Goal: Task Accomplishment & Management: Use online tool/utility

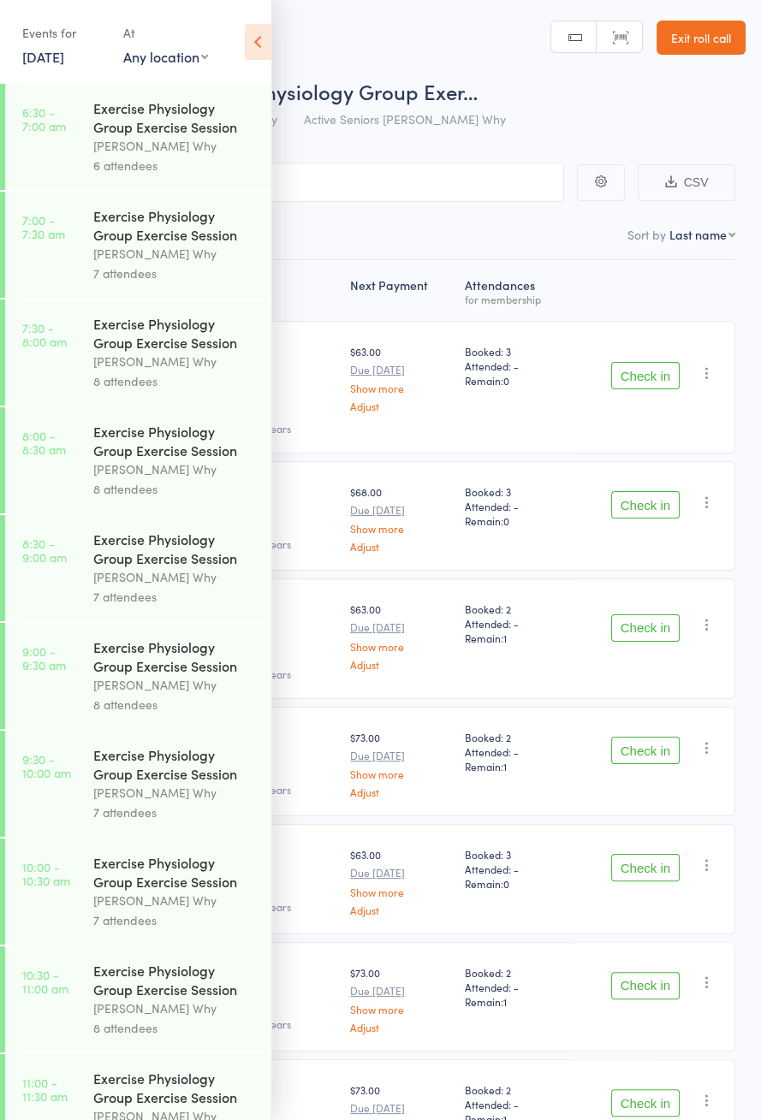
scroll to position [934, 0]
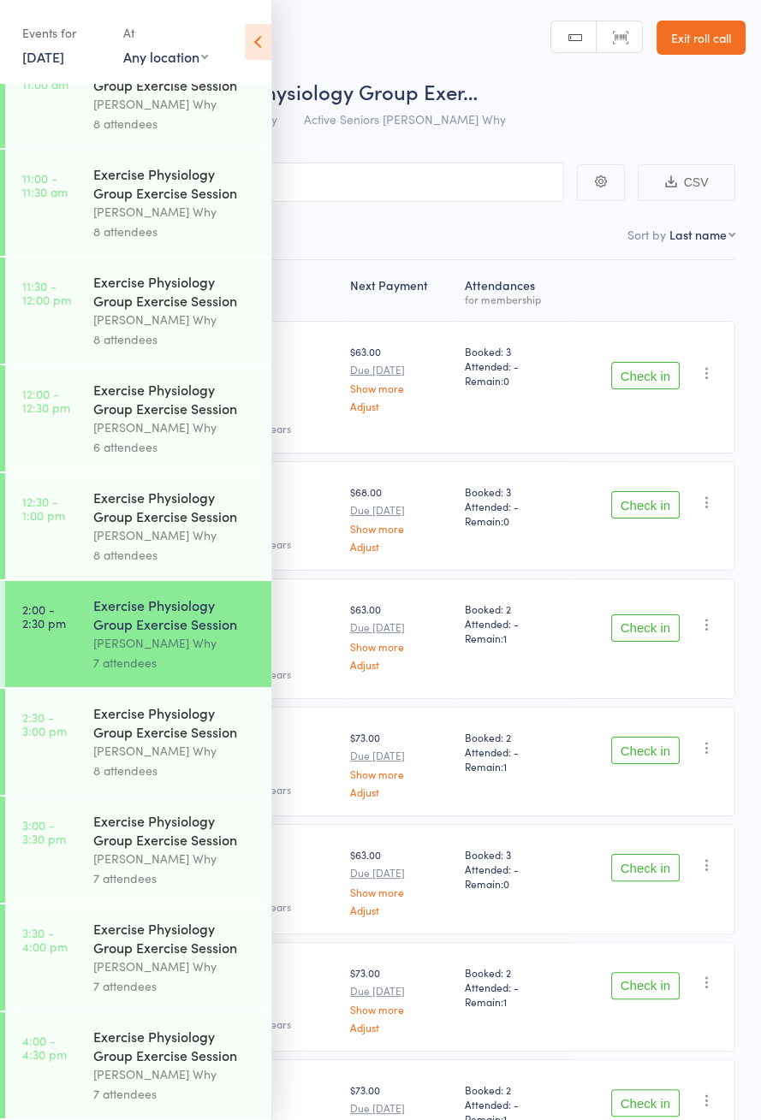
click at [261, 50] on icon at bounding box center [258, 42] width 27 height 36
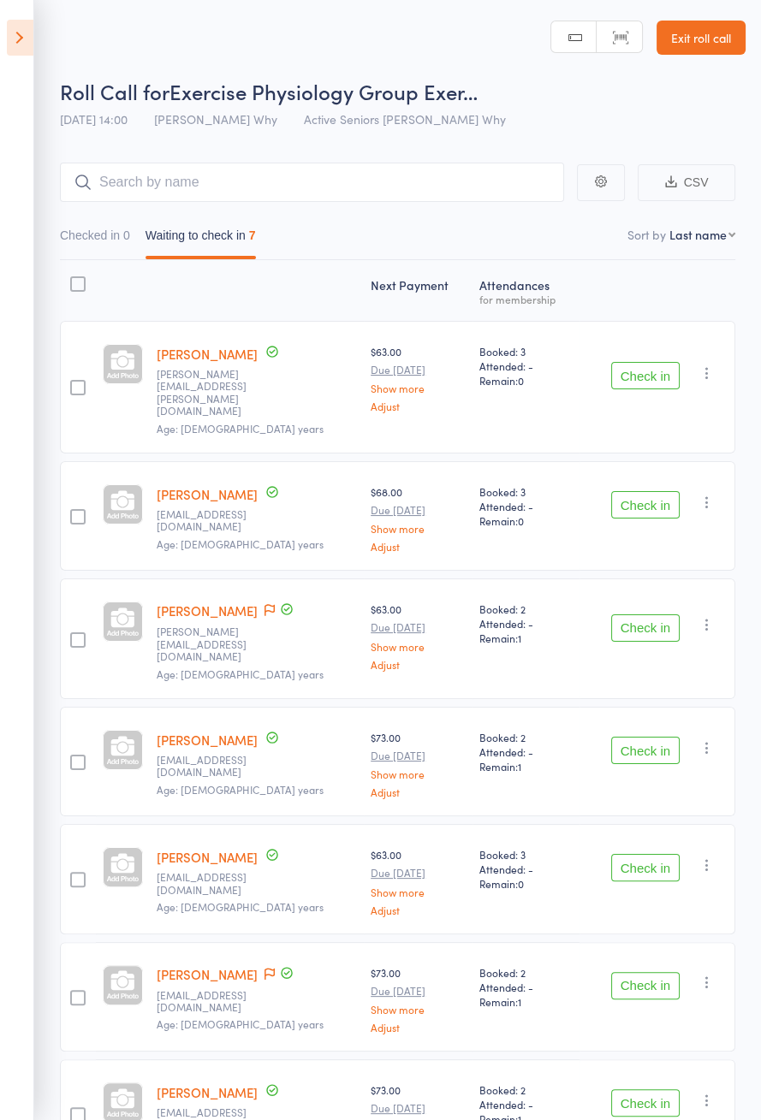
click at [264, 604] on icon at bounding box center [269, 610] width 10 height 12
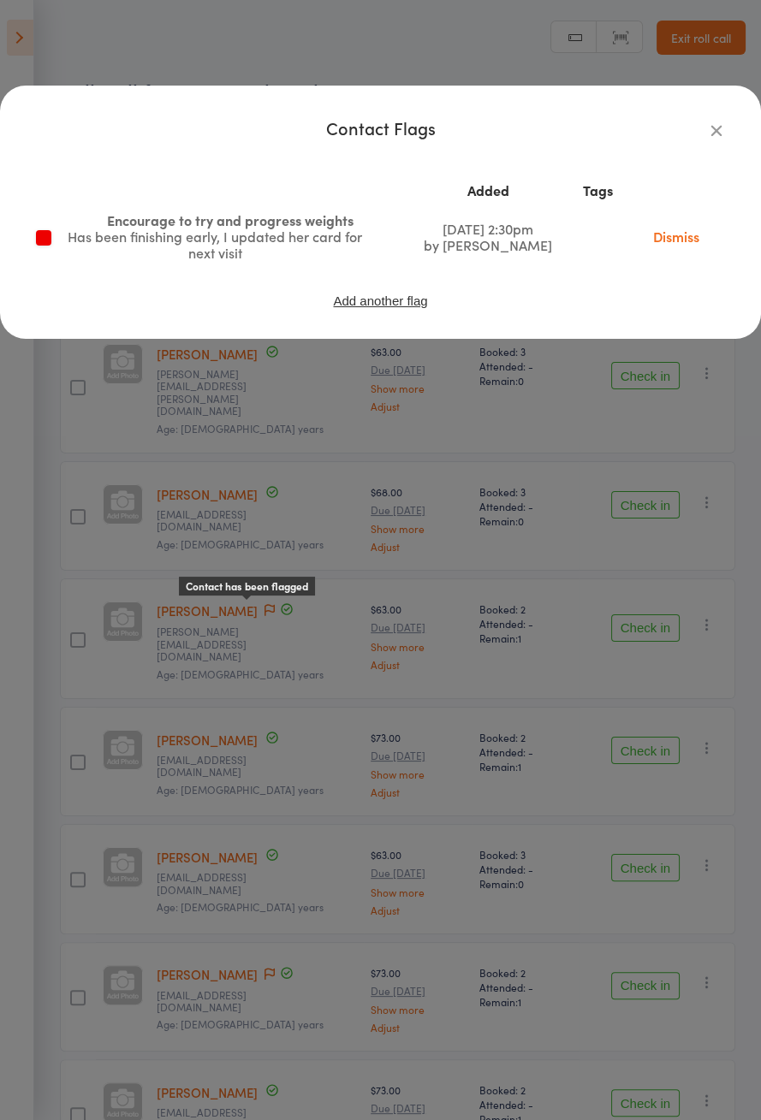
click at [110, 716] on div "Contact Flags Added Tags Encourage to try and progress weights Has been finishi…" at bounding box center [380, 560] width 761 height 1120
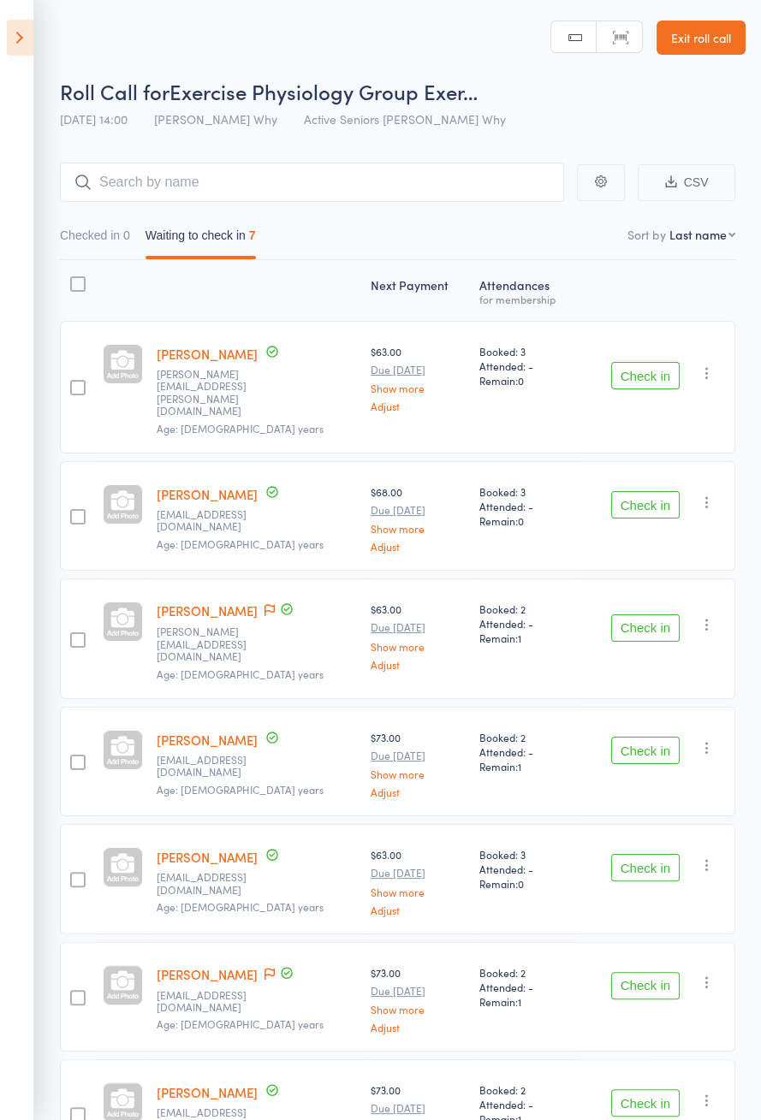
click at [652, 367] on button "Check in" at bounding box center [645, 375] width 68 height 27
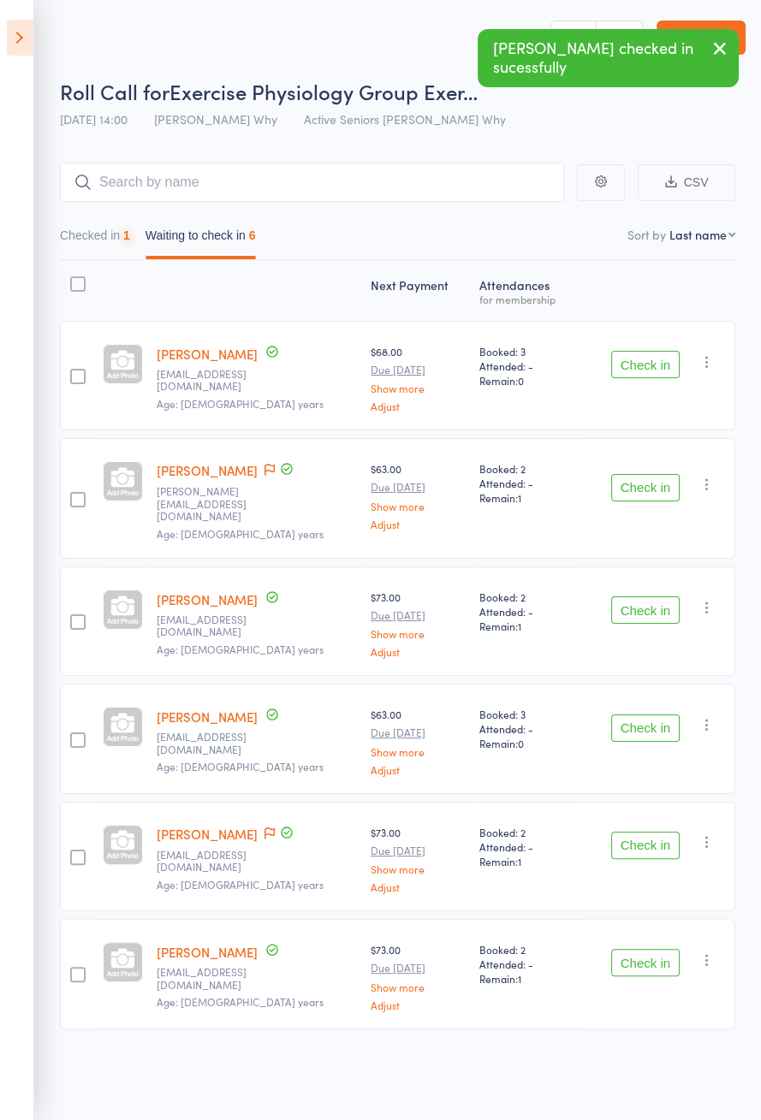
click at [647, 371] on button "Check in" at bounding box center [645, 364] width 68 height 27
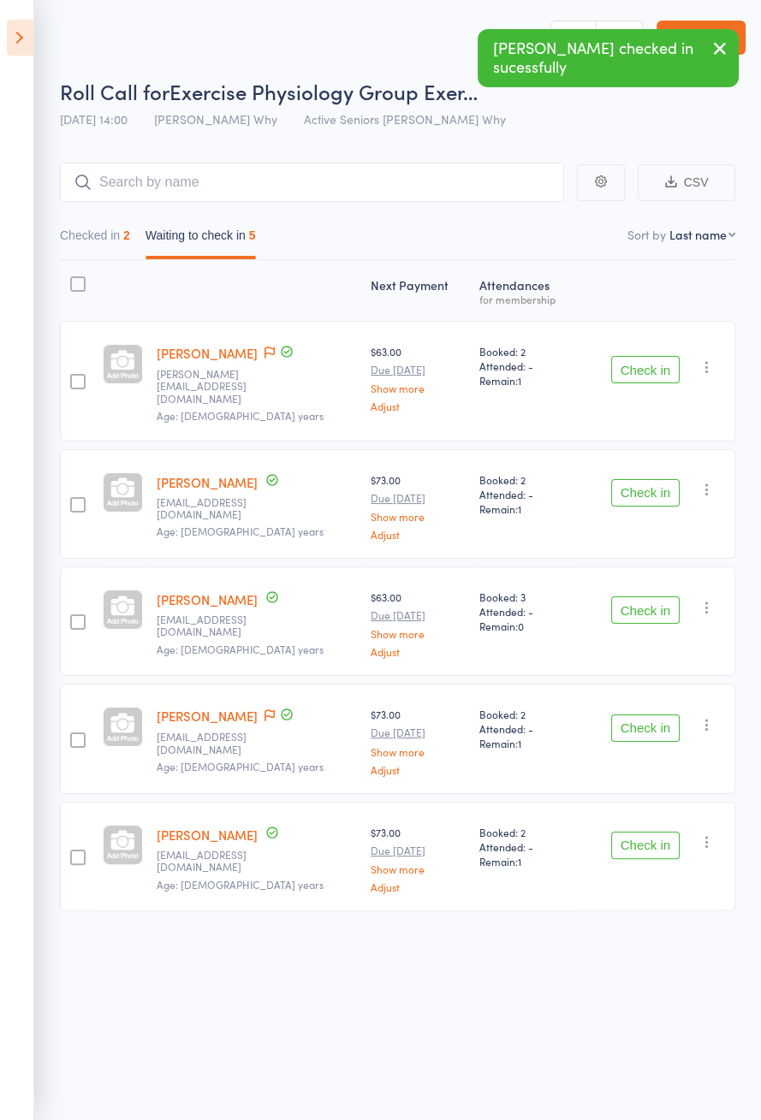
click at [270, 709] on icon at bounding box center [269, 715] width 10 height 12
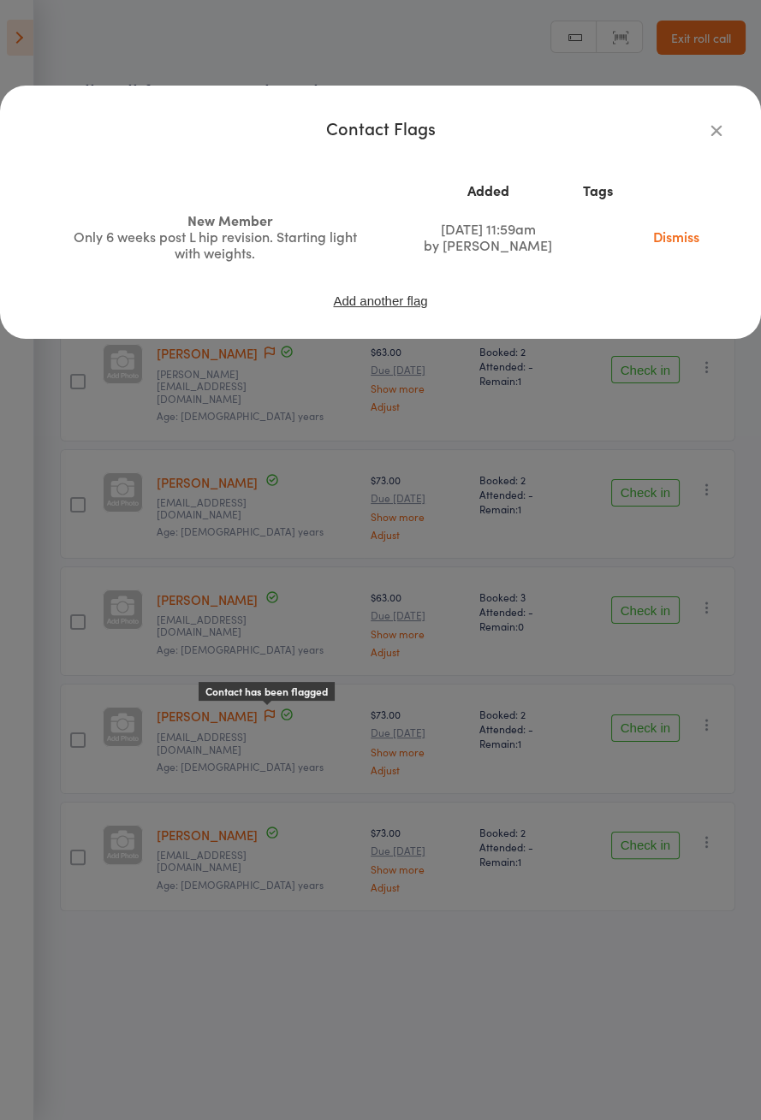
click at [80, 848] on div "Contact Flags Added Tags New Member Only 6 weeks post L hip revision. Starting …" at bounding box center [380, 560] width 761 height 1120
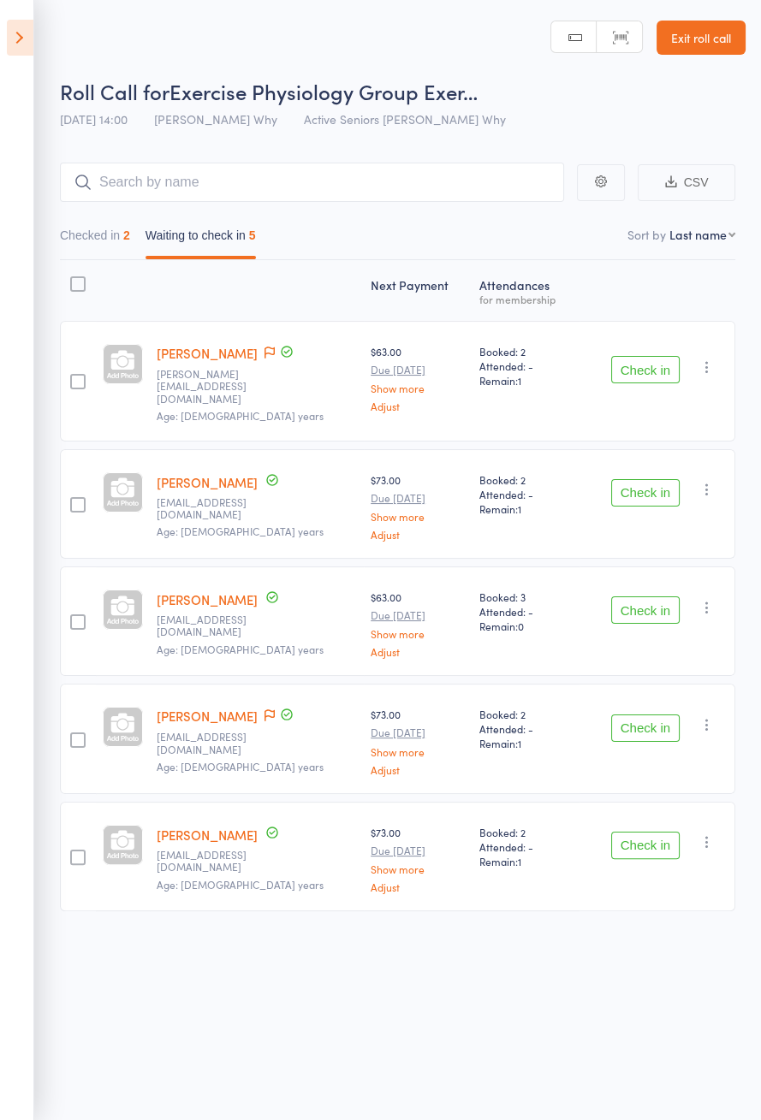
click at [641, 832] on button "Check in" at bounding box center [645, 845] width 68 height 27
click at [659, 597] on button "Check in" at bounding box center [645, 610] width 68 height 27
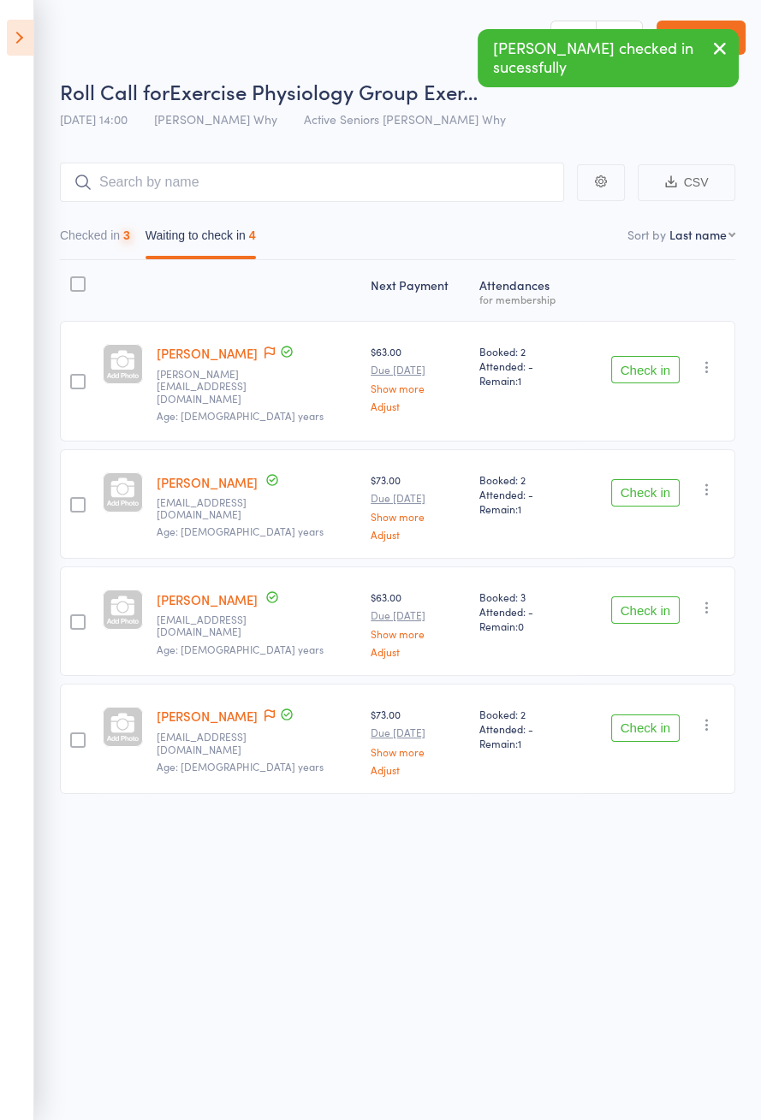
click at [657, 481] on button "Check in" at bounding box center [645, 492] width 68 height 27
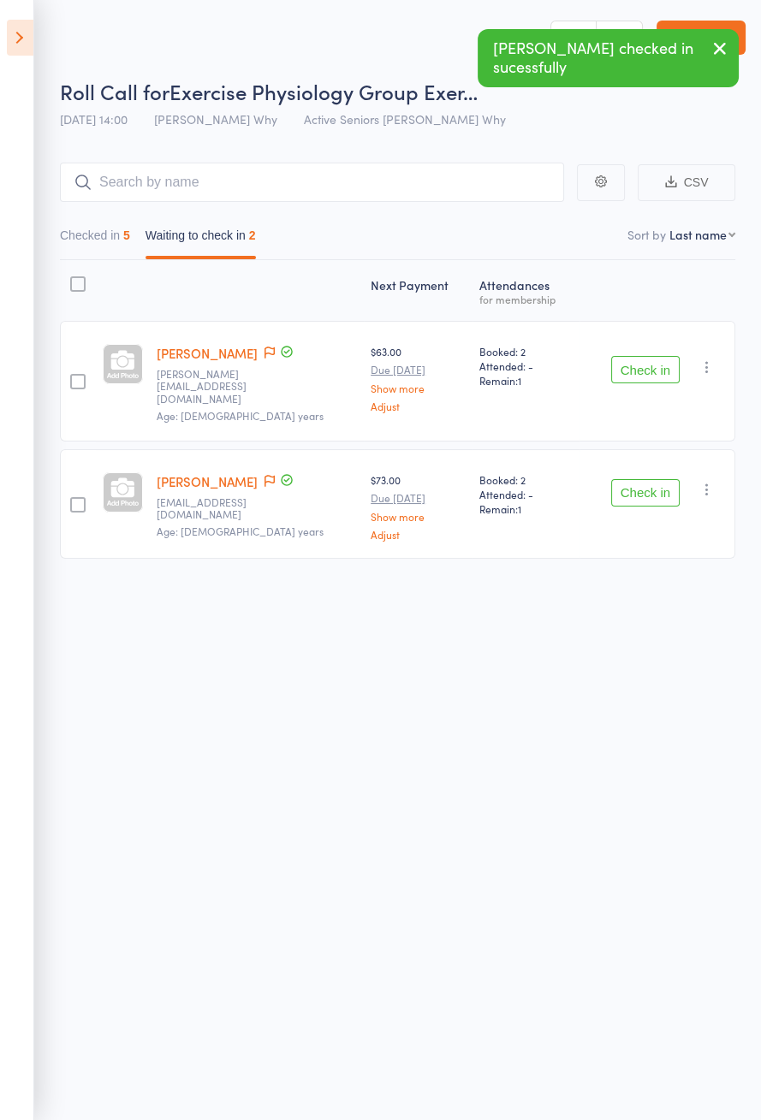
click at [264, 347] on icon at bounding box center [269, 353] width 10 height 12
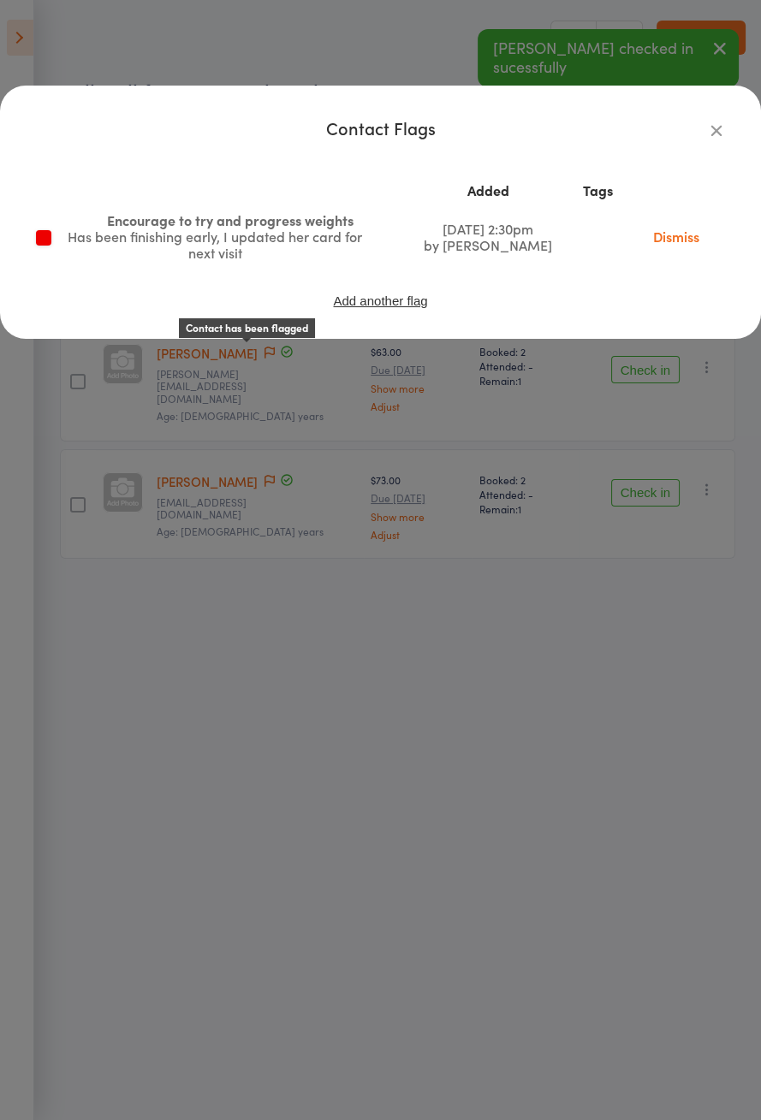
click at [131, 707] on div "Contact Flags Added Tags Encourage to try and progress weights Has been finishi…" at bounding box center [380, 560] width 761 height 1120
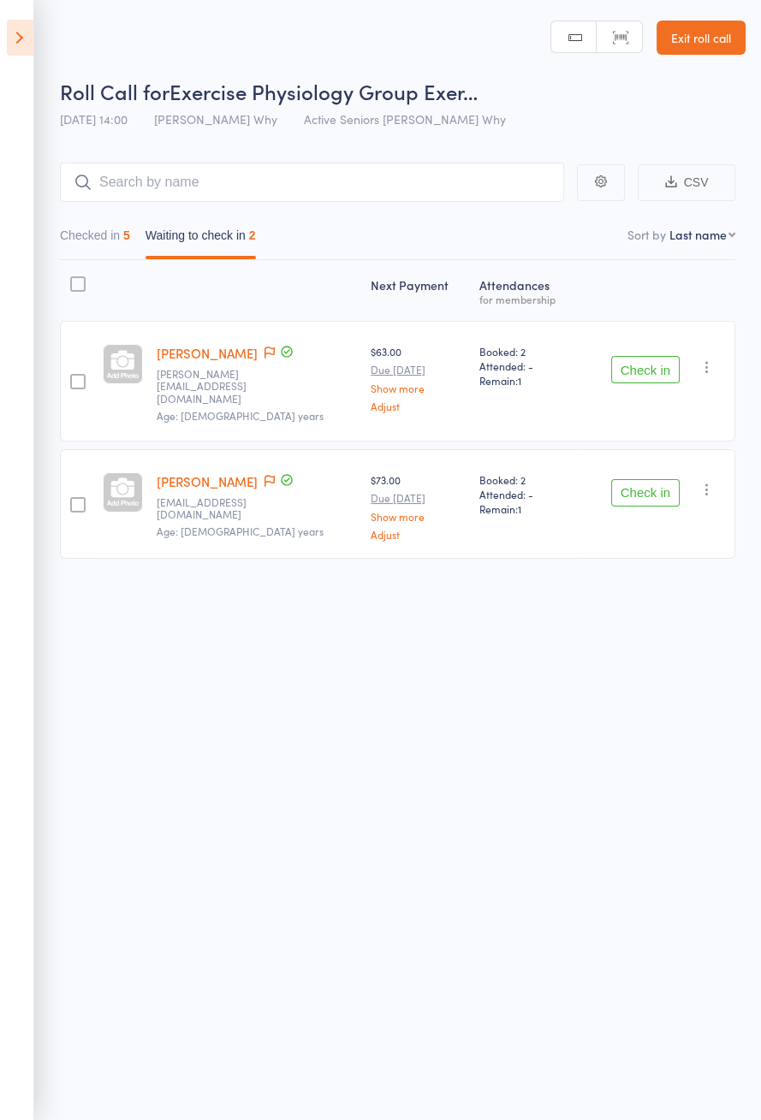
click at [650, 366] on button "Check in" at bounding box center [645, 369] width 68 height 27
click at [648, 362] on button "Check in" at bounding box center [645, 369] width 68 height 27
click at [647, 479] on button "Check in" at bounding box center [645, 492] width 68 height 27
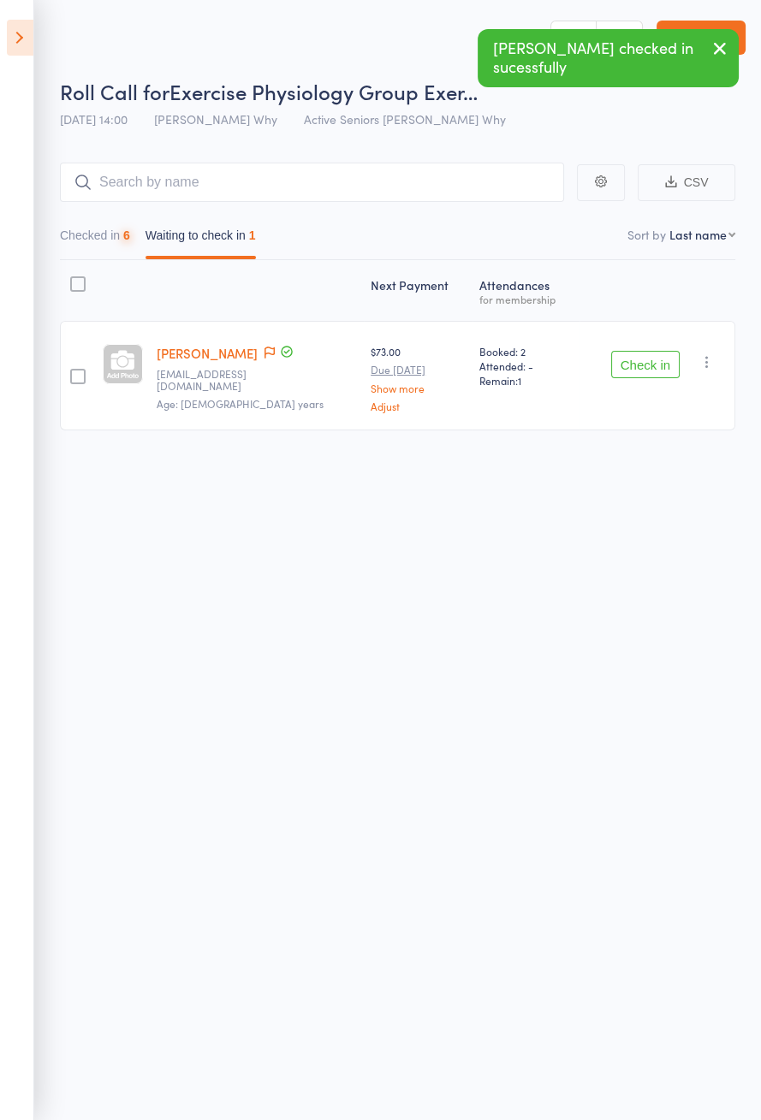
click at [650, 365] on button "Check in" at bounding box center [645, 364] width 68 height 27
click at [652, 366] on button "Check in" at bounding box center [645, 364] width 68 height 27
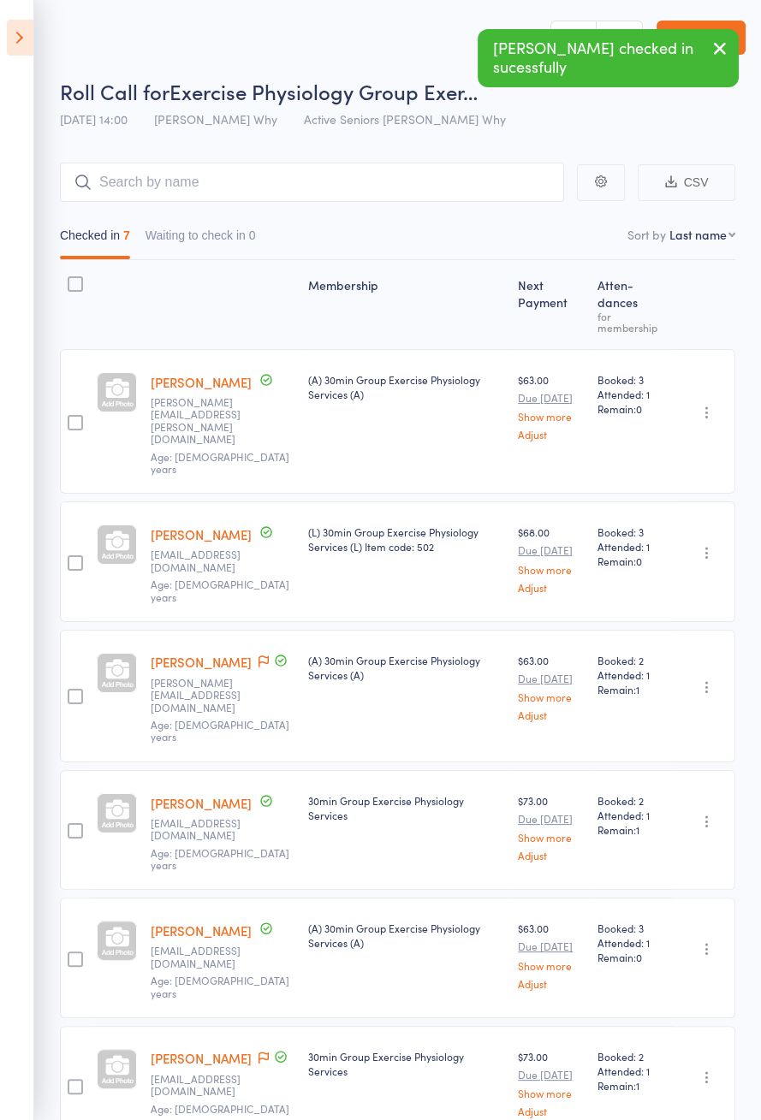
click at [27, 45] on icon at bounding box center [20, 38] width 27 height 36
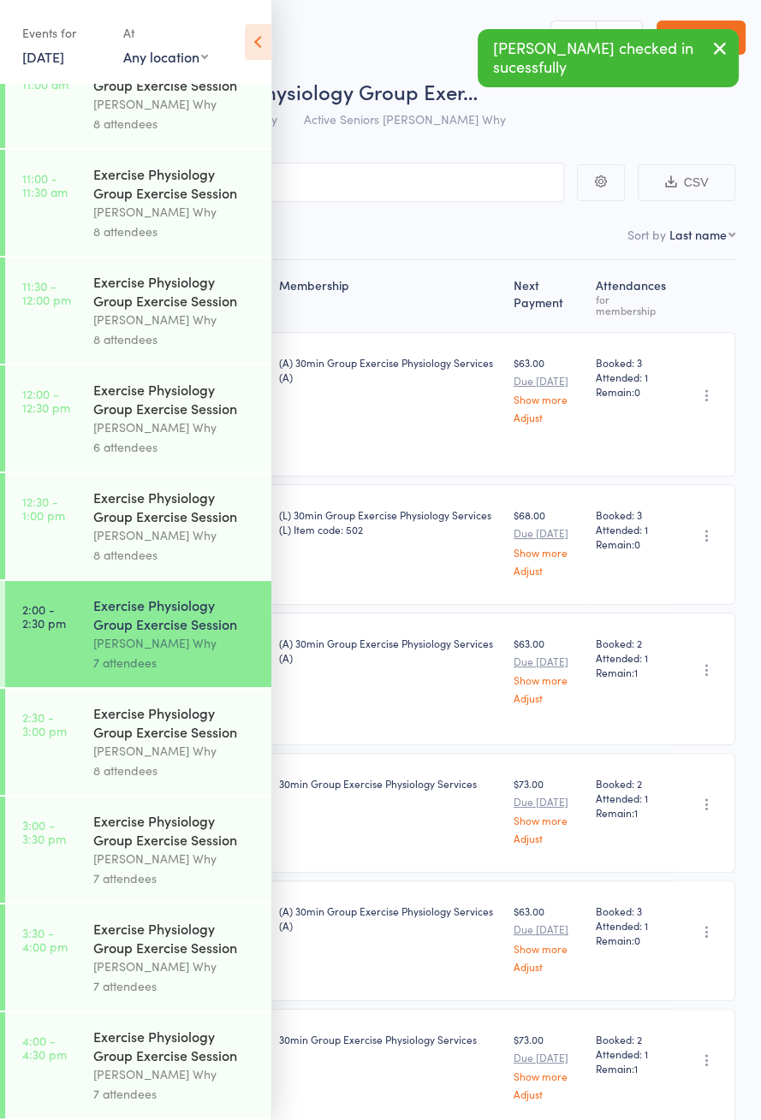
click at [72, 740] on link "2:30 - 3:00 pm Exercise Physiology Group Exercise Session [PERSON_NAME] Why 8 a…" at bounding box center [138, 742] width 266 height 106
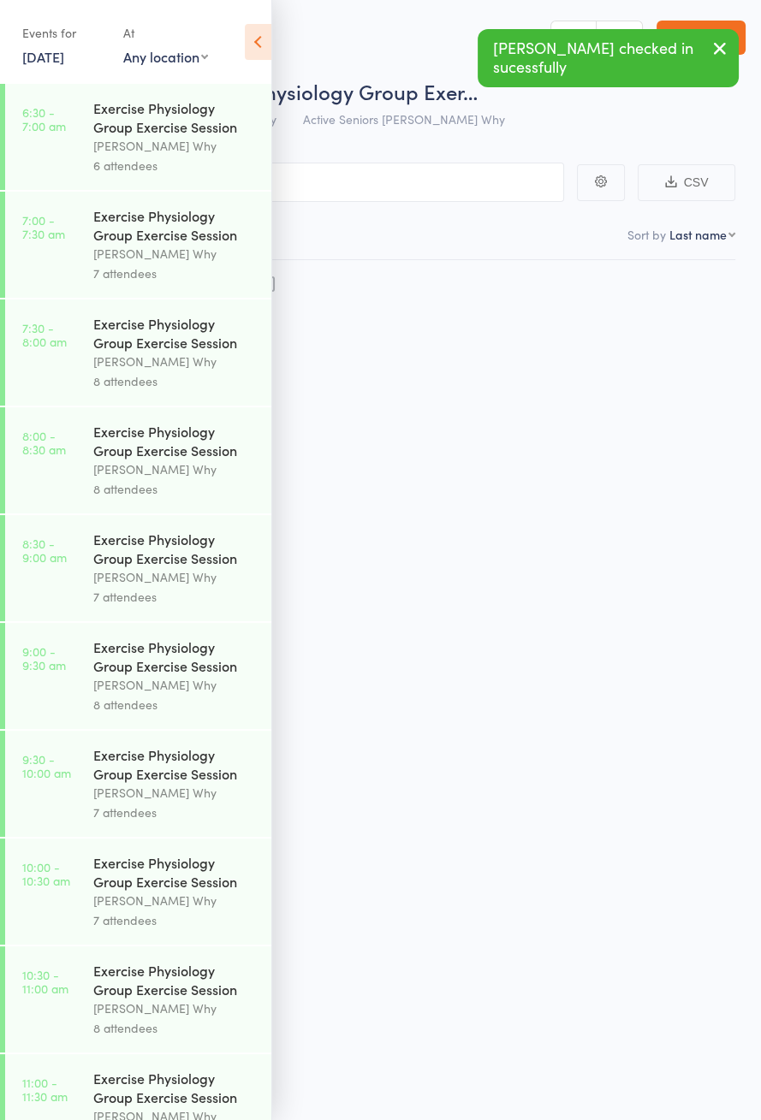
click at [258, 54] on icon at bounding box center [258, 42] width 27 height 36
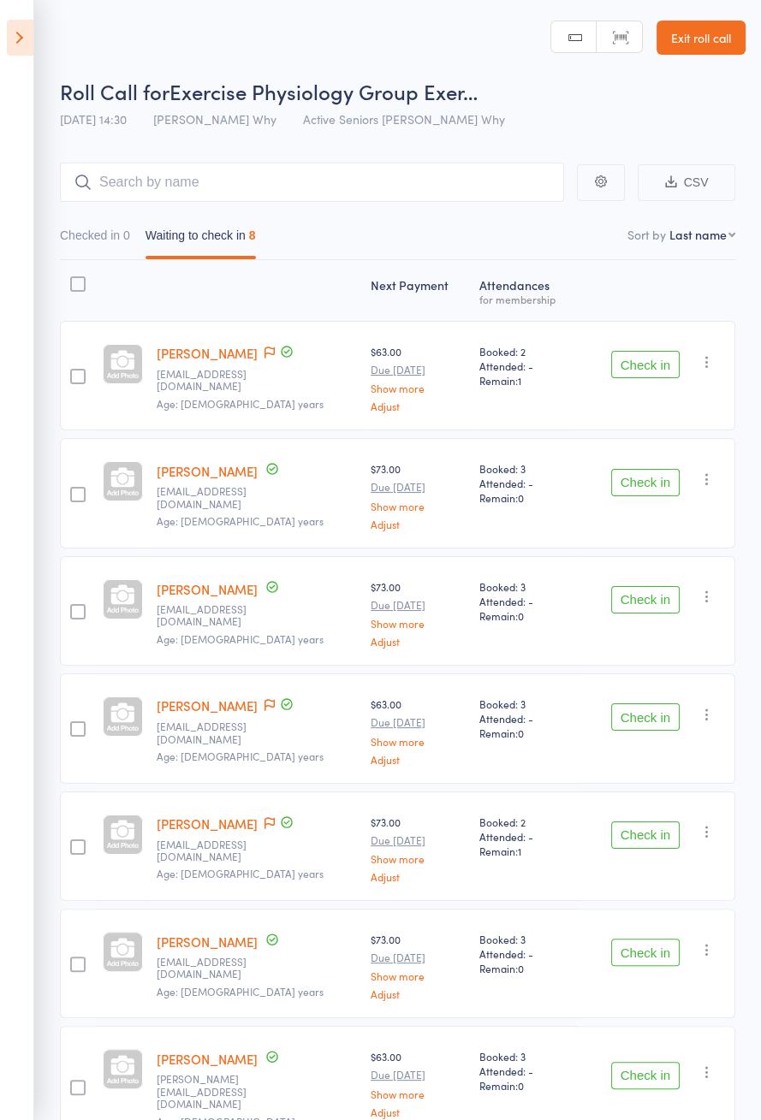
click at [275, 352] on icon at bounding box center [269, 353] width 10 height 12
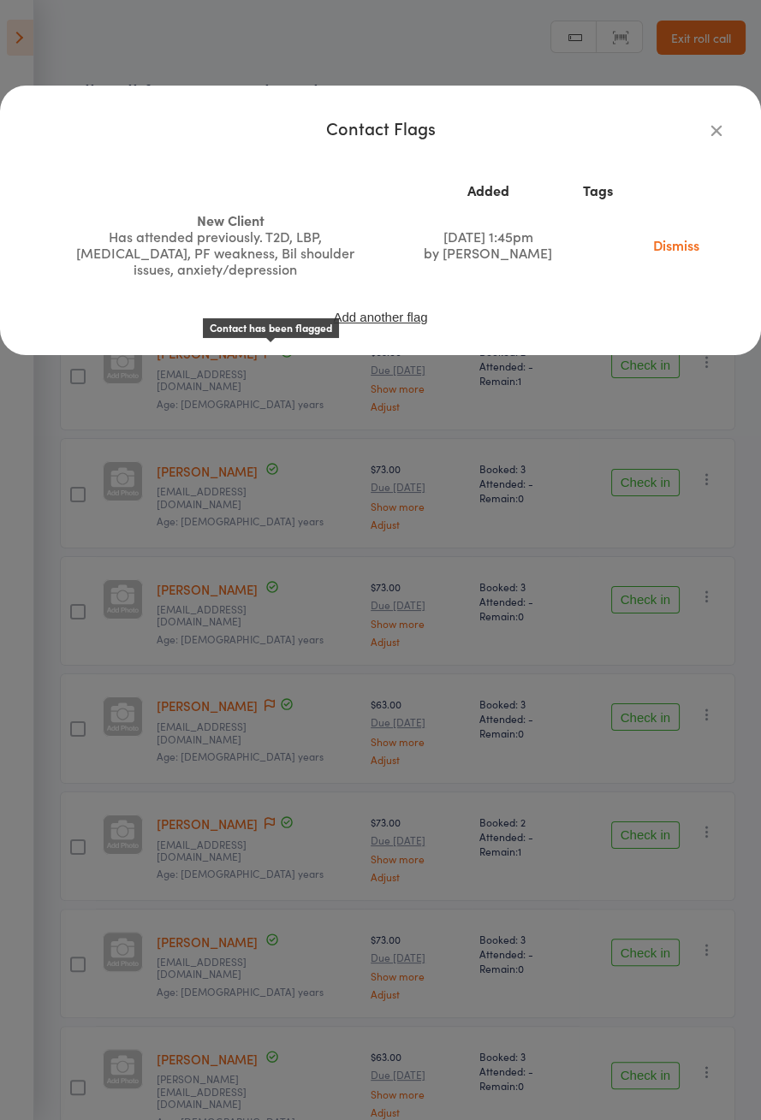
click at [74, 714] on div "Contact Flags Added Tags New Client Has attended previously. T2D, LBP, [MEDICAL…" at bounding box center [380, 560] width 761 height 1120
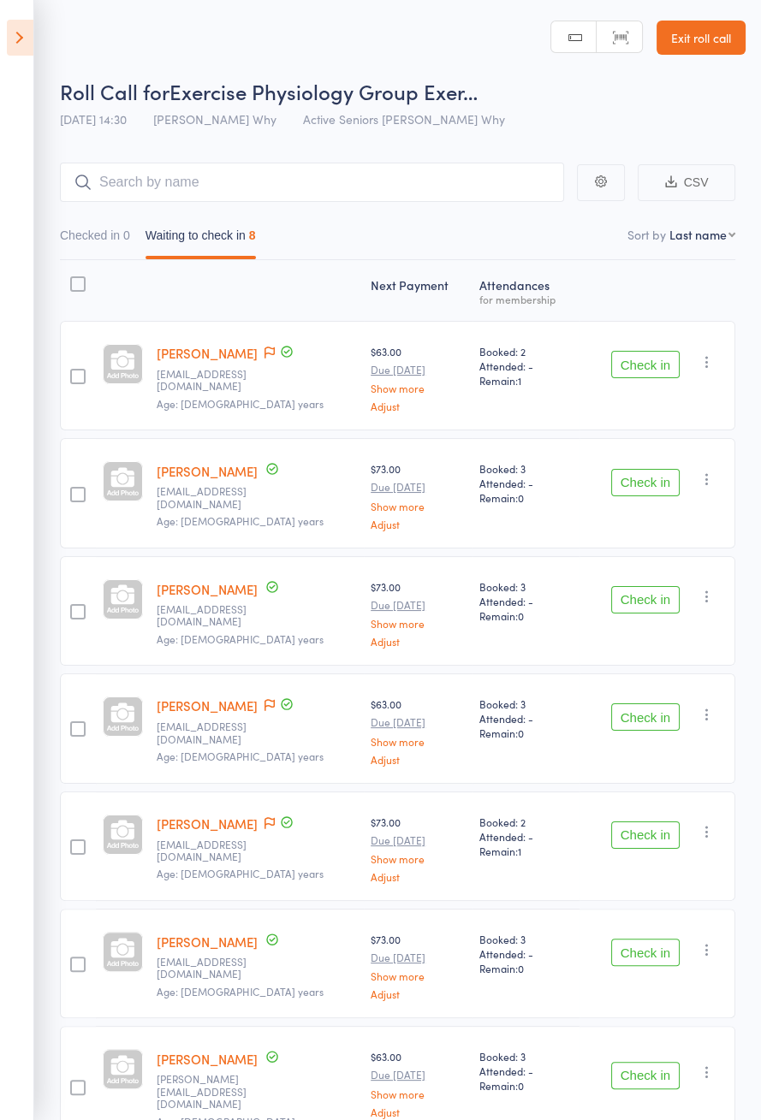
click at [275, 706] on icon at bounding box center [269, 705] width 10 height 12
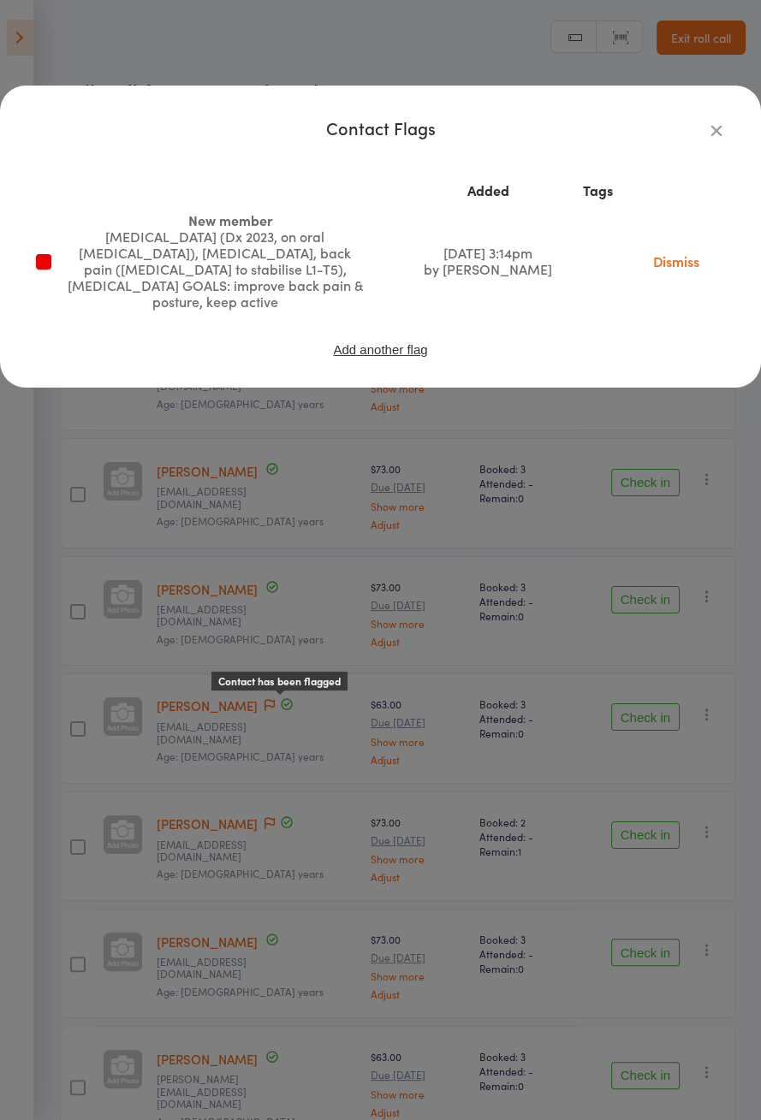
click at [73, 777] on div "Contact Flags Added Tags New member [MEDICAL_DATA] (Dx 2023, on oral [MEDICAL_D…" at bounding box center [380, 560] width 761 height 1120
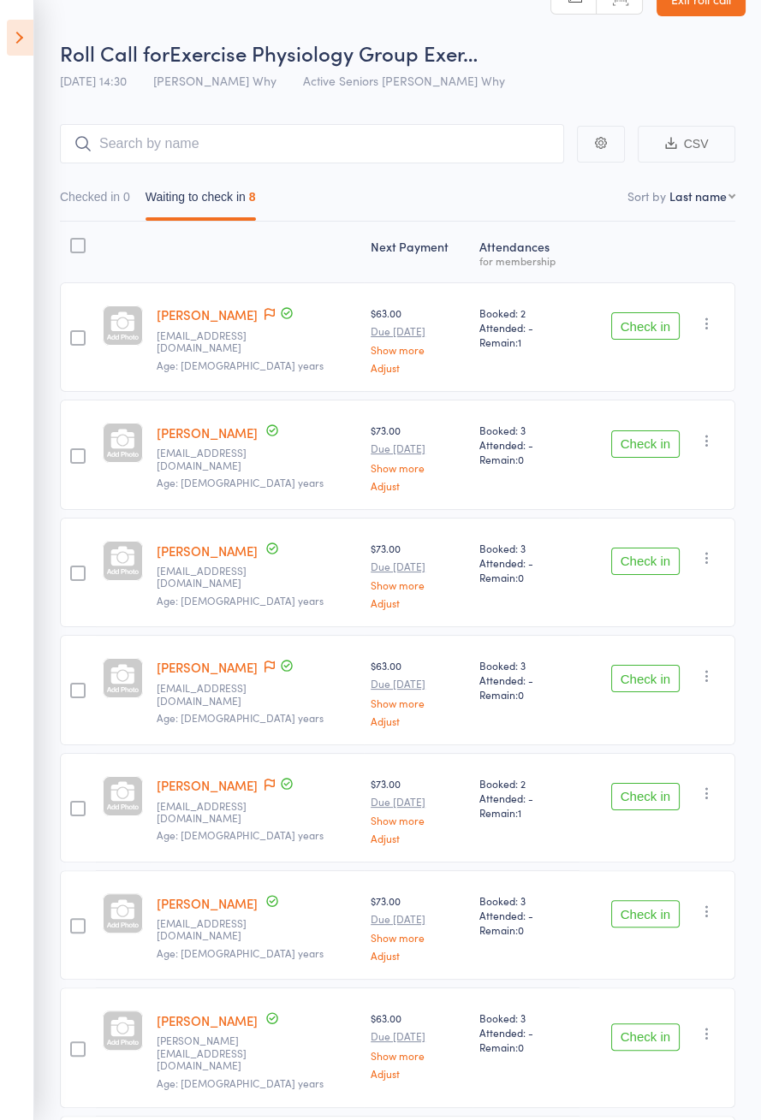
scroll to position [120, 0]
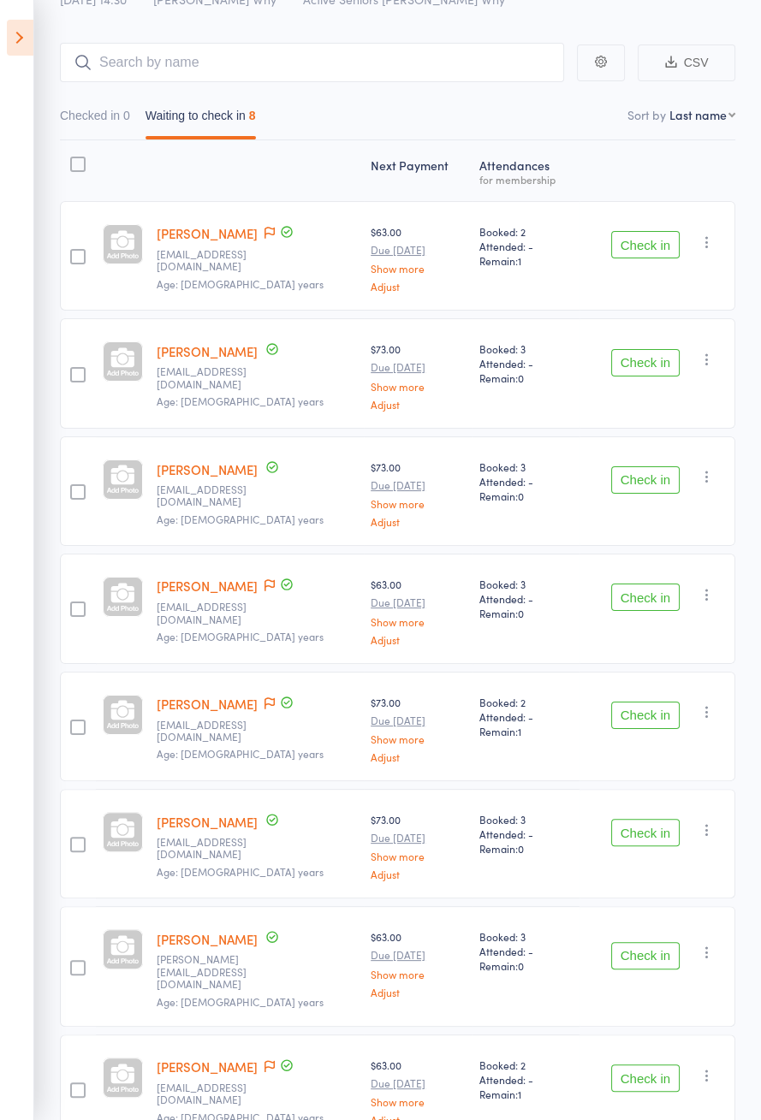
click at [264, 1060] on icon at bounding box center [269, 1066] width 10 height 12
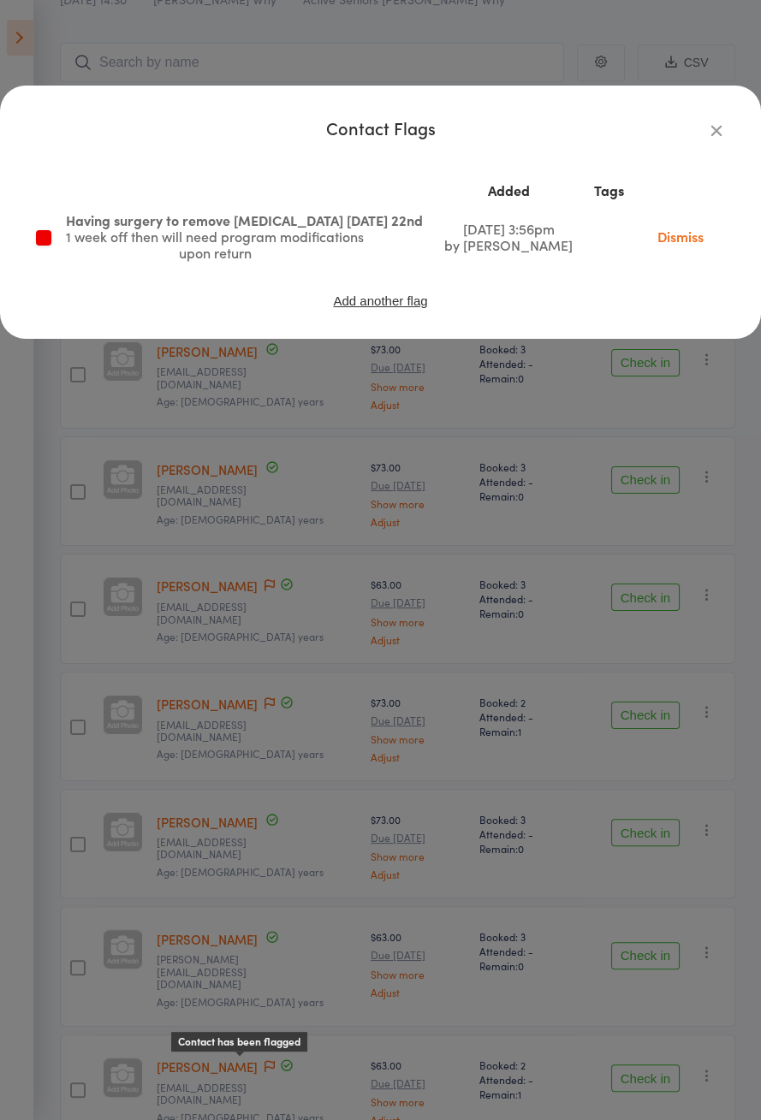
click at [473, 642] on div "Contact Flags Added Tags Having surgery to remove [MEDICAL_DATA] [DATE] 22nd 1 …" at bounding box center [380, 560] width 761 height 1120
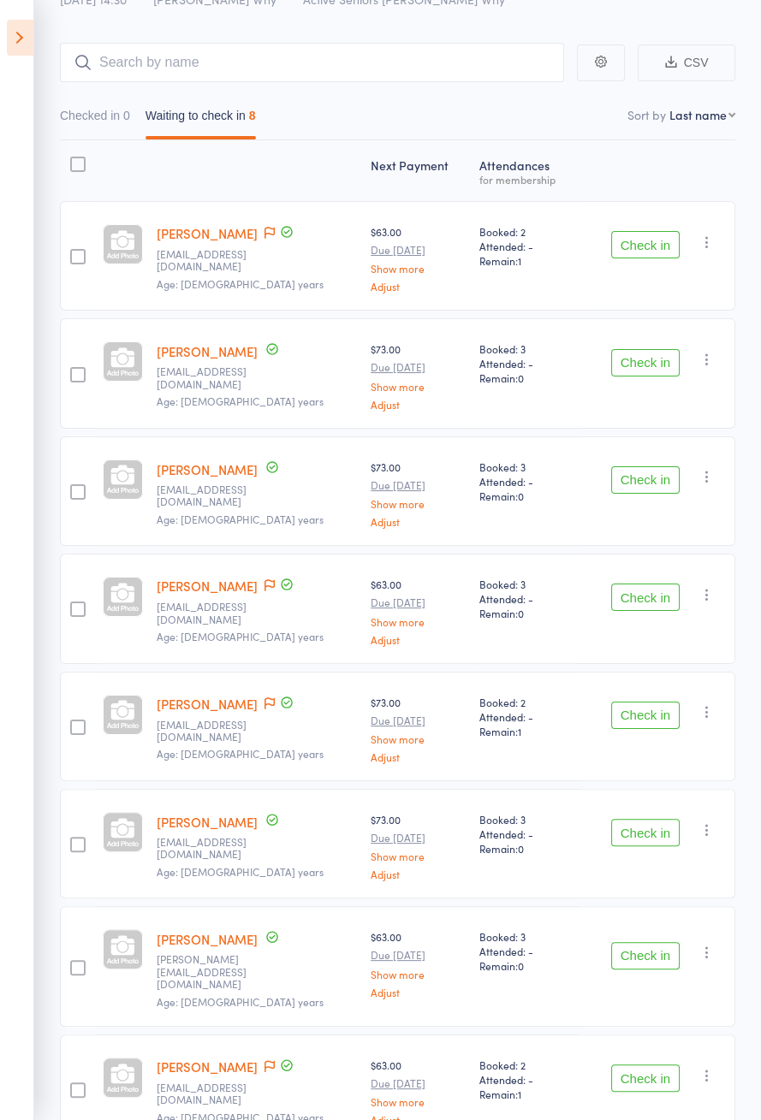
click at [260, 1058] on div at bounding box center [277, 1067] width 34 height 19
click at [264, 1060] on icon at bounding box center [269, 1066] width 10 height 12
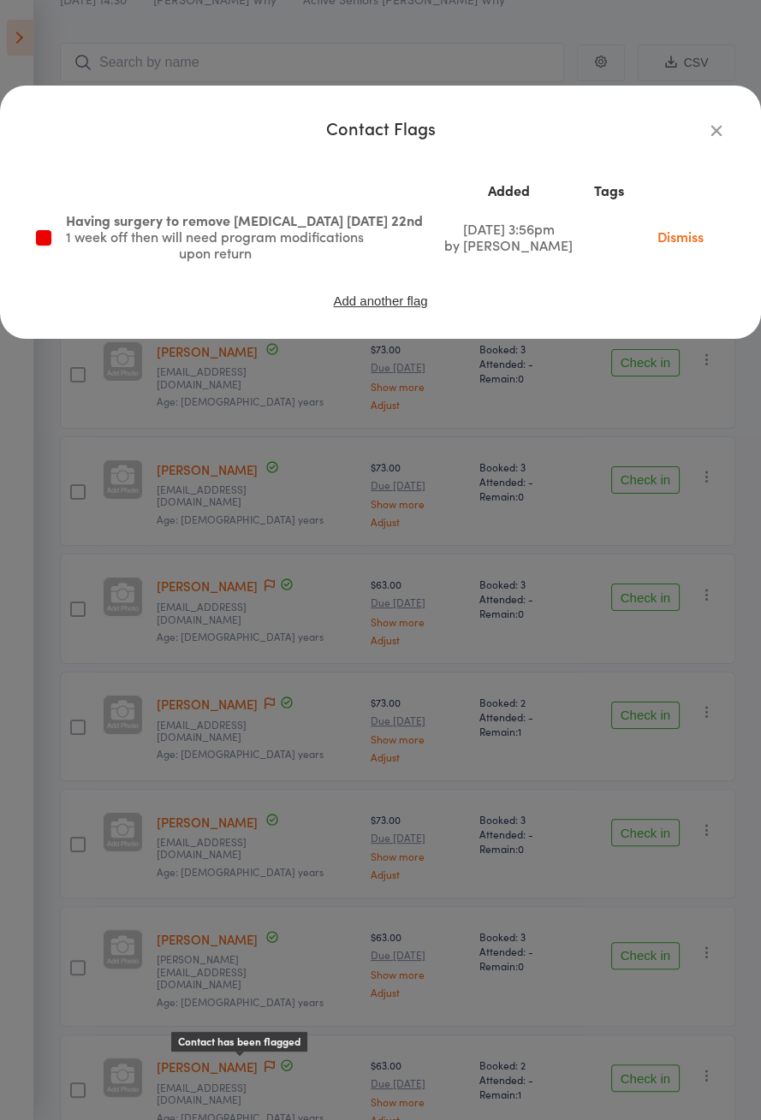
click at [163, 876] on div "Contact Flags Added Tags Having surgery to remove [MEDICAL_DATA] [DATE] 22nd 1 …" at bounding box center [380, 560] width 761 height 1120
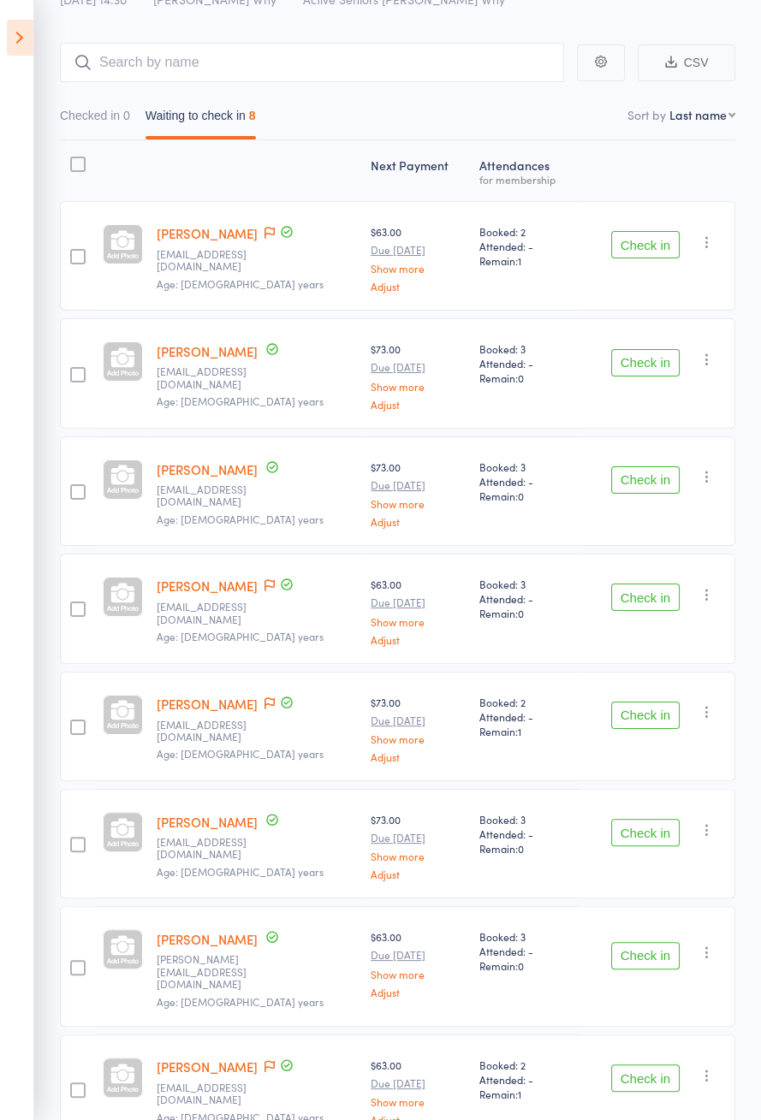
click at [657, 1065] on button "Check in" at bounding box center [645, 1078] width 68 height 27
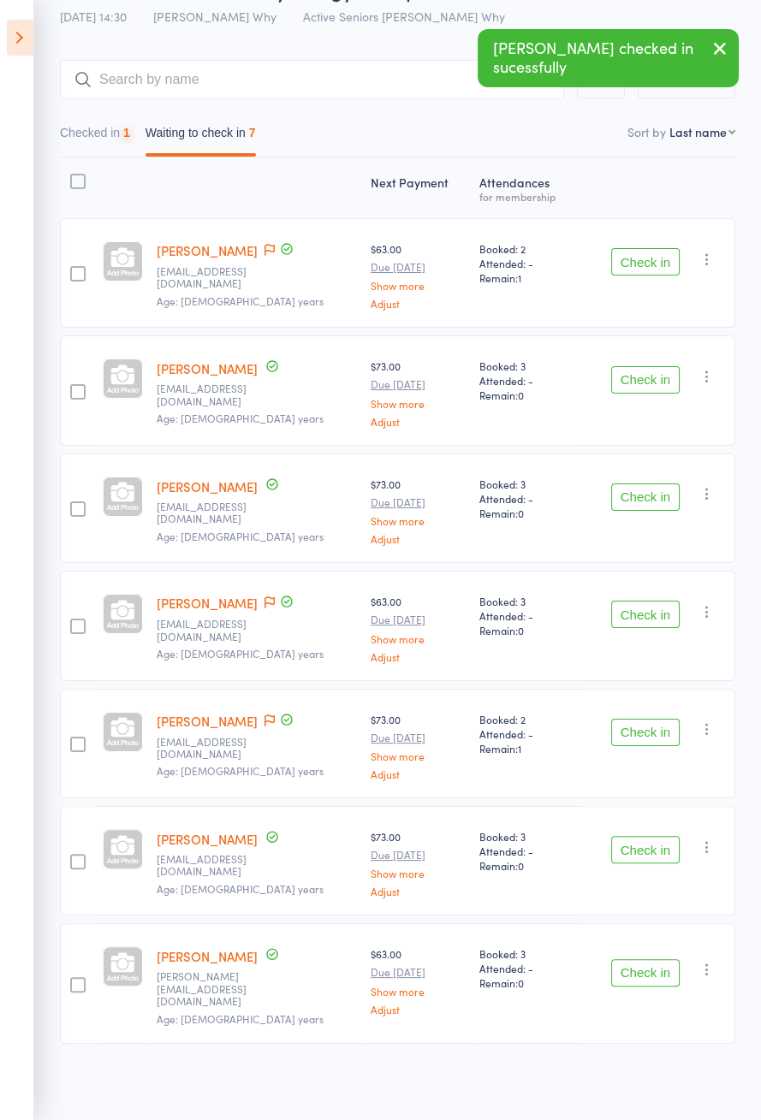
scroll to position [3, 0]
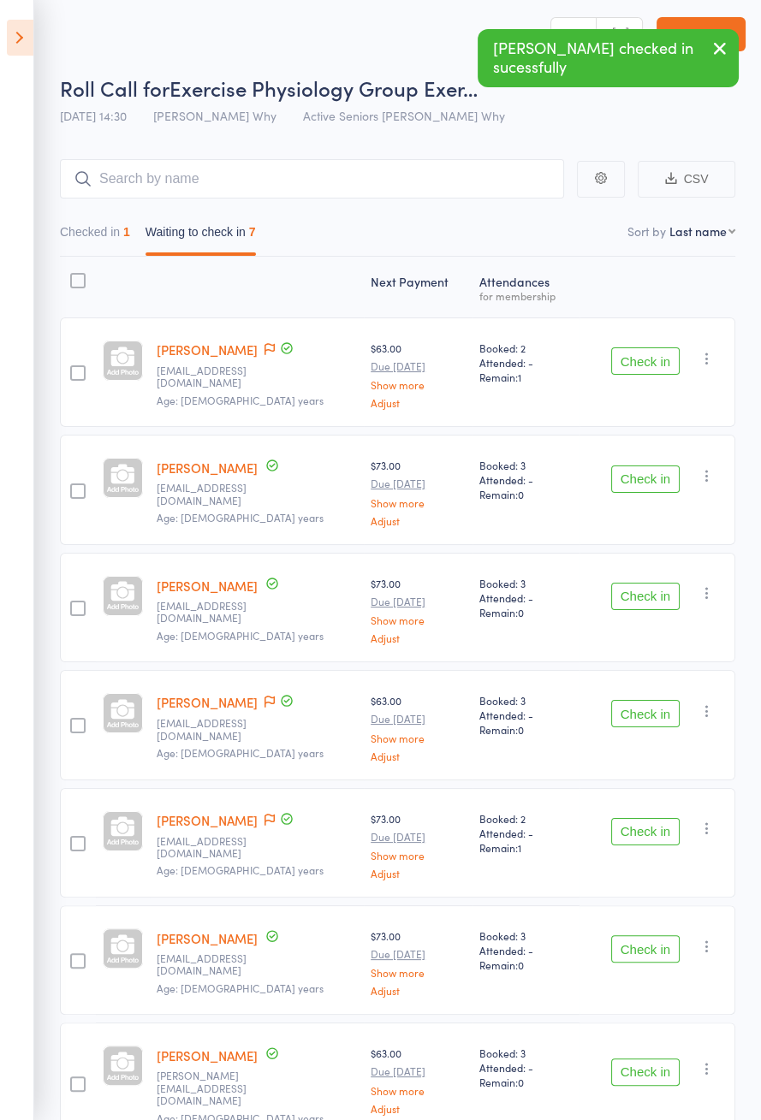
click at [271, 347] on icon at bounding box center [269, 349] width 10 height 12
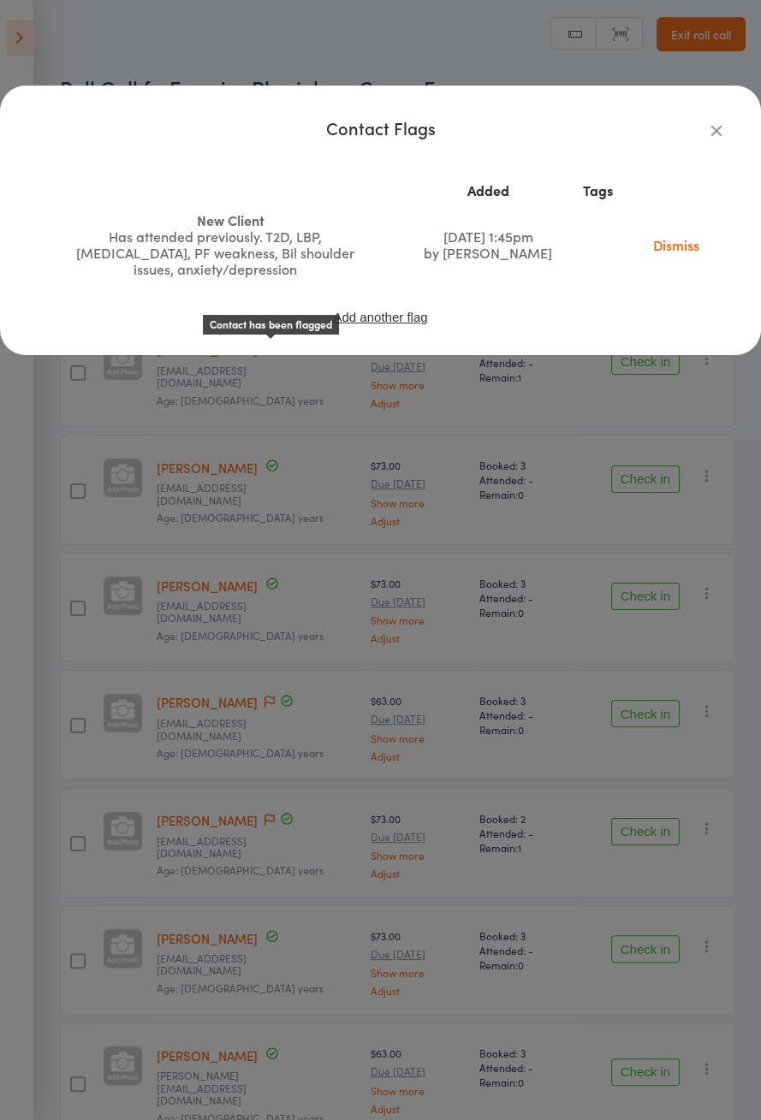
click at [140, 553] on div "Contact Flags Added Tags New Client Has attended previously. T2D, LBP, [MEDICAL…" at bounding box center [380, 560] width 761 height 1120
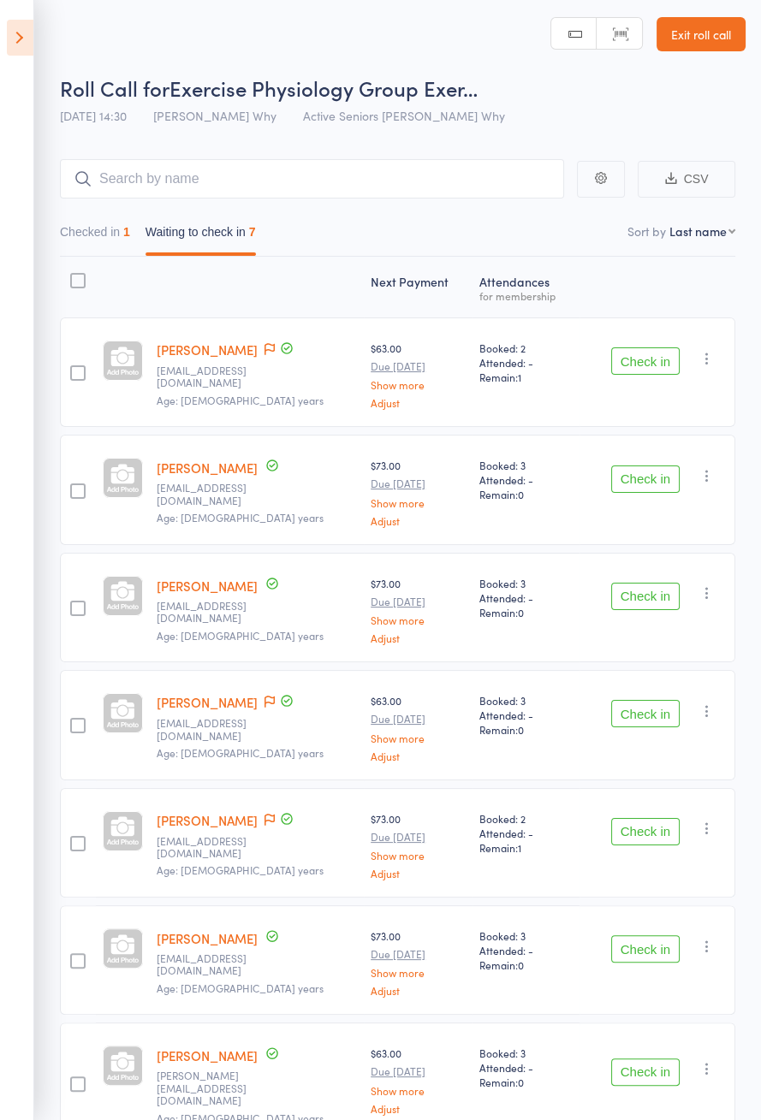
click at [656, 332] on div "Check in Check in Send message Add Note Add Task Add Flag Remove [PERSON_NAME] …" at bounding box center [657, 373] width 156 height 110
click at [660, 354] on button "Check in" at bounding box center [645, 360] width 68 height 27
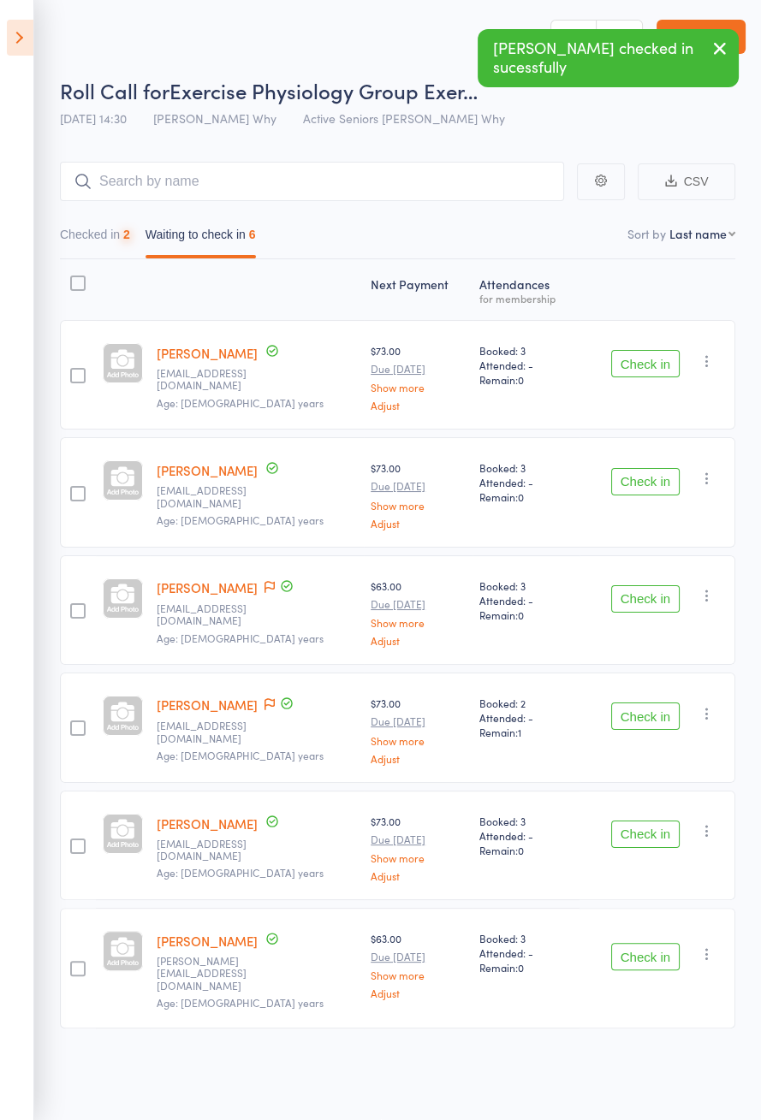
scroll to position [0, 0]
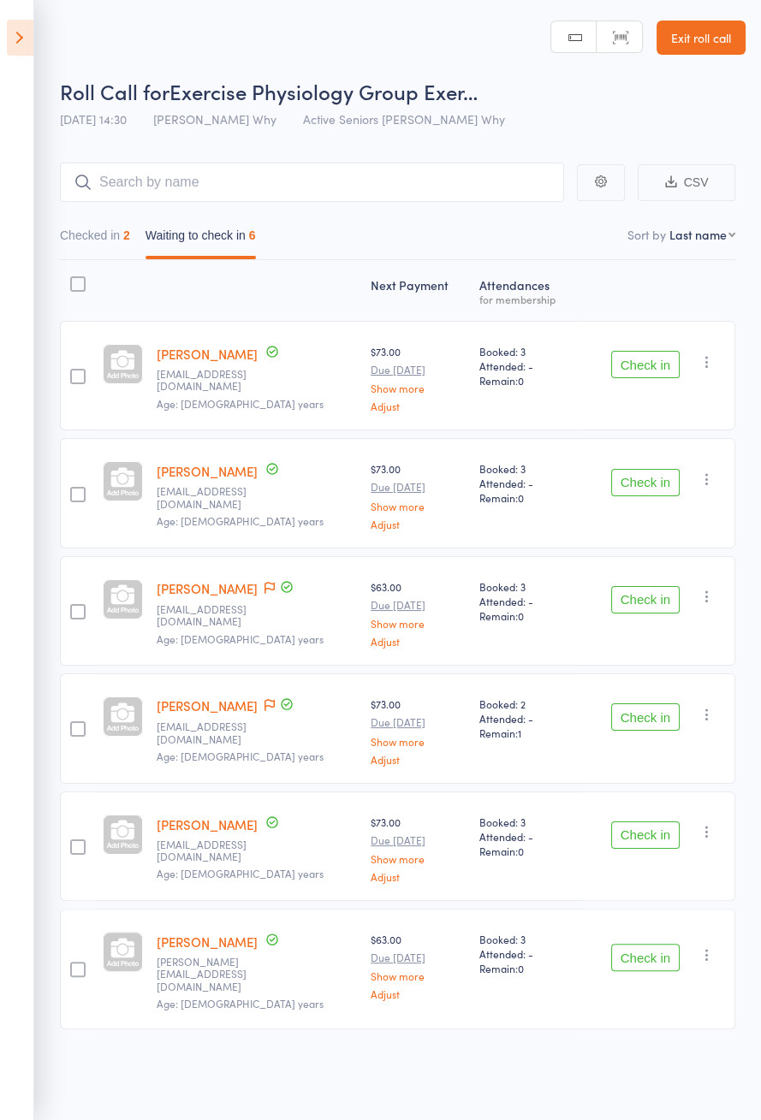
click at [644, 369] on button "Check in" at bounding box center [645, 364] width 68 height 27
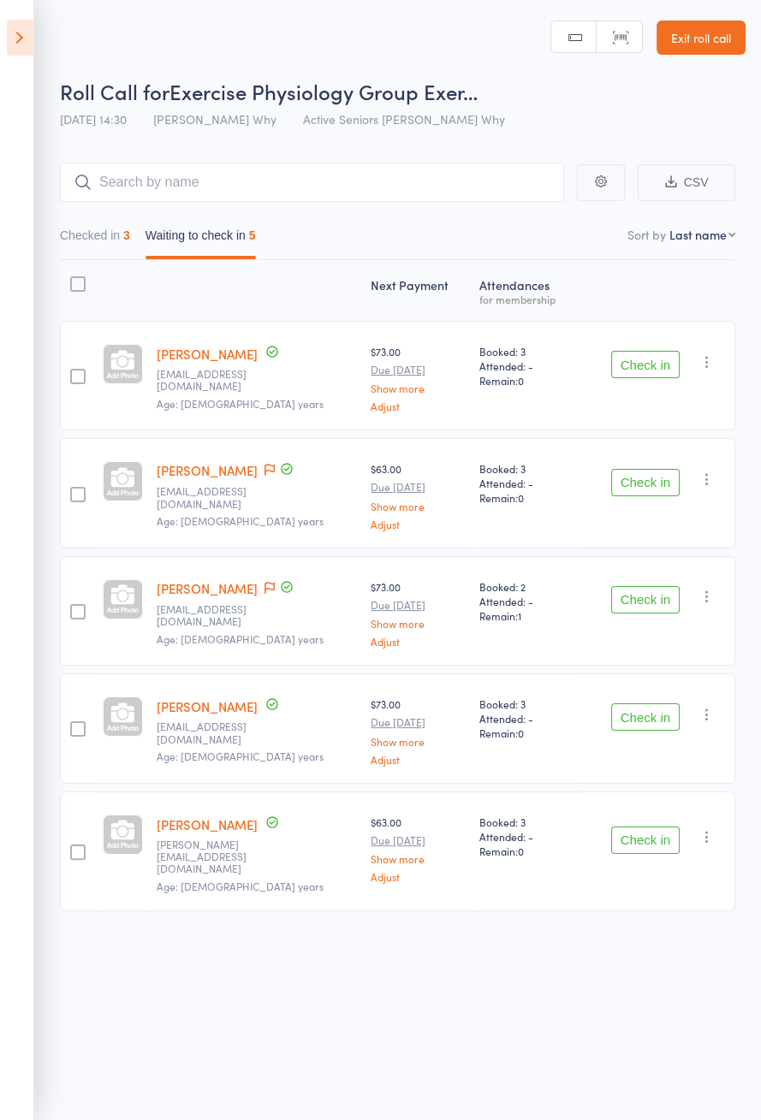
click at [658, 360] on button "Check in" at bounding box center [645, 364] width 68 height 27
click at [660, 359] on button "Check in" at bounding box center [645, 364] width 68 height 27
click at [662, 357] on button "Check in" at bounding box center [645, 364] width 68 height 27
click at [662, 469] on button "Check in" at bounding box center [645, 482] width 68 height 27
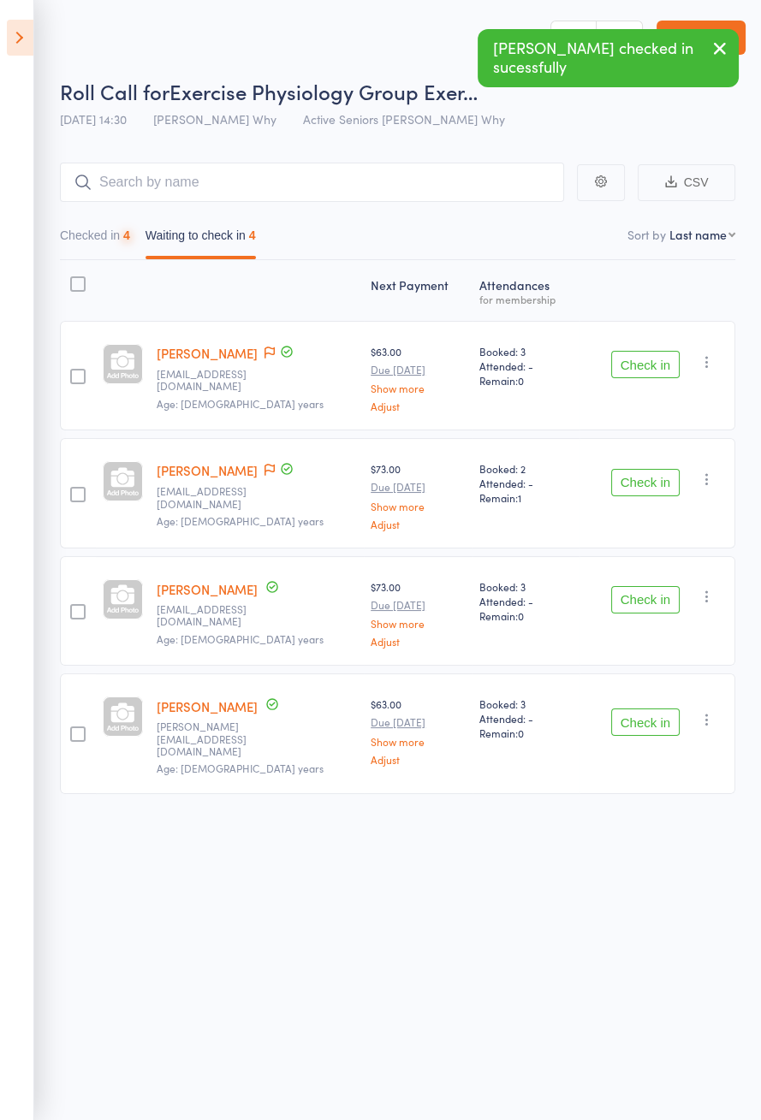
click at [663, 359] on button "Check in" at bounding box center [645, 364] width 68 height 27
click at [664, 469] on button "Check in" at bounding box center [645, 482] width 68 height 27
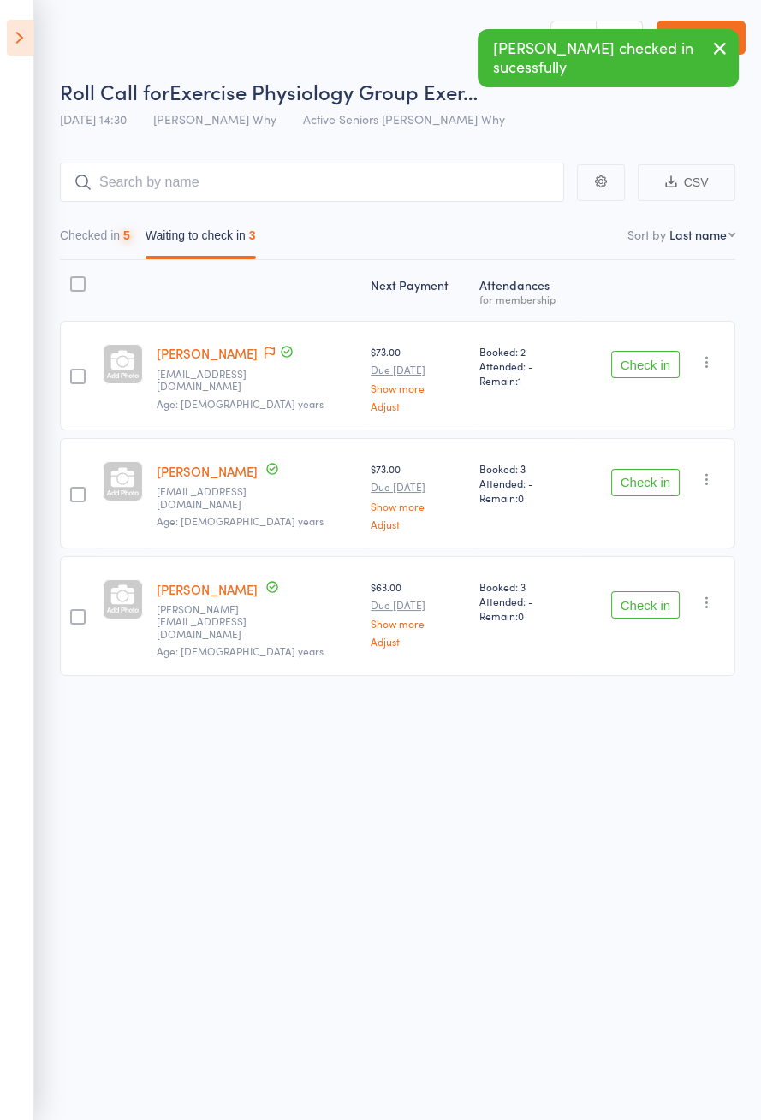
click at [664, 357] on button "Check in" at bounding box center [645, 364] width 68 height 27
click at [664, 358] on button "Check in" at bounding box center [645, 364] width 68 height 27
click at [665, 469] on button "Check in" at bounding box center [645, 482] width 68 height 27
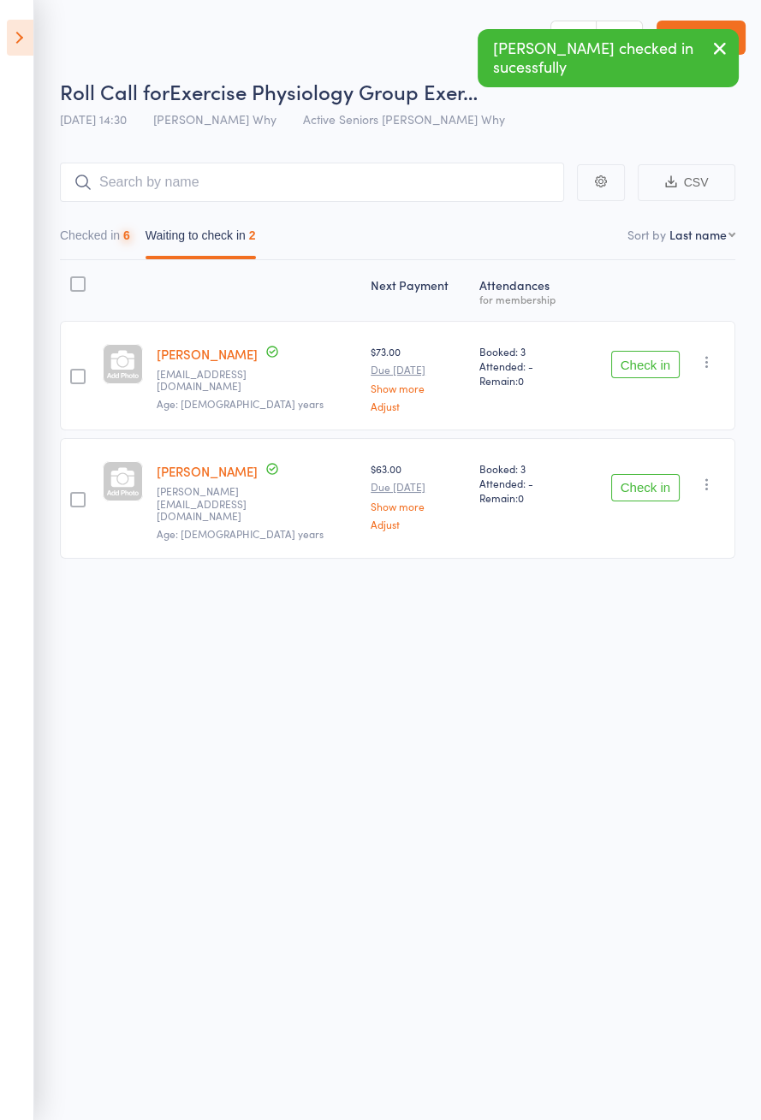
click at [665, 359] on button "Check in" at bounding box center [645, 364] width 68 height 27
click at [665, 474] on button "Check in" at bounding box center [645, 487] width 68 height 27
click at [664, 474] on button "Check in" at bounding box center [645, 487] width 68 height 27
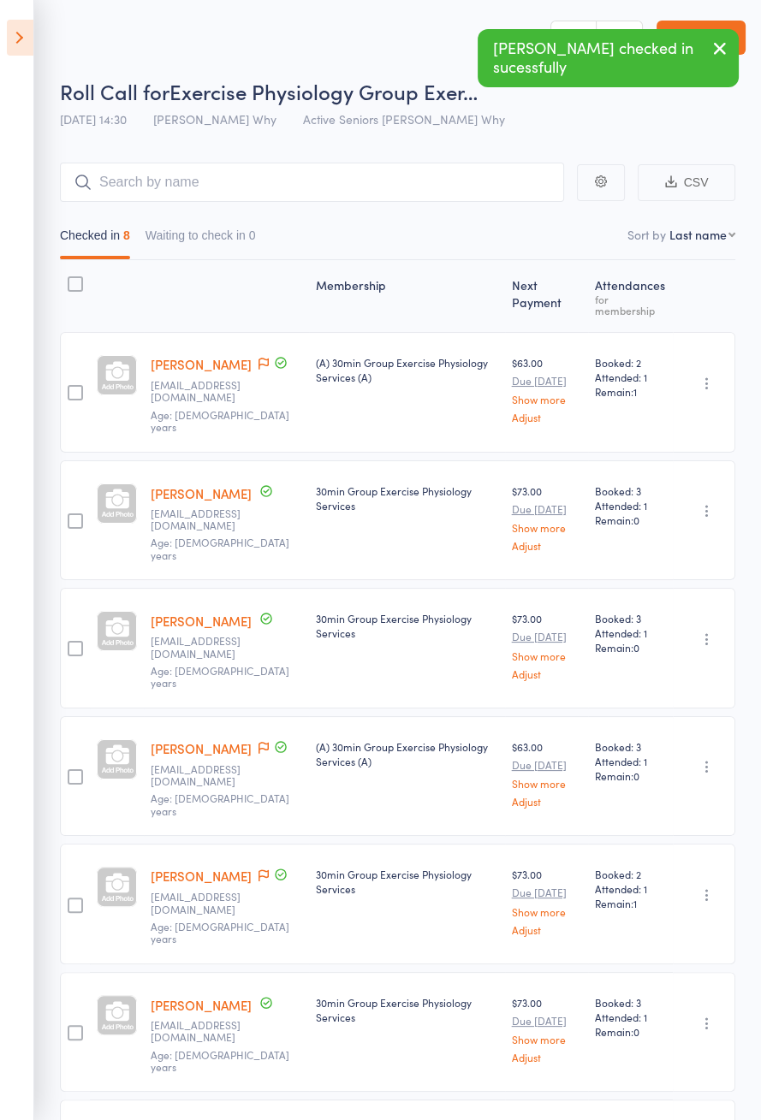
click at [9, 46] on icon at bounding box center [20, 38] width 27 height 36
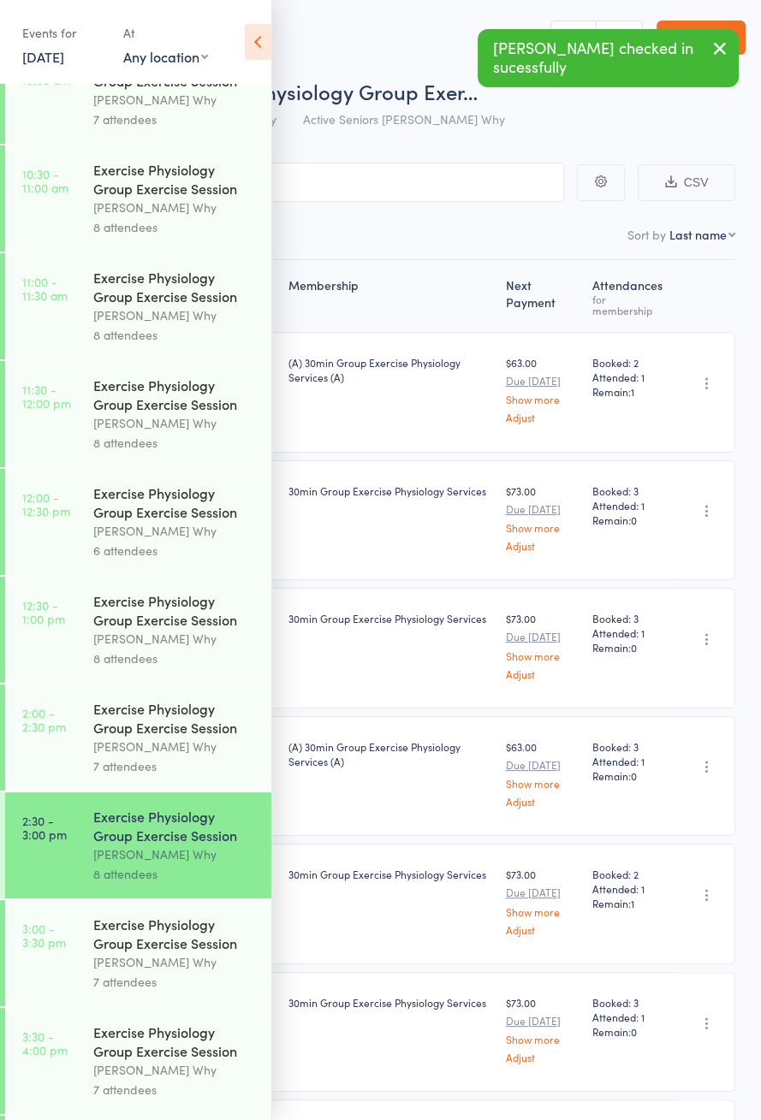
scroll to position [853, 0]
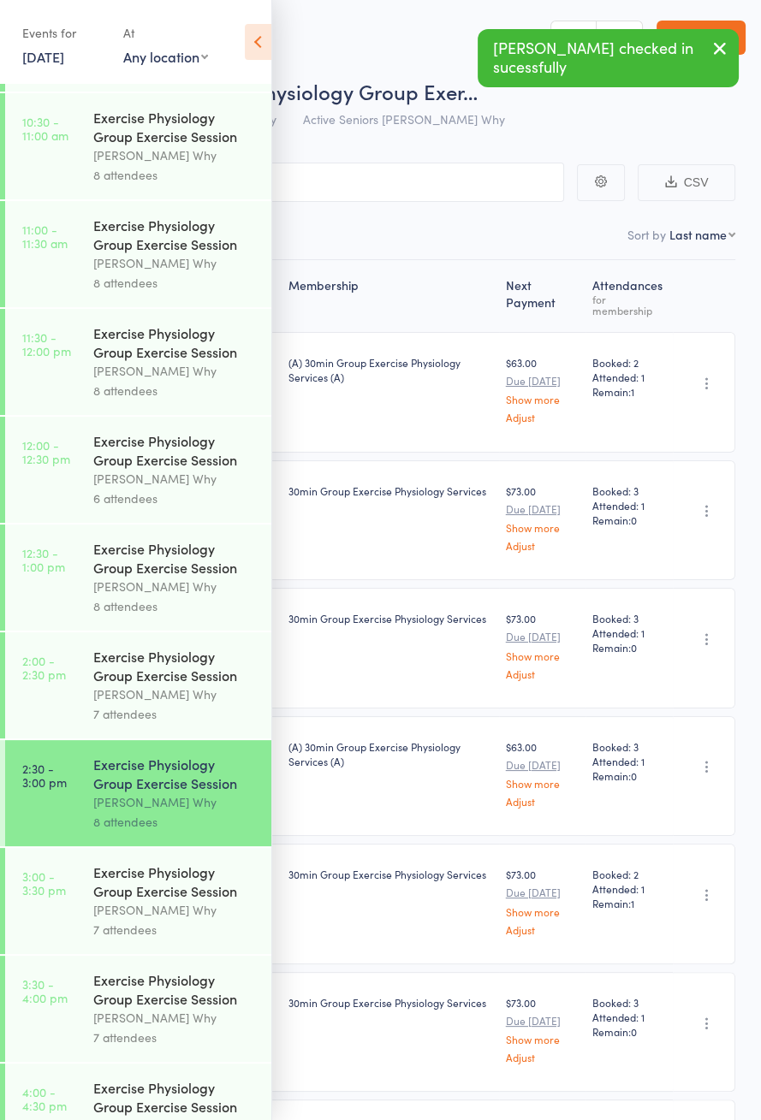
click at [85, 924] on link "3:00 - 3:30 pm Exercise Physiology Group Exercise Session [PERSON_NAME] Why 7 a…" at bounding box center [138, 901] width 266 height 106
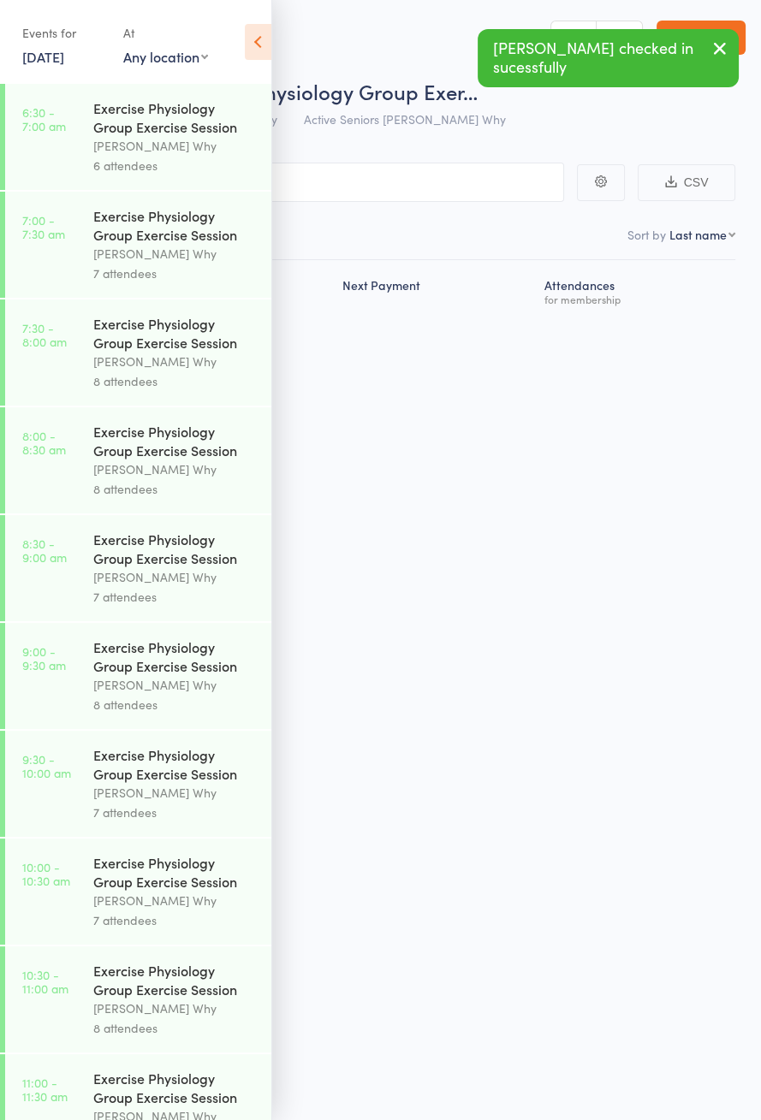
click at [260, 39] on icon at bounding box center [258, 42] width 27 height 36
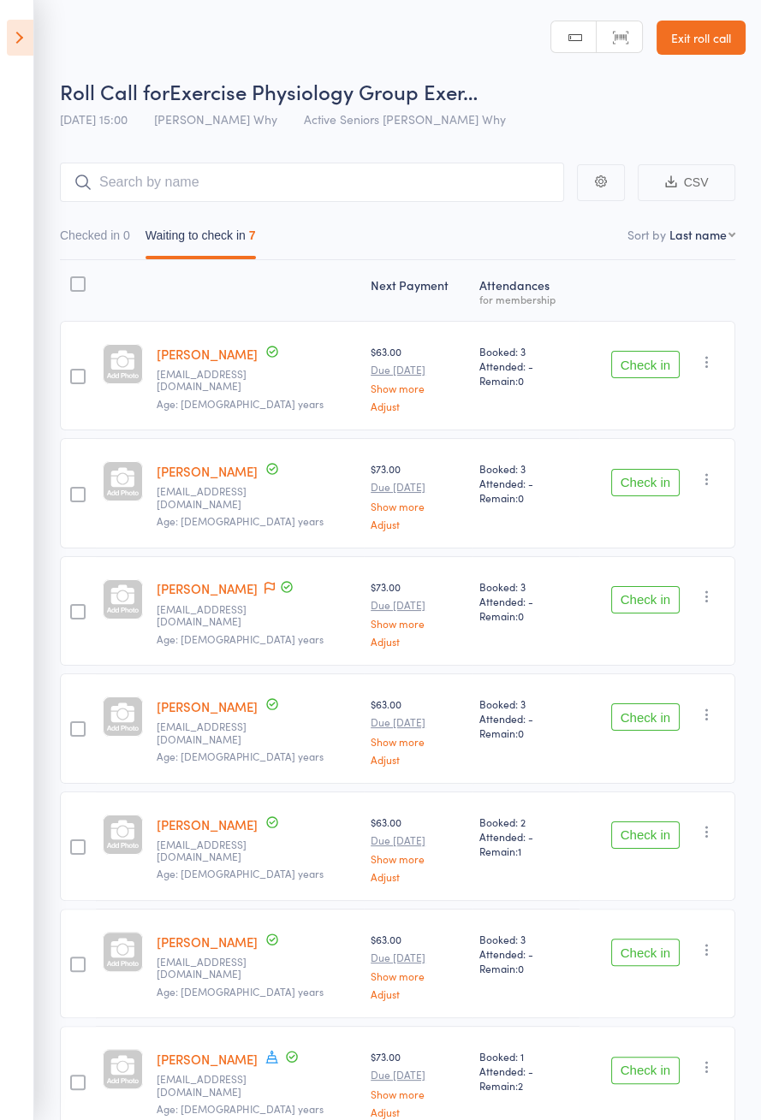
click at [265, 1051] on icon at bounding box center [271, 1057] width 12 height 13
click at [652, 366] on button "Check in" at bounding box center [645, 364] width 68 height 27
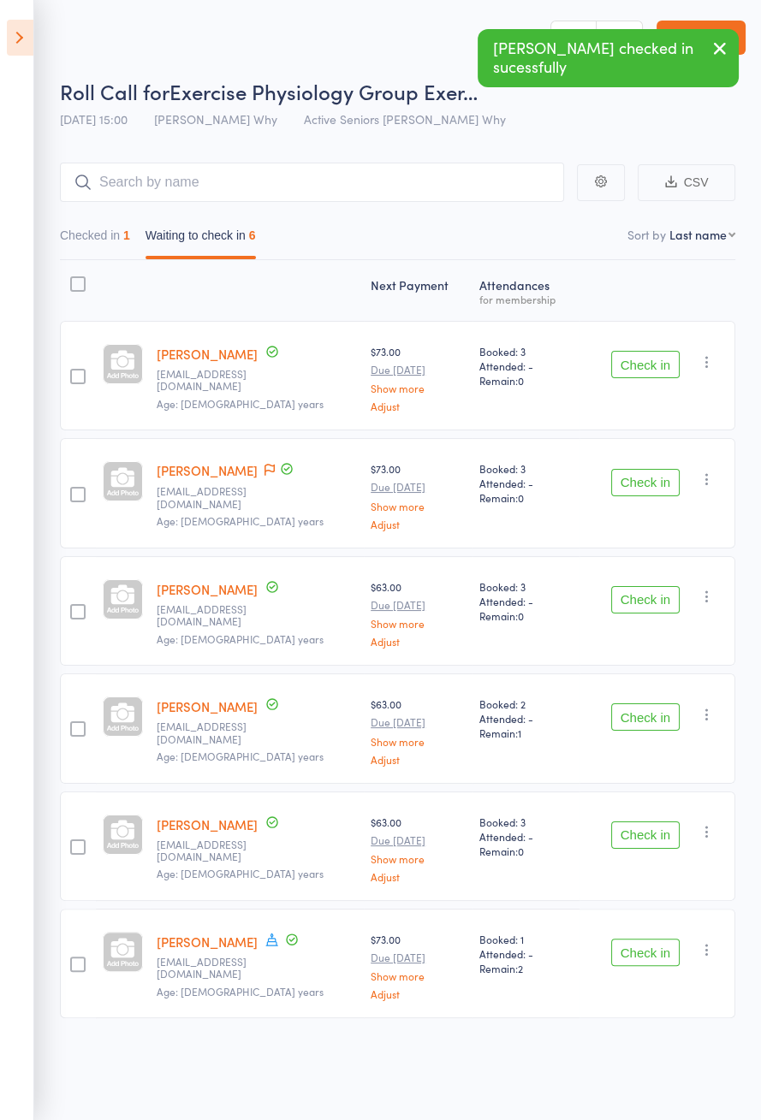
click at [656, 368] on button "Check in" at bounding box center [645, 364] width 68 height 27
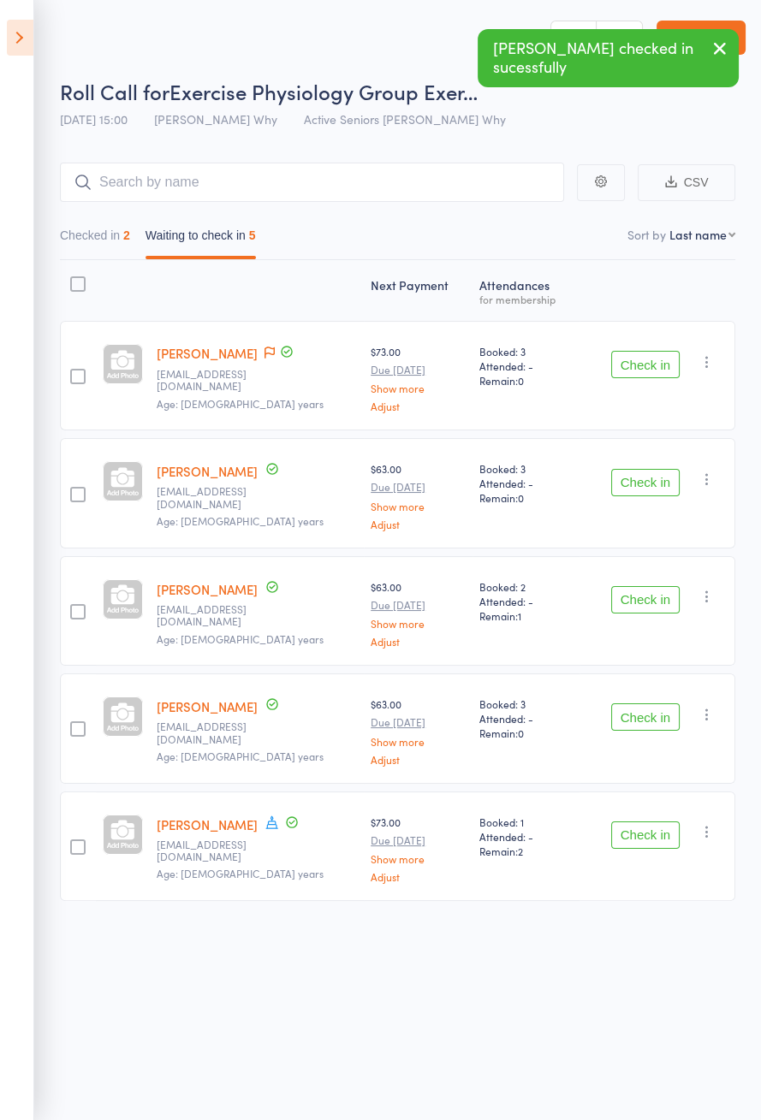
click at [264, 356] on icon at bounding box center [269, 353] width 10 height 12
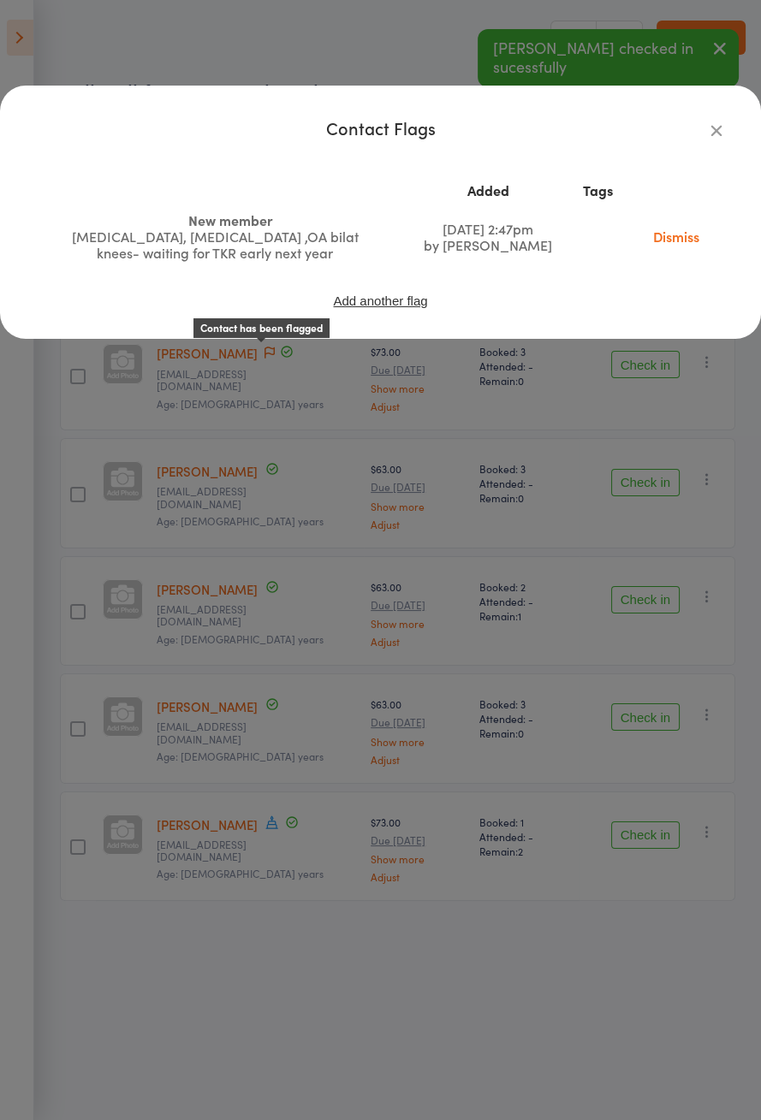
click at [711, 134] on icon "button" at bounding box center [716, 130] width 19 height 19
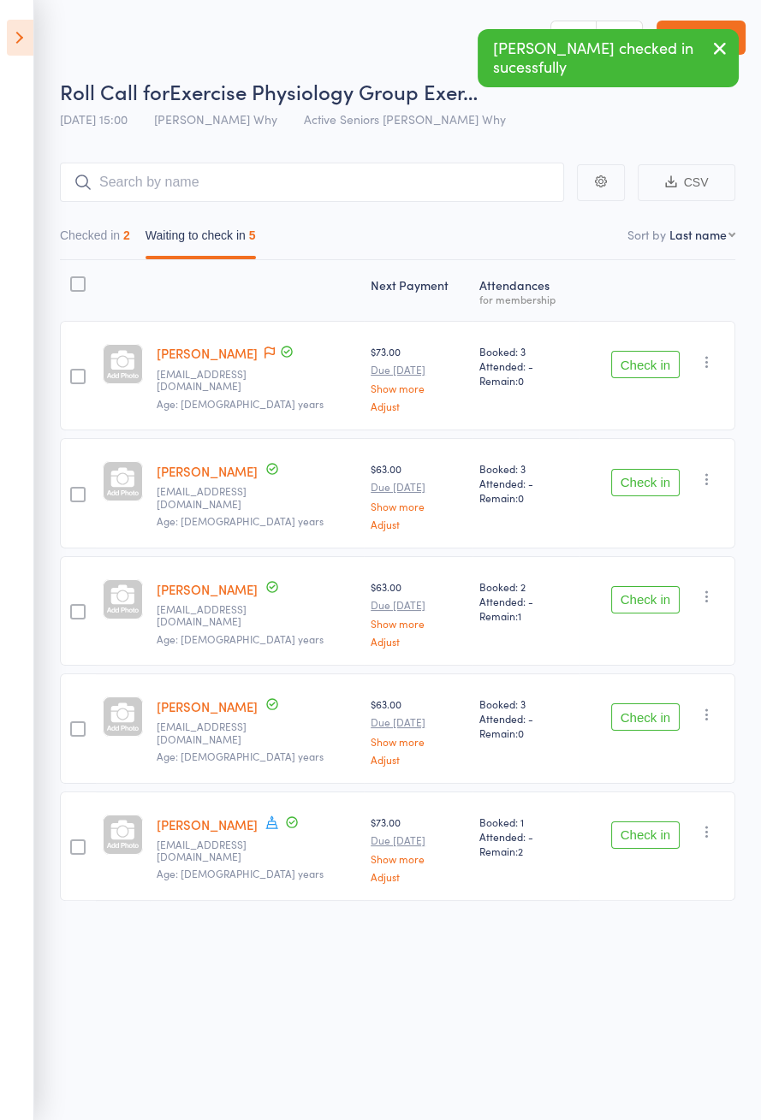
click at [634, 365] on button "Check in" at bounding box center [645, 364] width 68 height 27
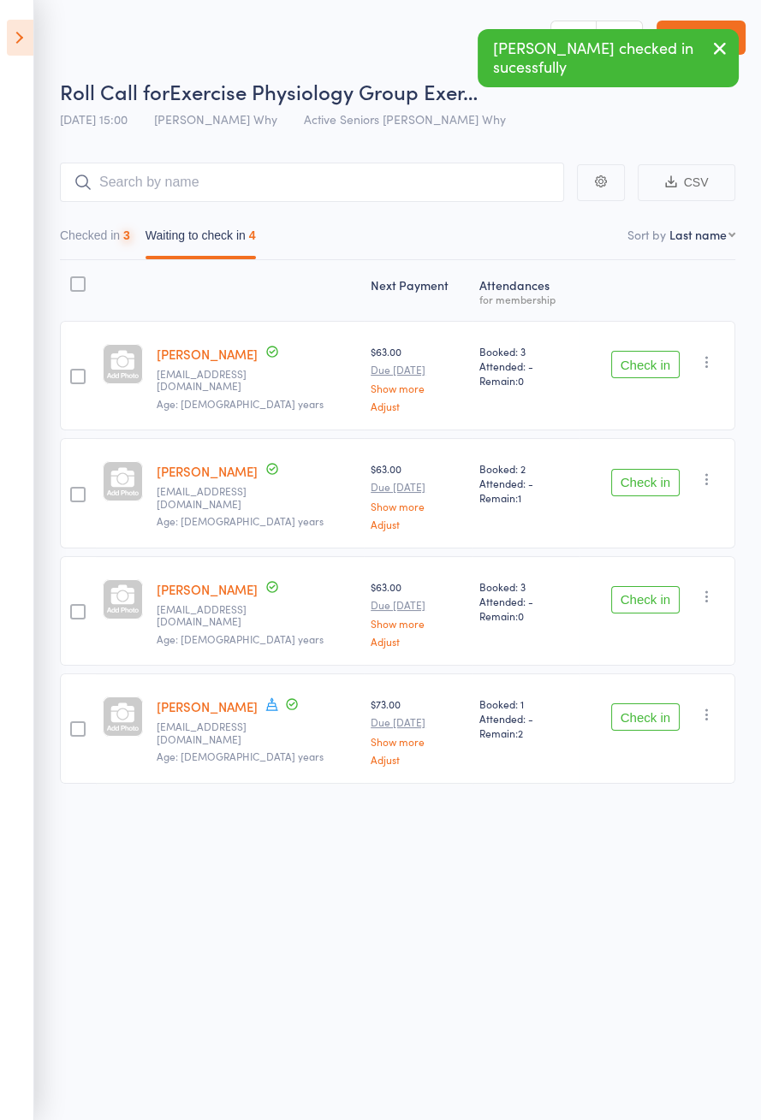
click at [636, 368] on button "Check in" at bounding box center [645, 364] width 68 height 27
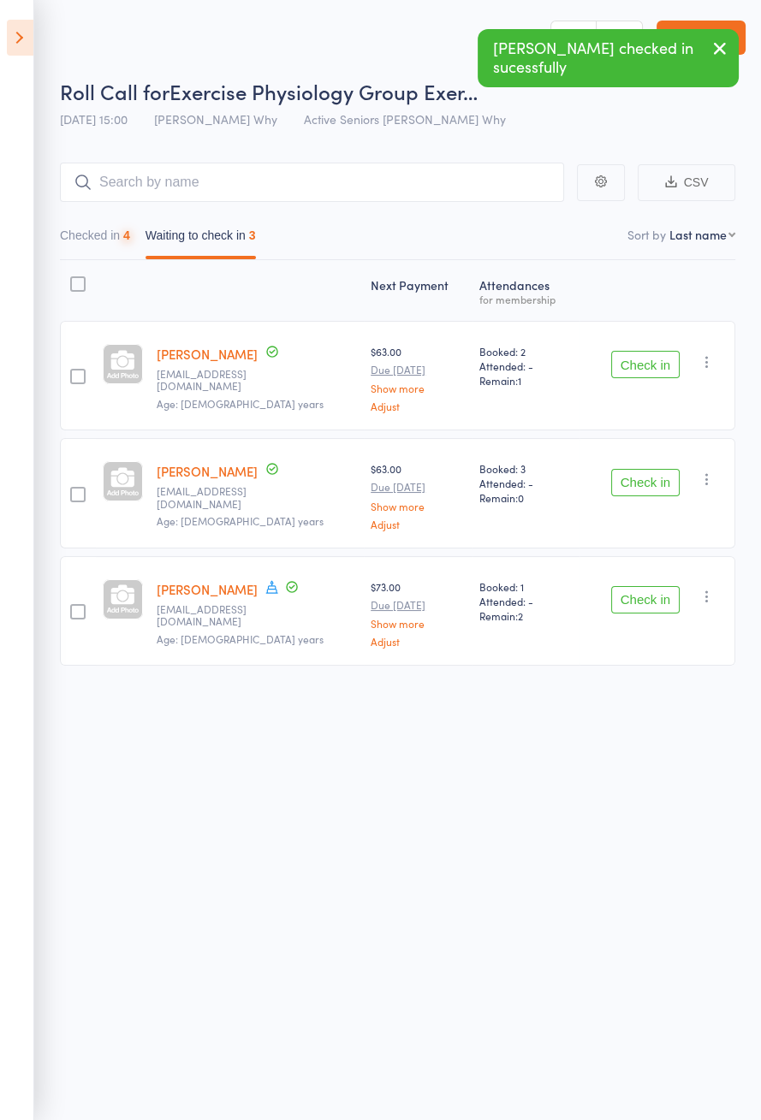
click at [639, 366] on button "Check in" at bounding box center [645, 364] width 68 height 27
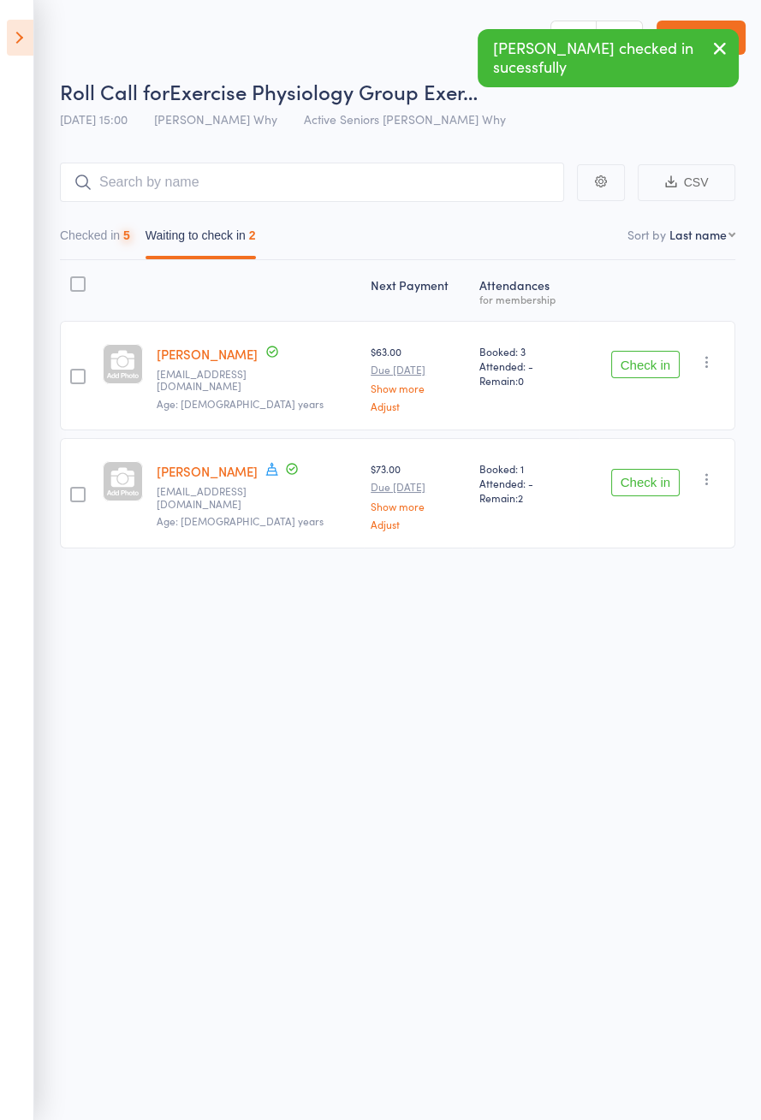
click at [639, 370] on button "Check in" at bounding box center [645, 364] width 68 height 27
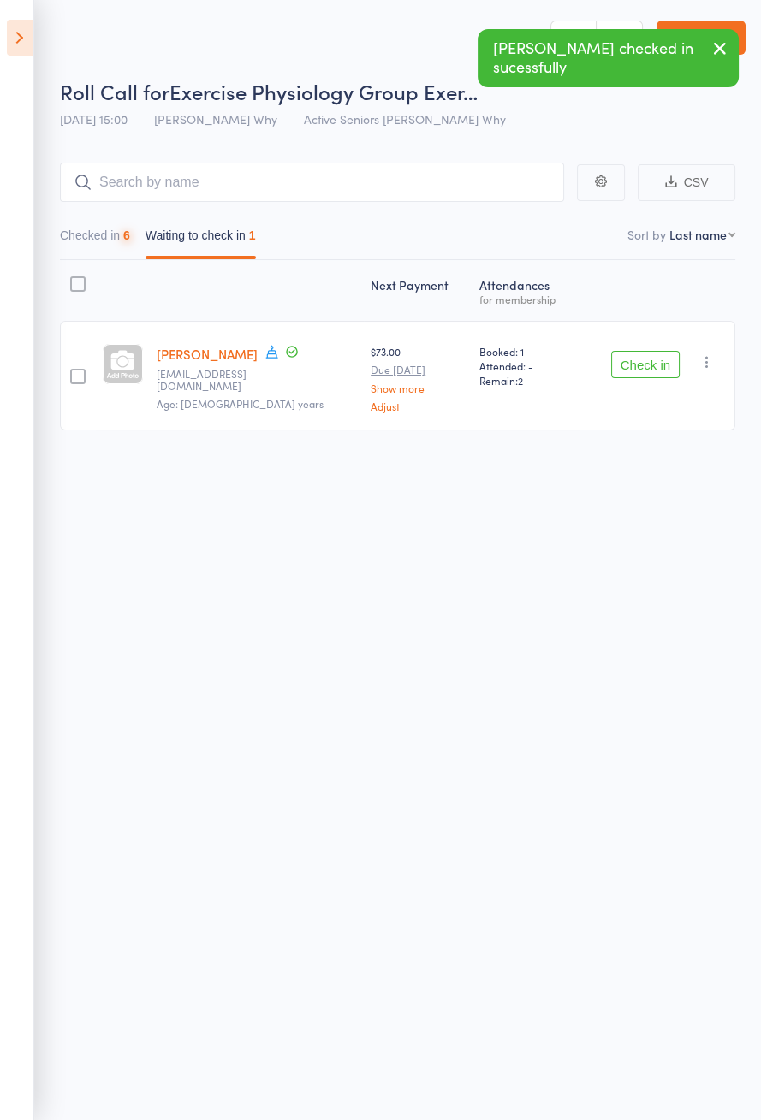
click at [643, 370] on button "Check in" at bounding box center [645, 364] width 68 height 27
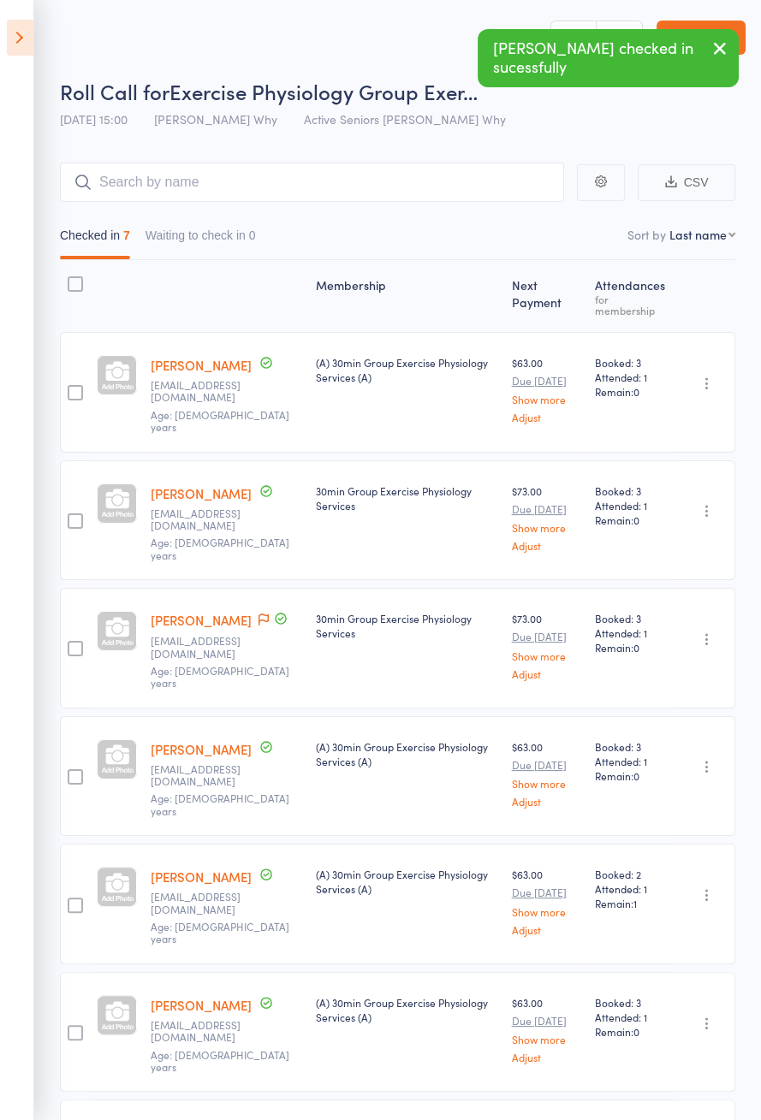
scroll to position [19, 0]
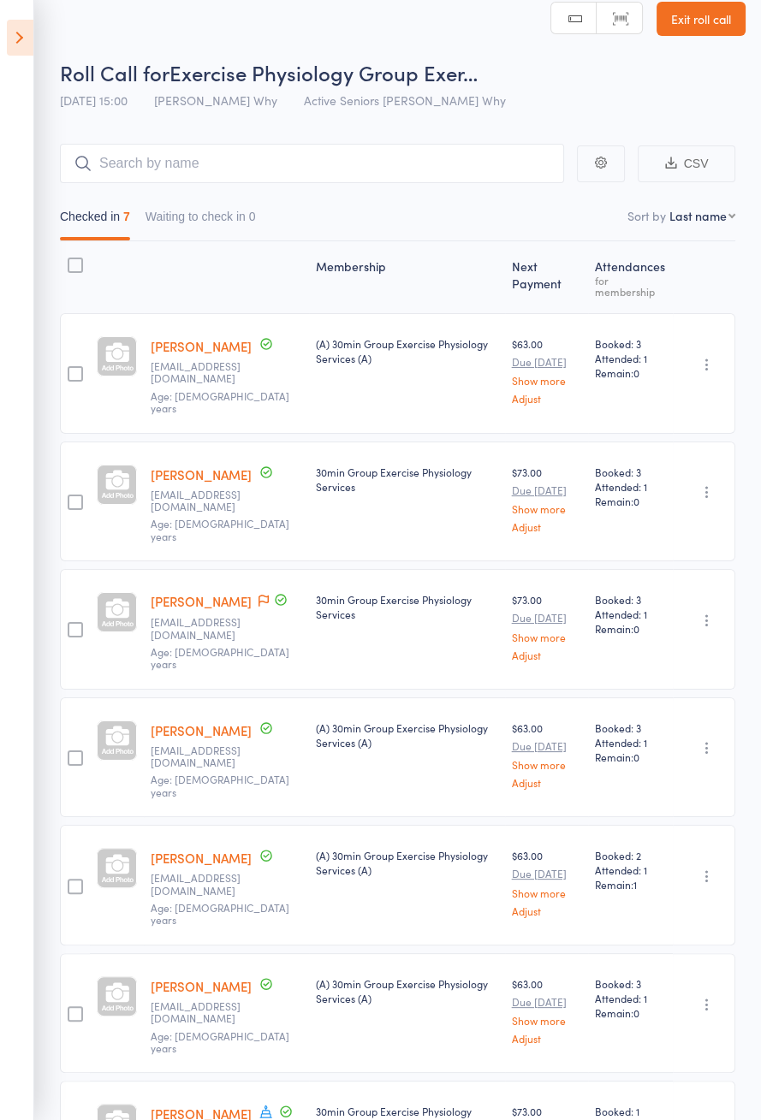
click at [26, 55] on icon at bounding box center [20, 38] width 27 height 36
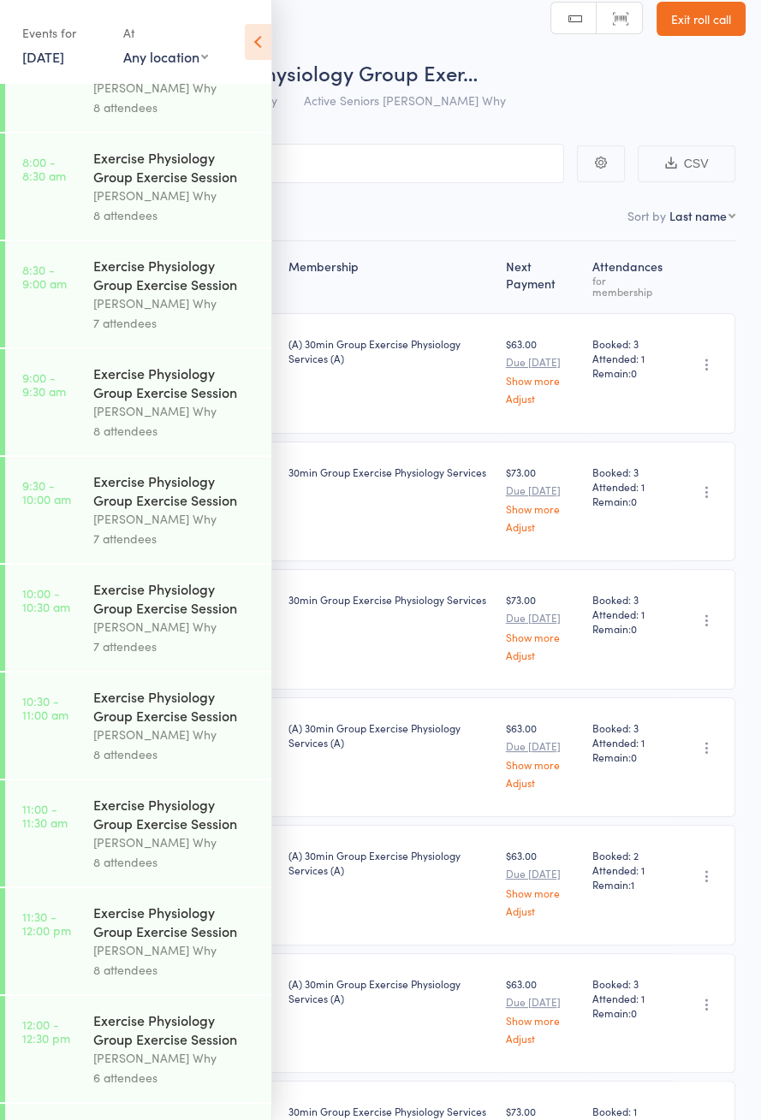
scroll to position [853, 0]
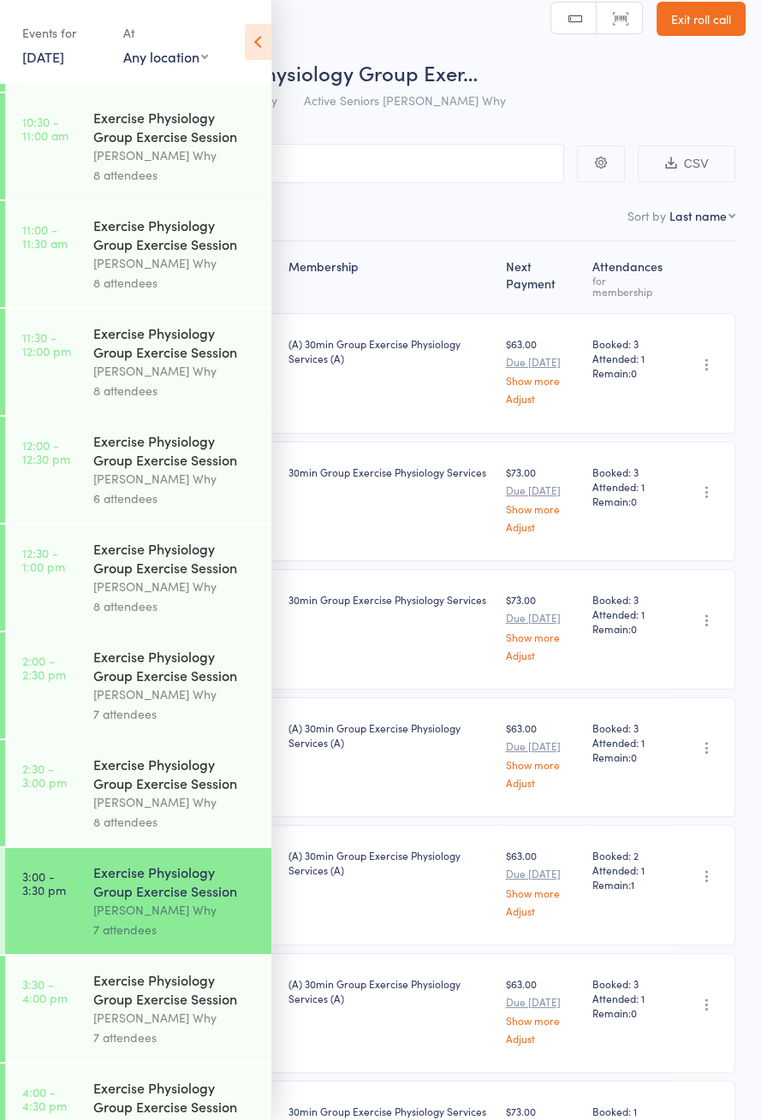
click at [73, 1039] on link "3:30 - 4:00 pm Exercise Physiology Group Exercise Session [PERSON_NAME] Why 7 a…" at bounding box center [138, 1009] width 266 height 106
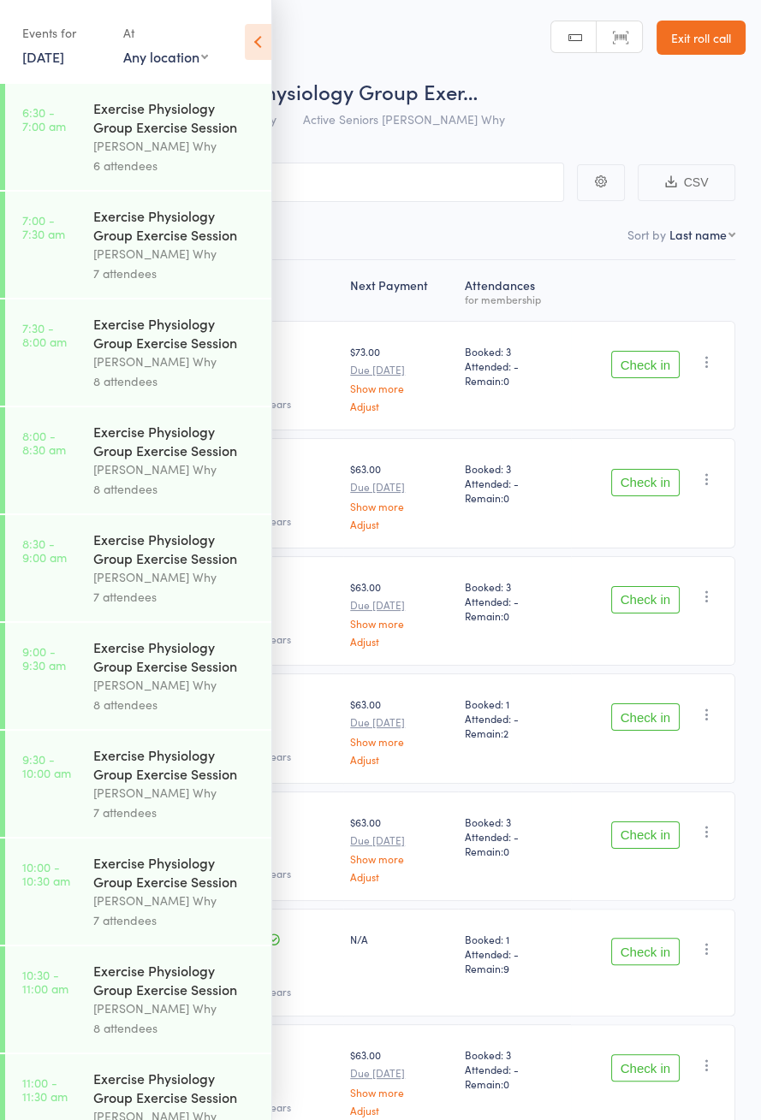
click at [253, 45] on icon at bounding box center [258, 42] width 27 height 36
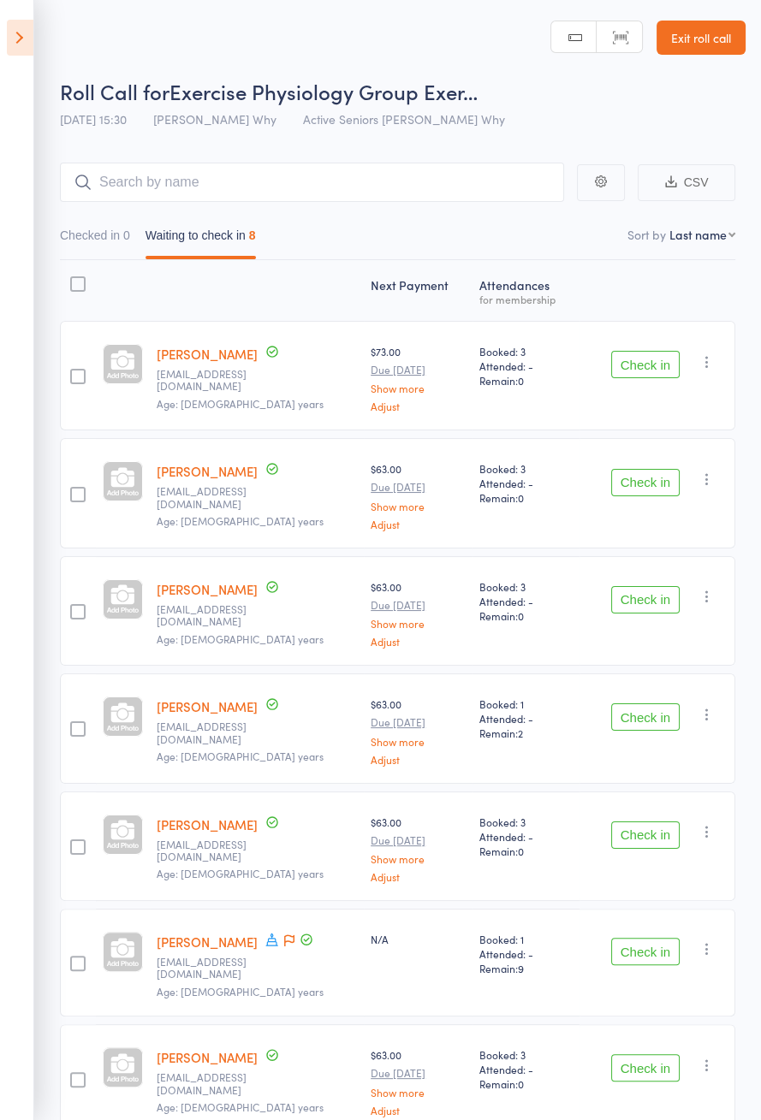
scroll to position [107, 0]
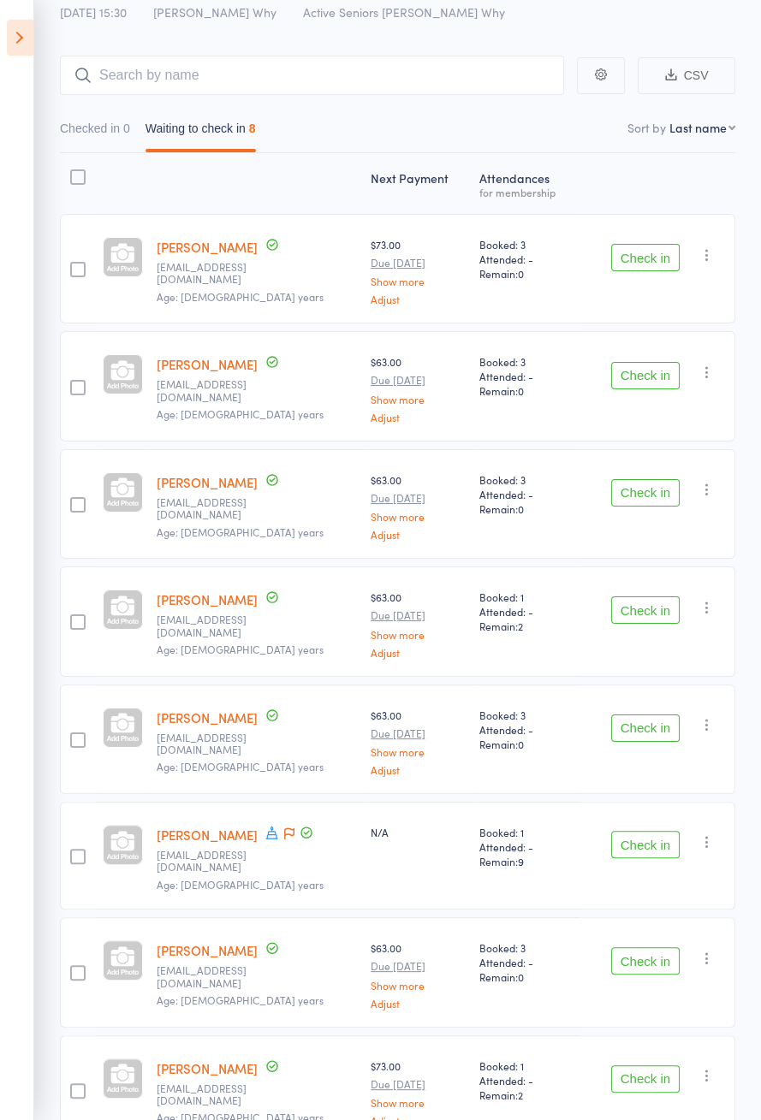
click at [8, 39] on icon at bounding box center [20, 38] width 27 height 36
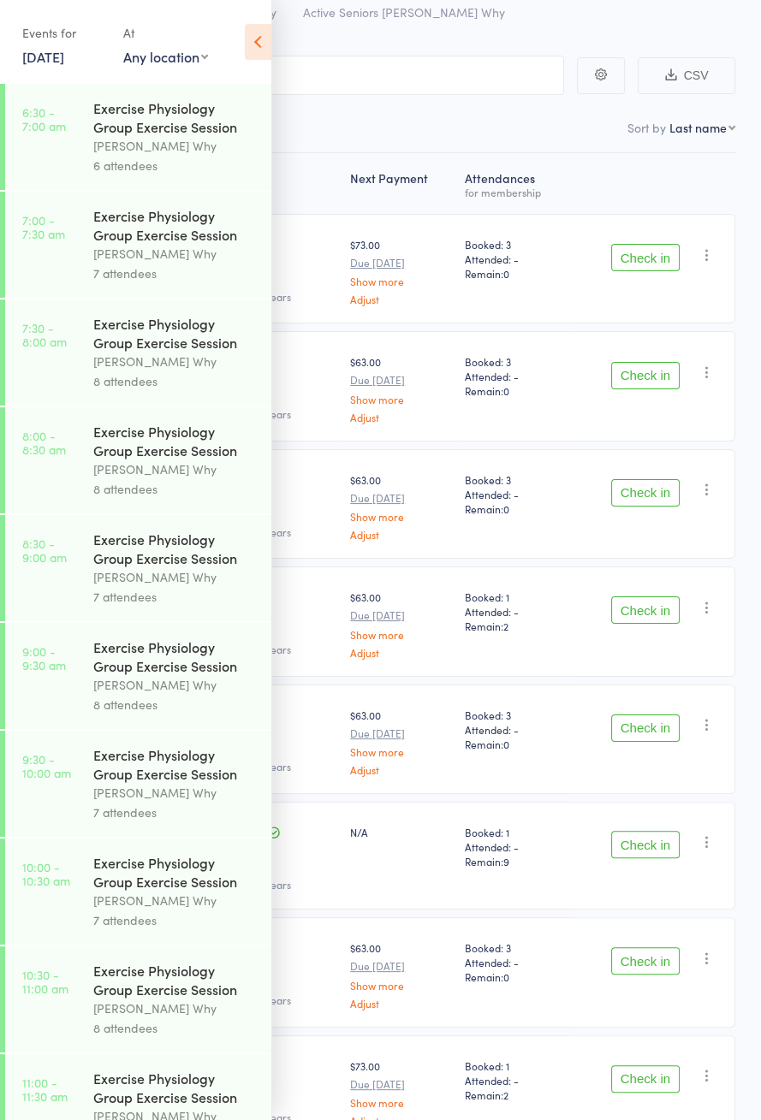
click at [246, 53] on icon at bounding box center [258, 42] width 27 height 36
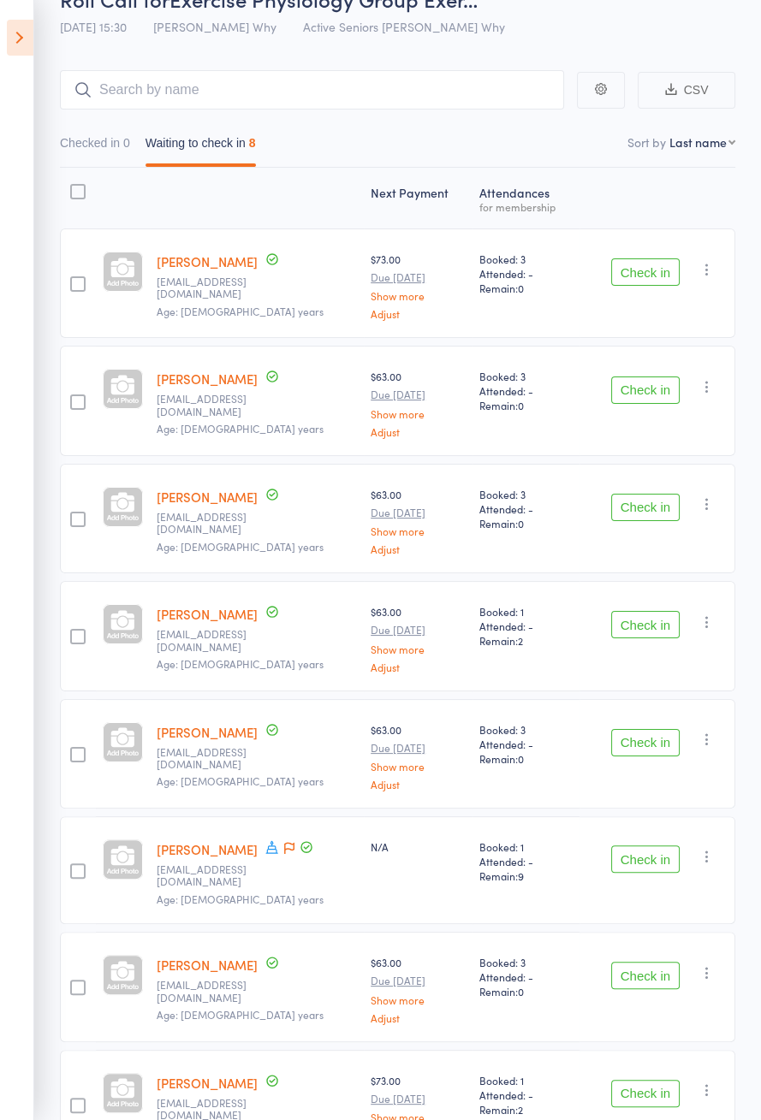
scroll to position [0, 0]
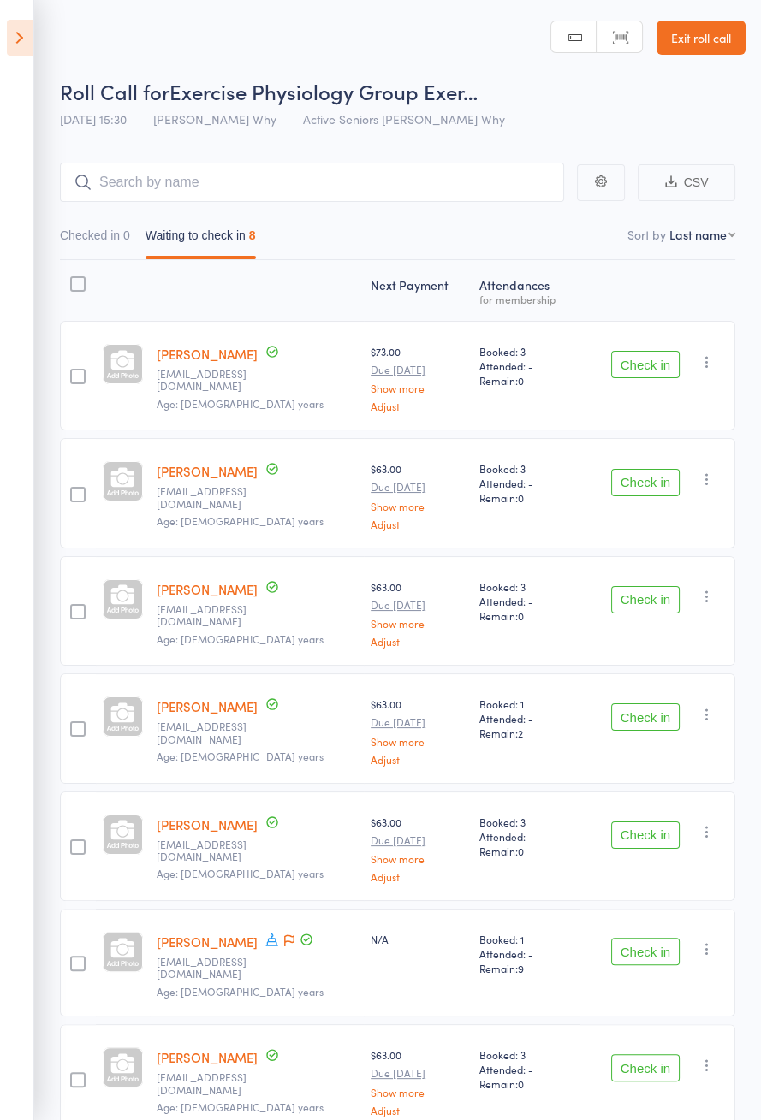
click at [655, 371] on button "Check in" at bounding box center [645, 364] width 68 height 27
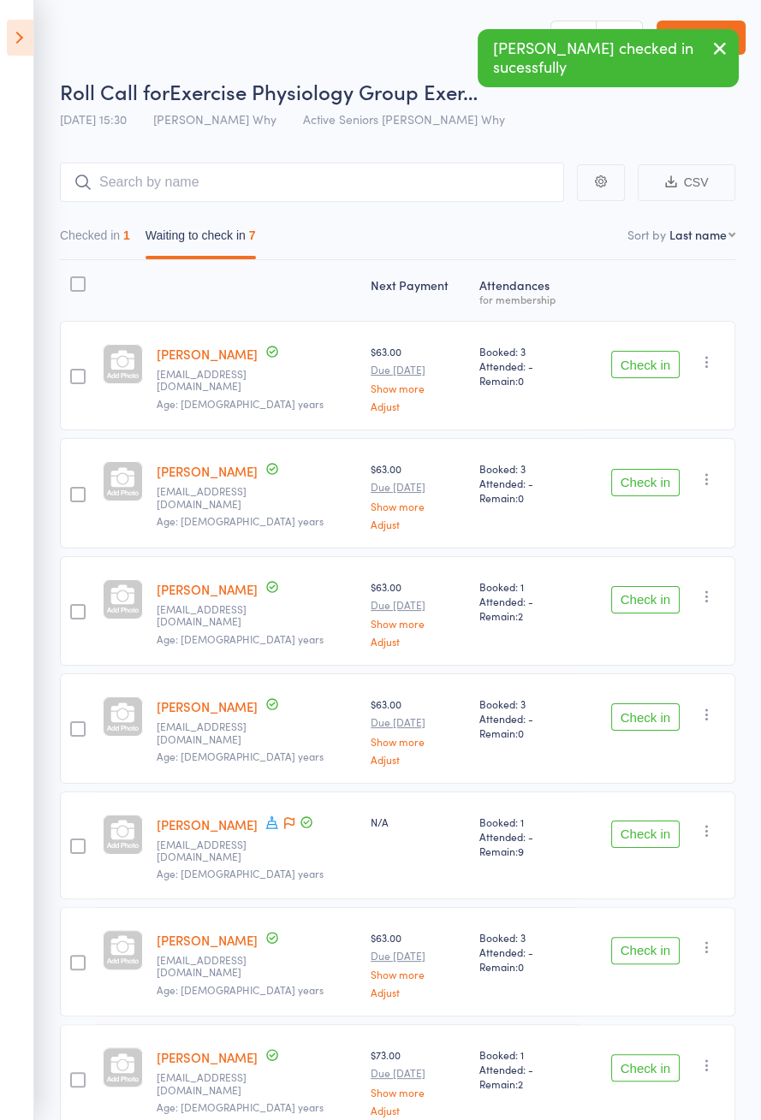
click at [642, 1054] on button "Check in" at bounding box center [645, 1067] width 68 height 27
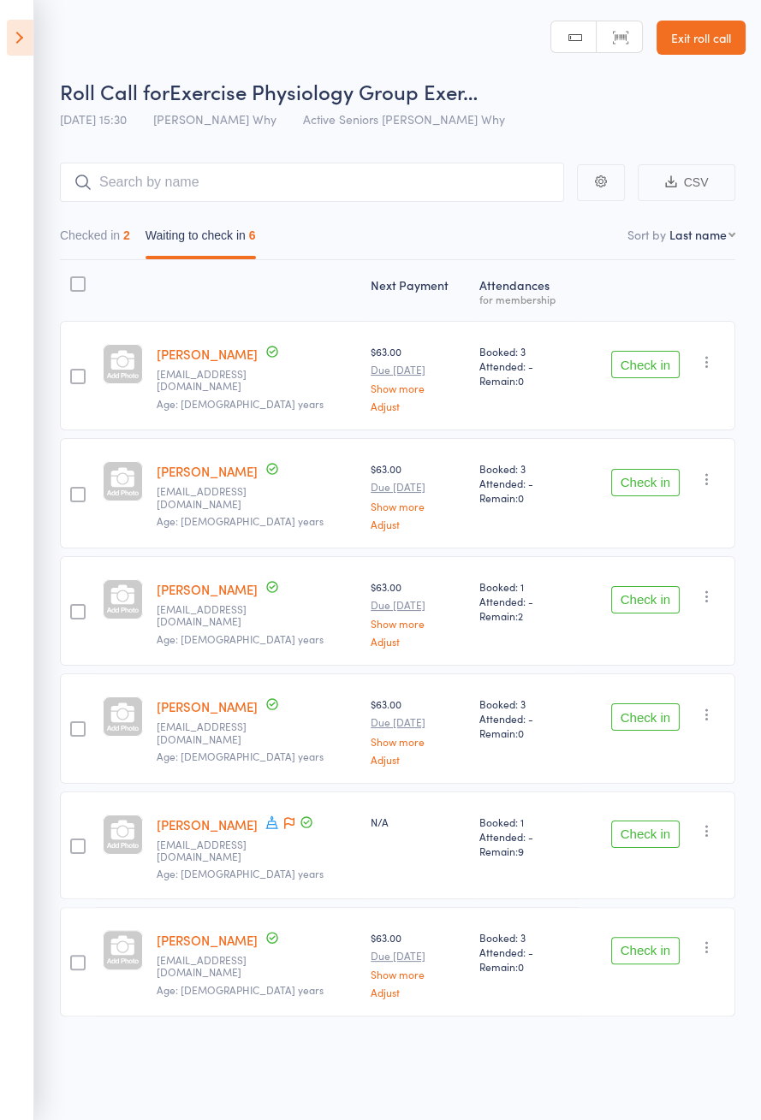
click at [645, 491] on button "Check in" at bounding box center [645, 482] width 68 height 27
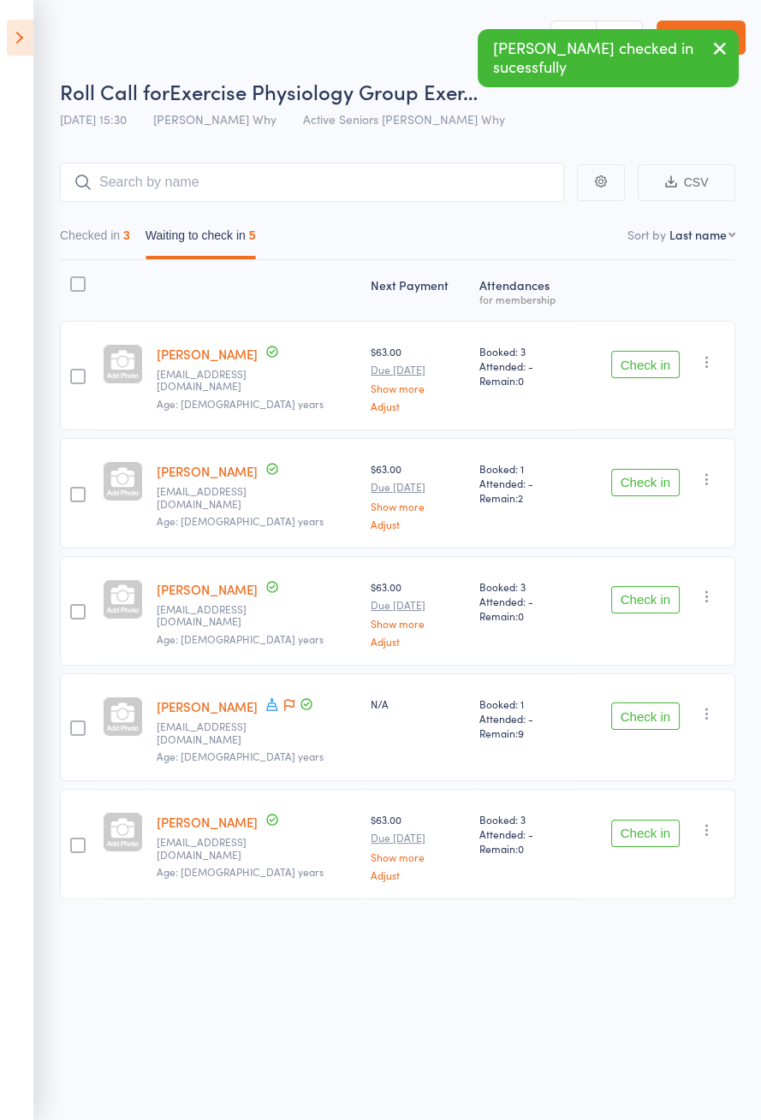
click at [647, 487] on button "Check in" at bounding box center [645, 482] width 68 height 27
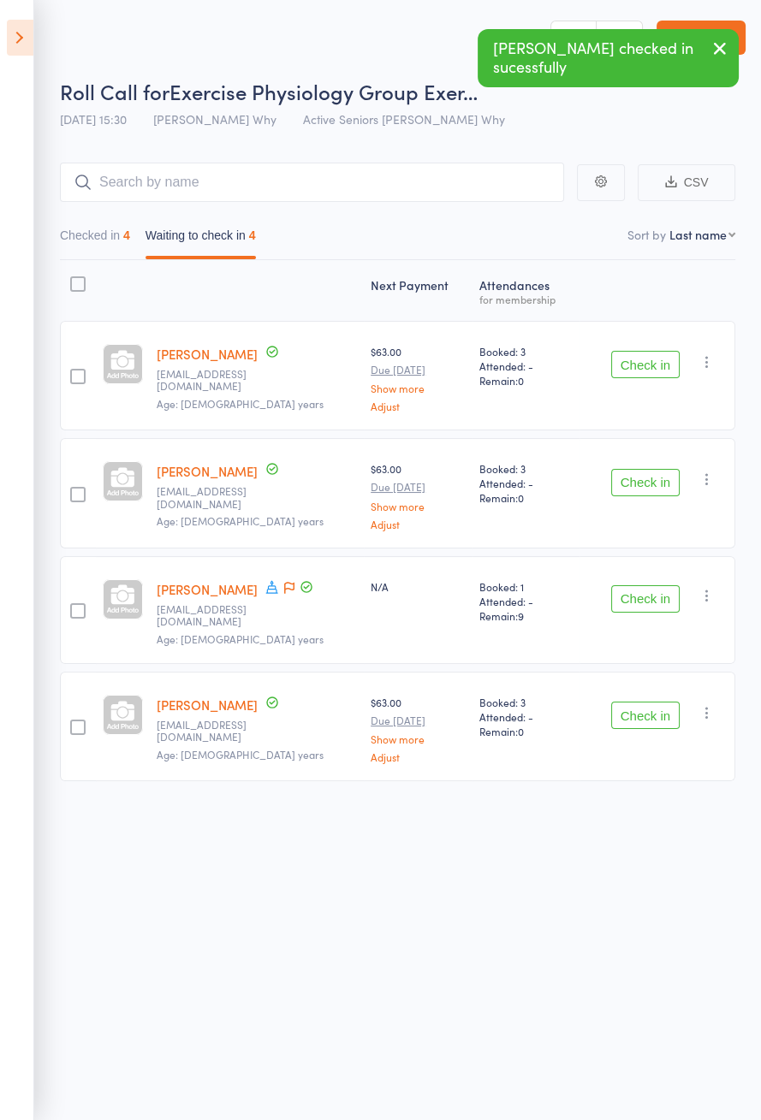
click at [644, 705] on button "Check in" at bounding box center [645, 715] width 68 height 27
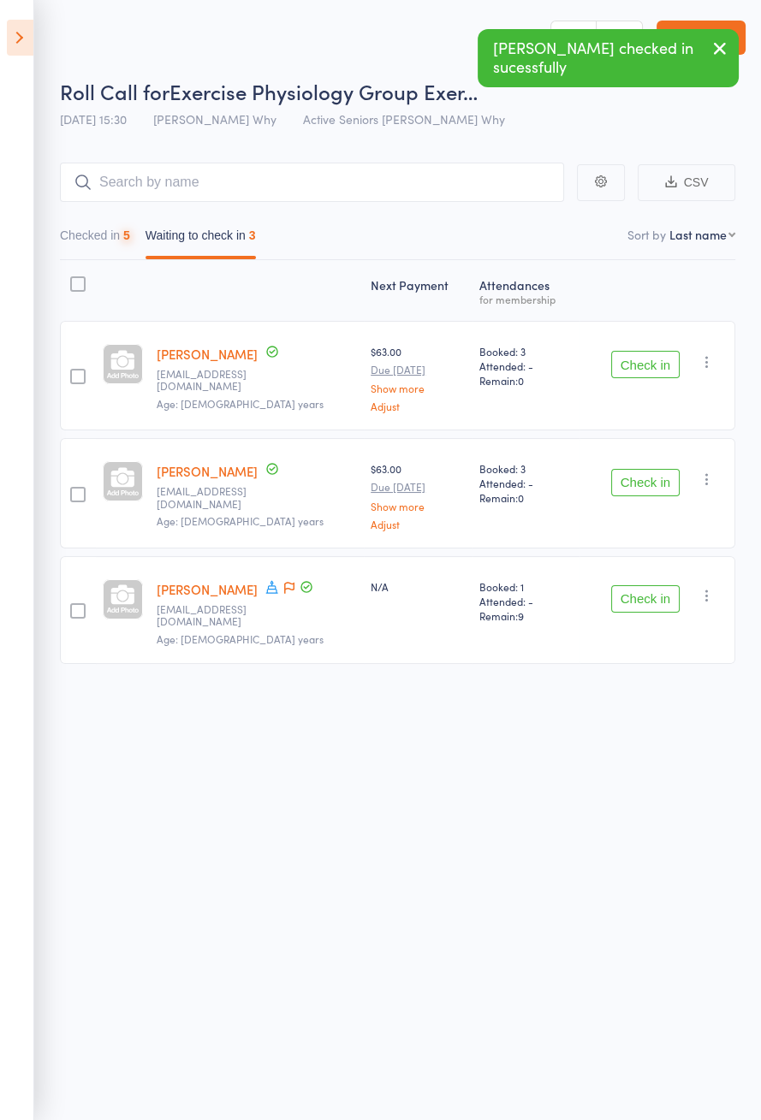
click at [284, 587] on icon at bounding box center [289, 588] width 10 height 12
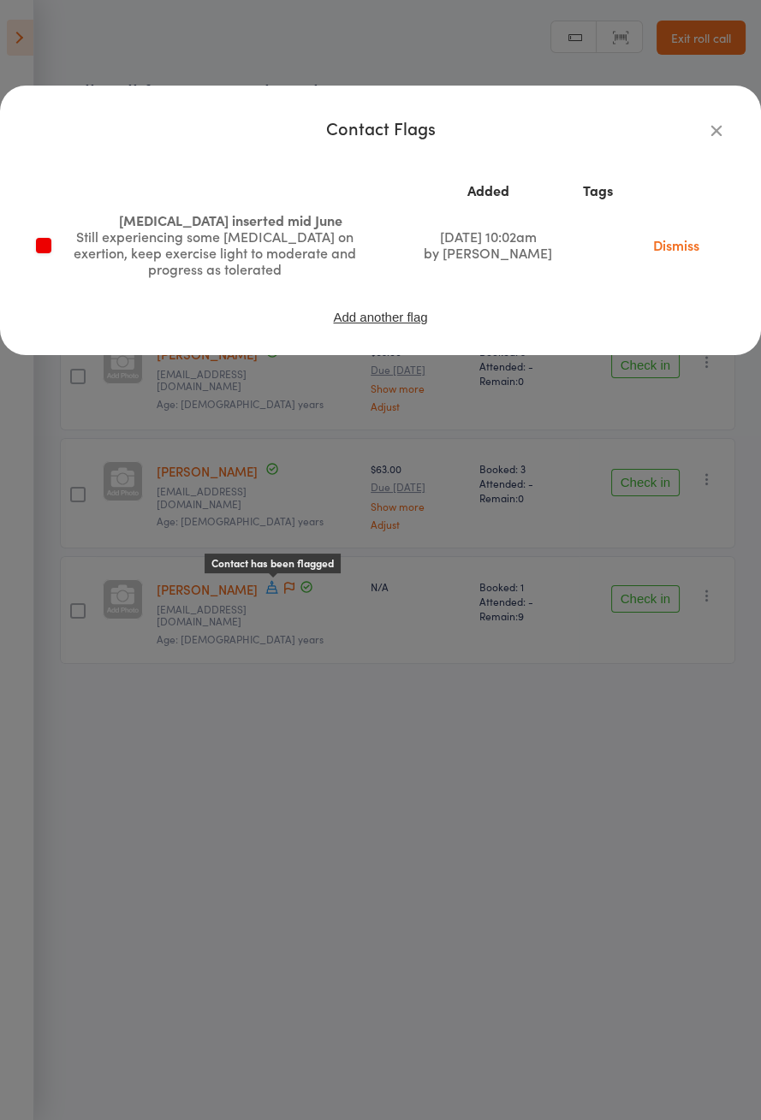
click at [711, 131] on icon "button" at bounding box center [716, 130] width 19 height 19
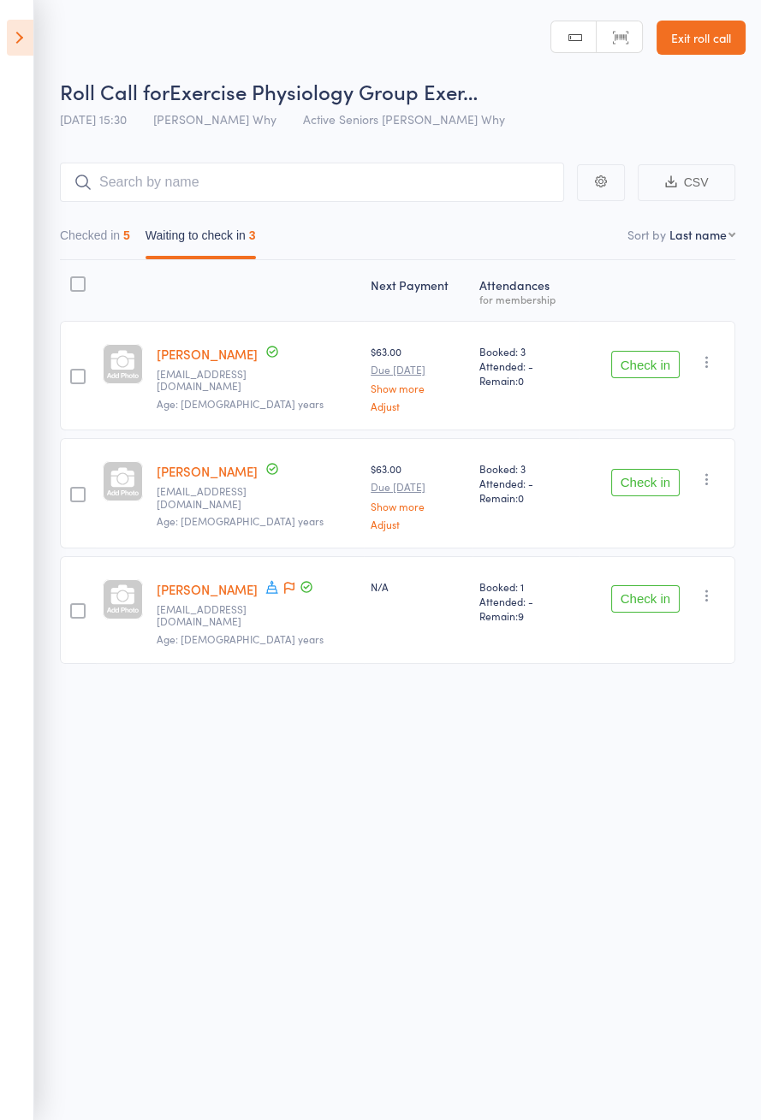
click at [668, 476] on button "Check in" at bounding box center [645, 482] width 68 height 27
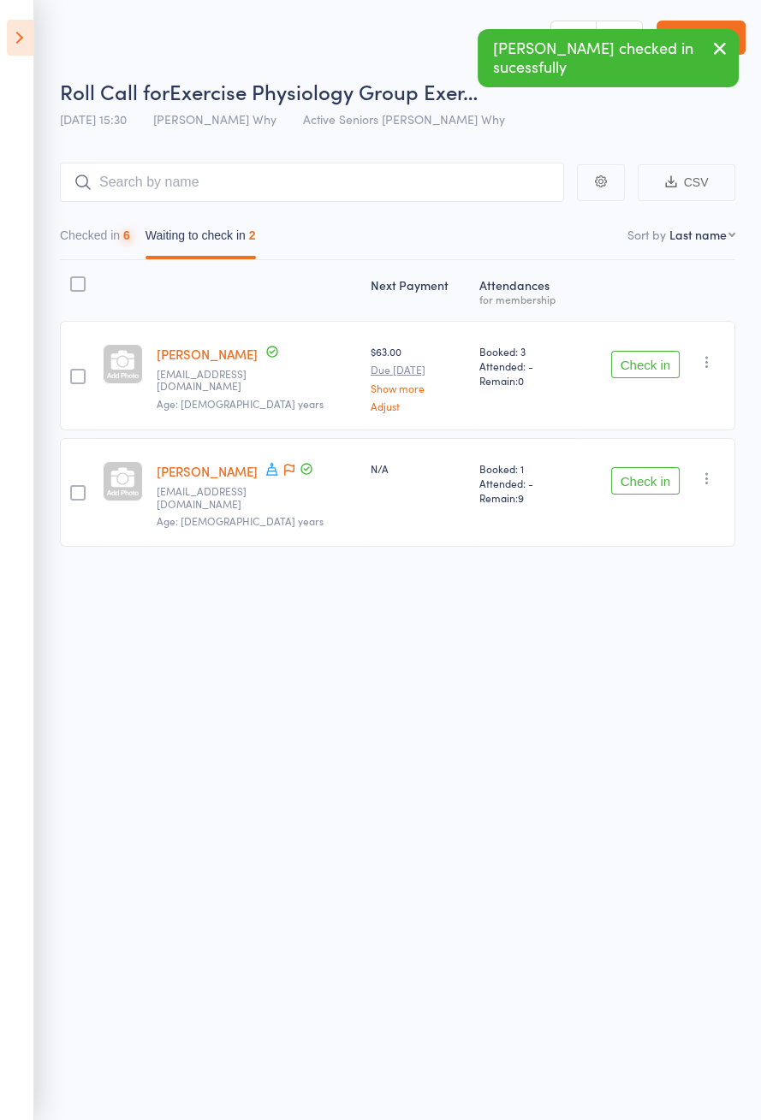
click at [639, 479] on button "Check in" at bounding box center [645, 480] width 68 height 27
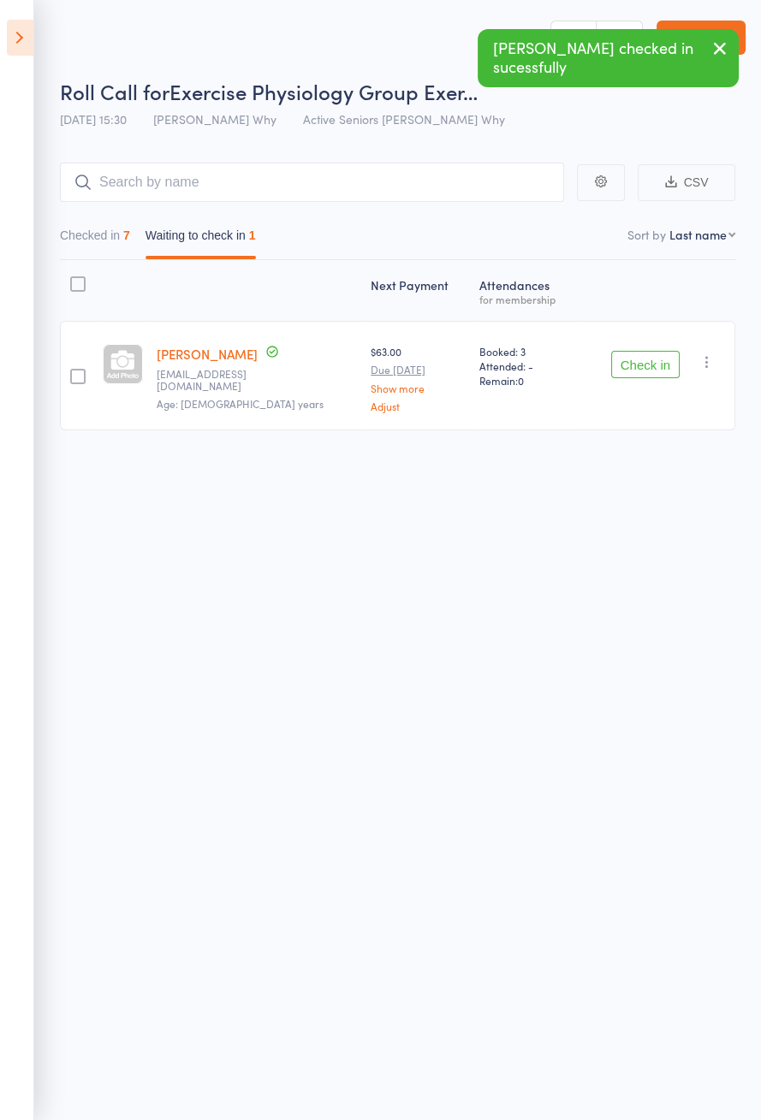
click at [110, 236] on button "Checked in 7" at bounding box center [95, 239] width 70 height 39
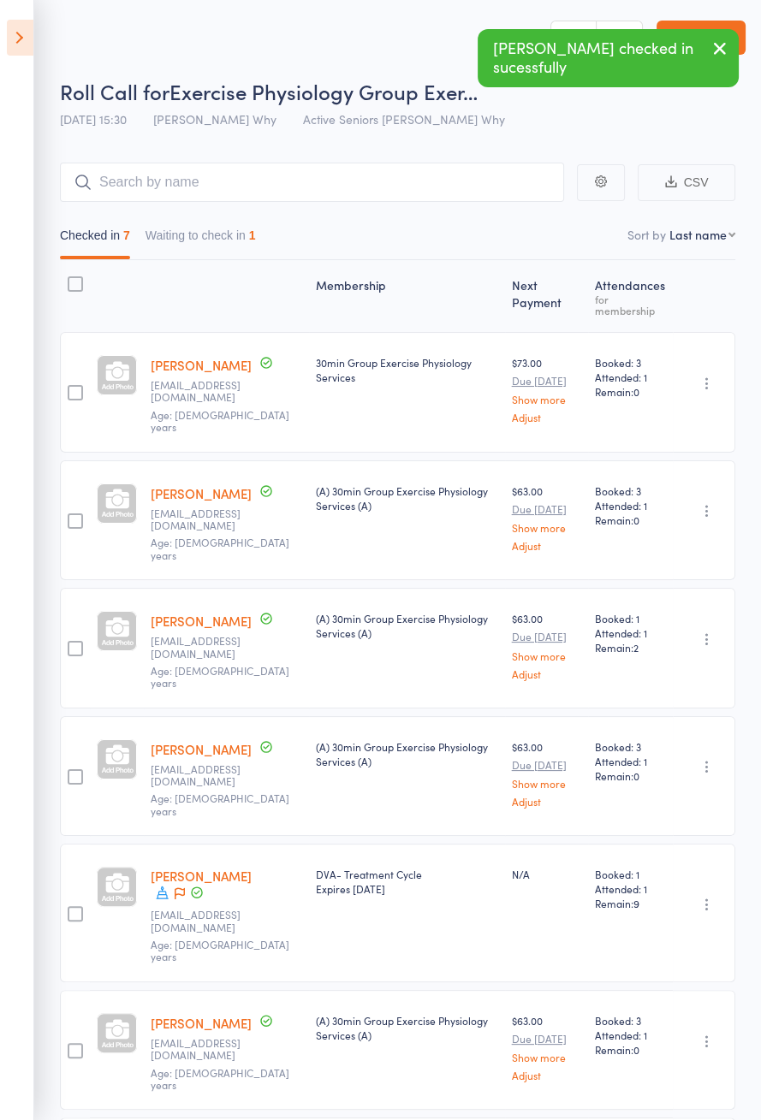
click at [18, 53] on icon at bounding box center [20, 38] width 27 height 36
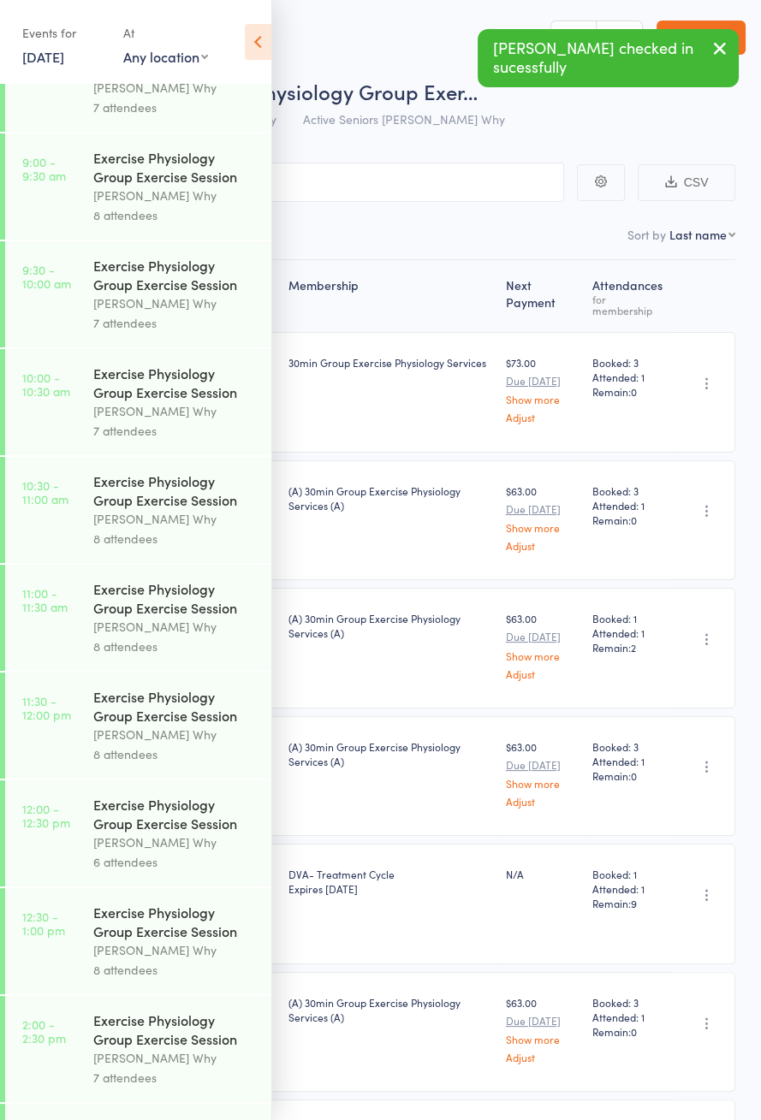
scroll to position [853, 0]
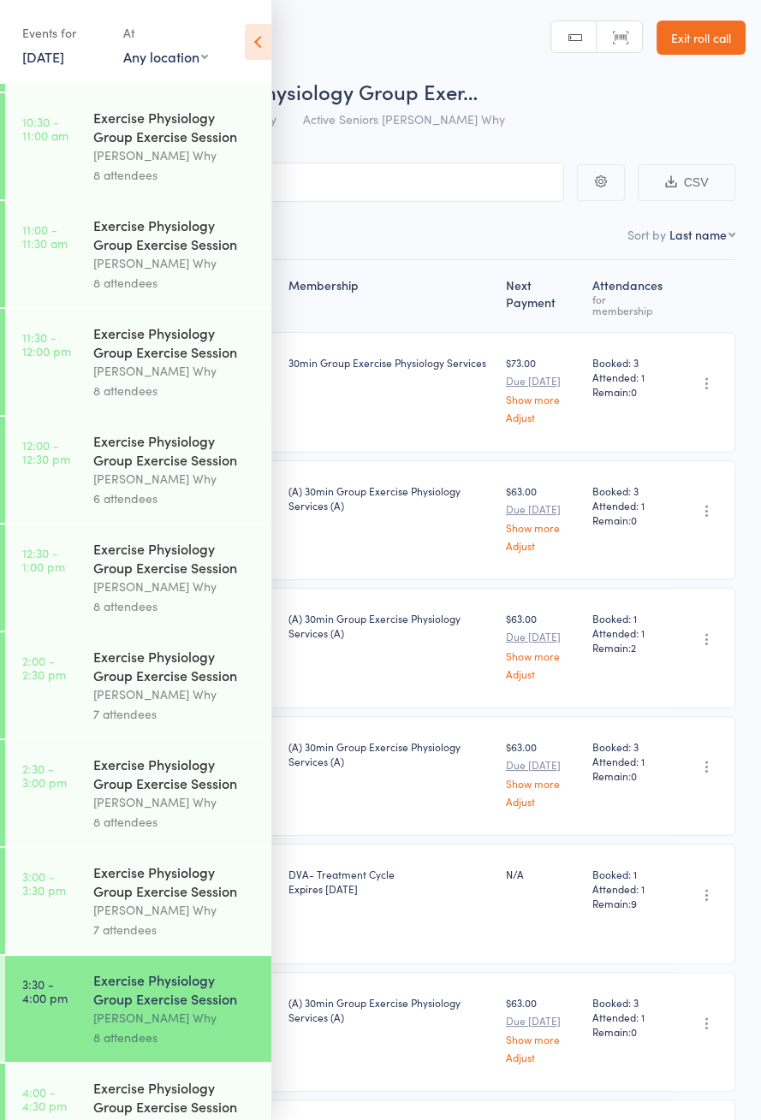
click at [269, 46] on icon at bounding box center [258, 42] width 27 height 36
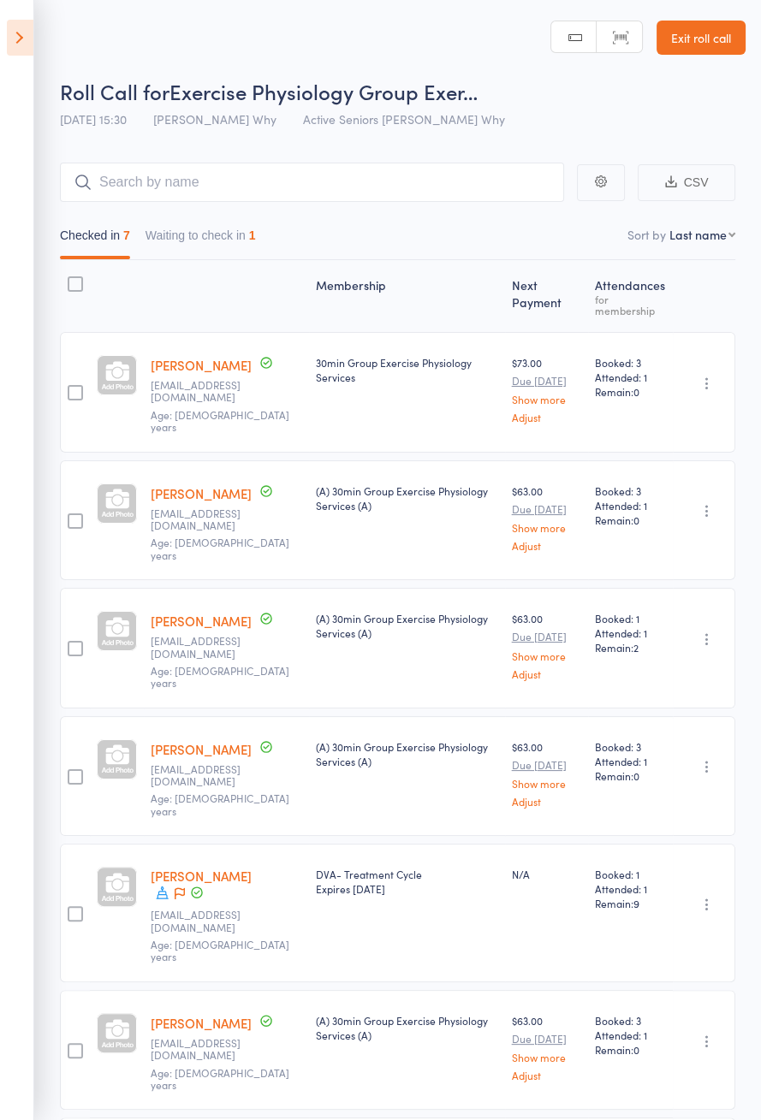
click at [236, 232] on button "Waiting to check in 1" at bounding box center [200, 239] width 110 height 39
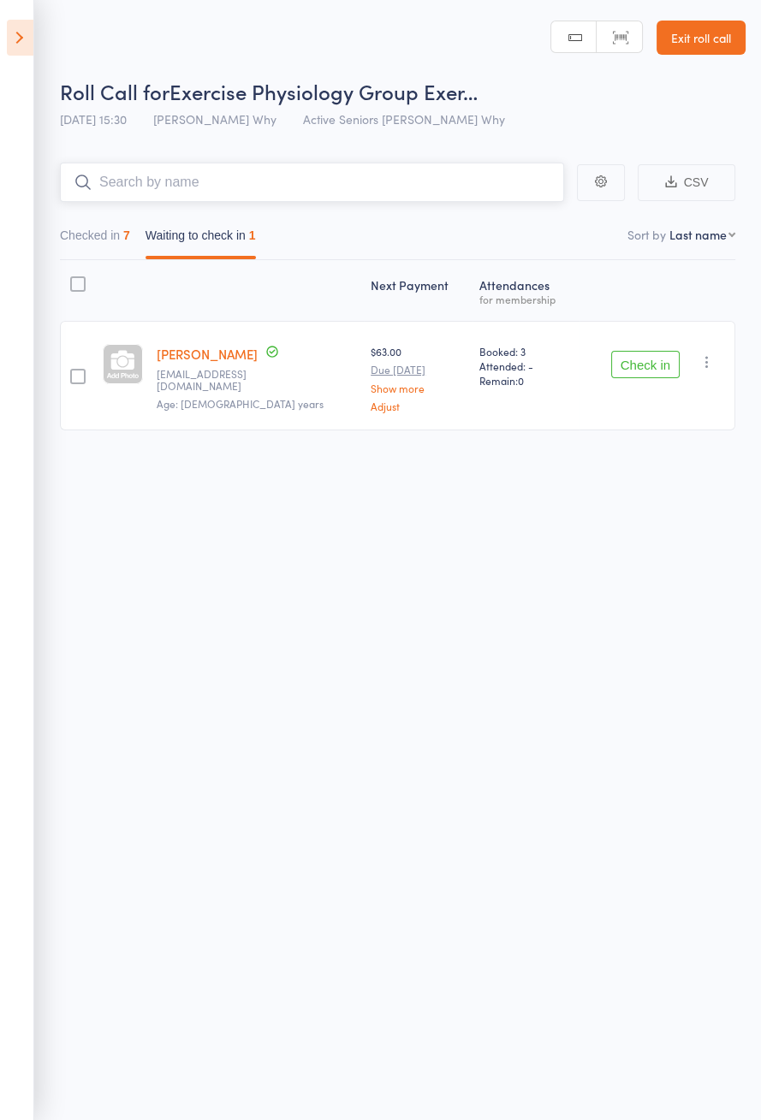
click at [103, 198] on input "search" at bounding box center [312, 182] width 504 height 39
click at [106, 232] on button "Checked in 7" at bounding box center [95, 239] width 70 height 39
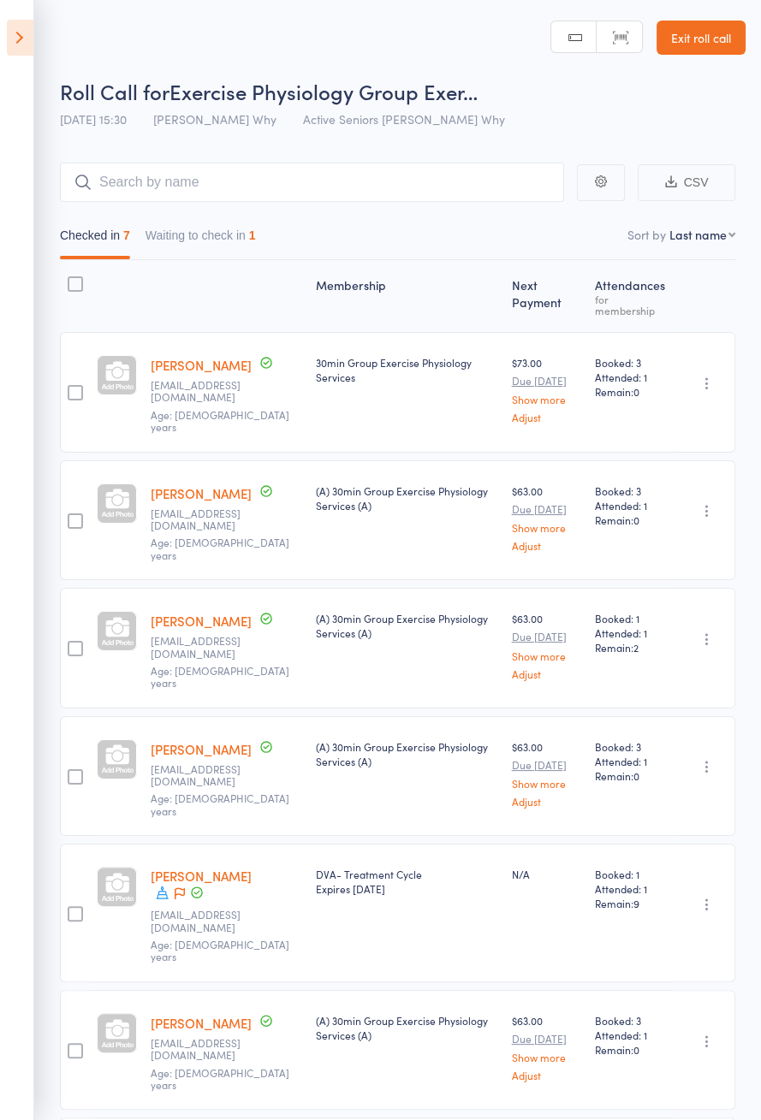
click at [31, 30] on icon at bounding box center [20, 38] width 27 height 36
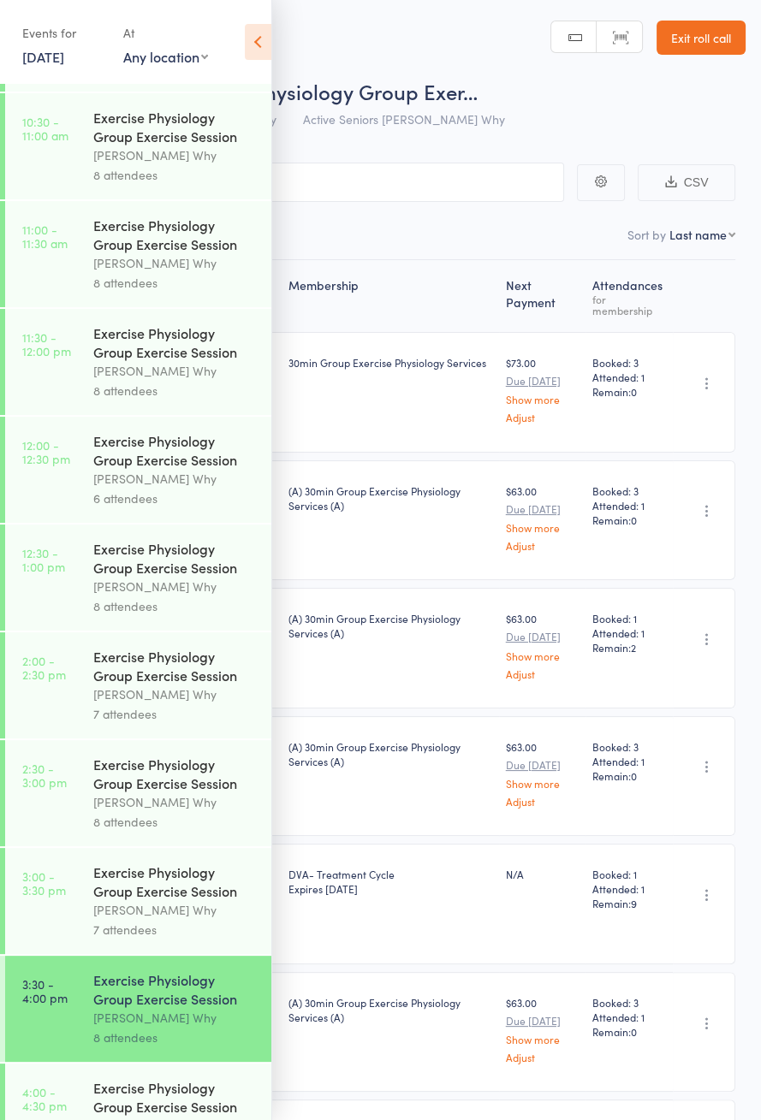
scroll to position [19, 0]
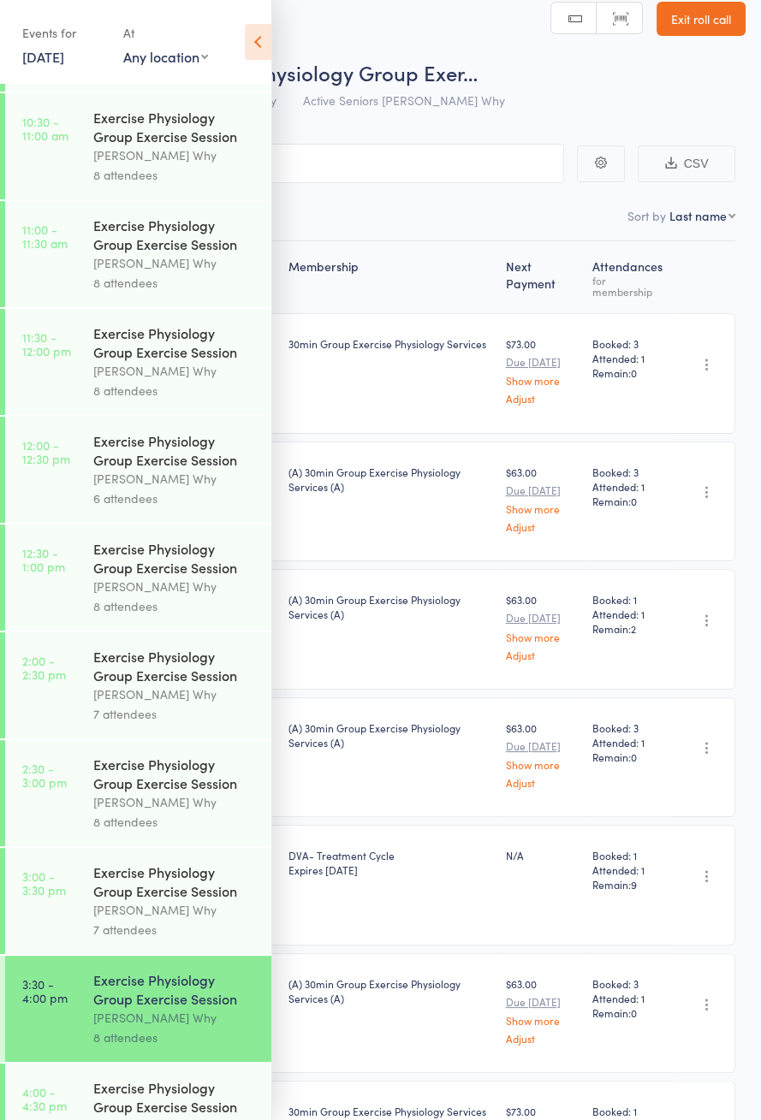
click at [261, 32] on icon at bounding box center [258, 42] width 27 height 36
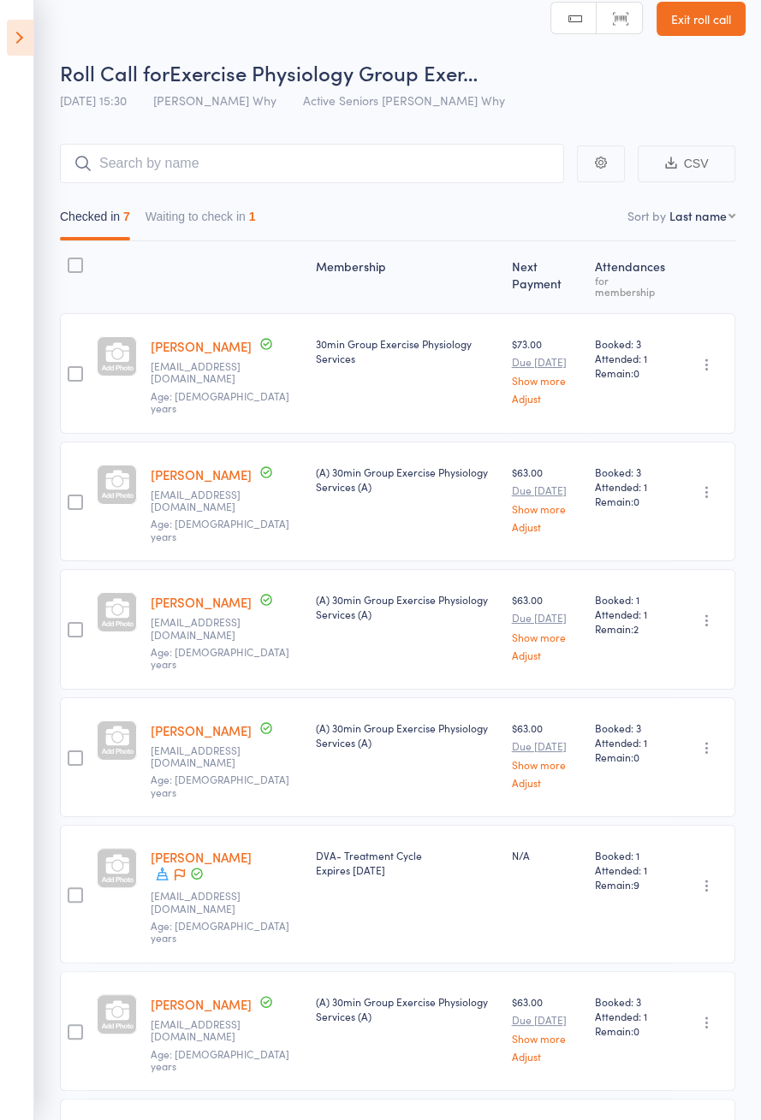
click at [242, 223] on button "Waiting to check in 1" at bounding box center [200, 220] width 110 height 39
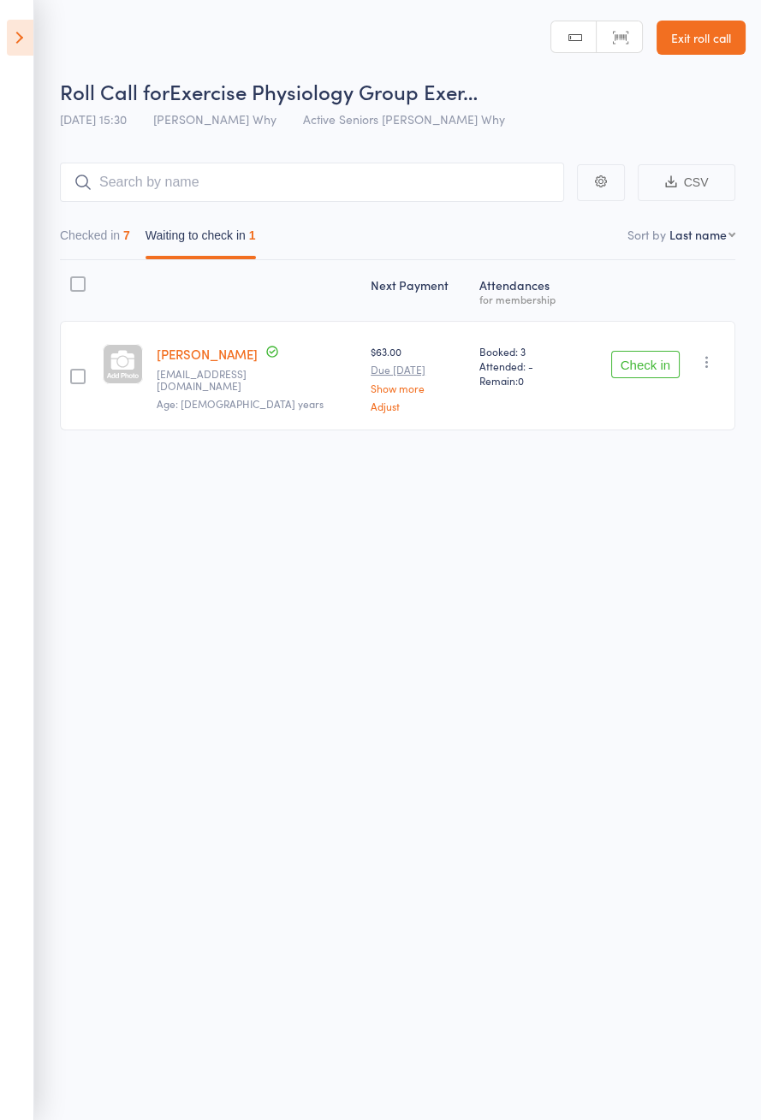
click at [640, 359] on button "Check in" at bounding box center [645, 364] width 68 height 27
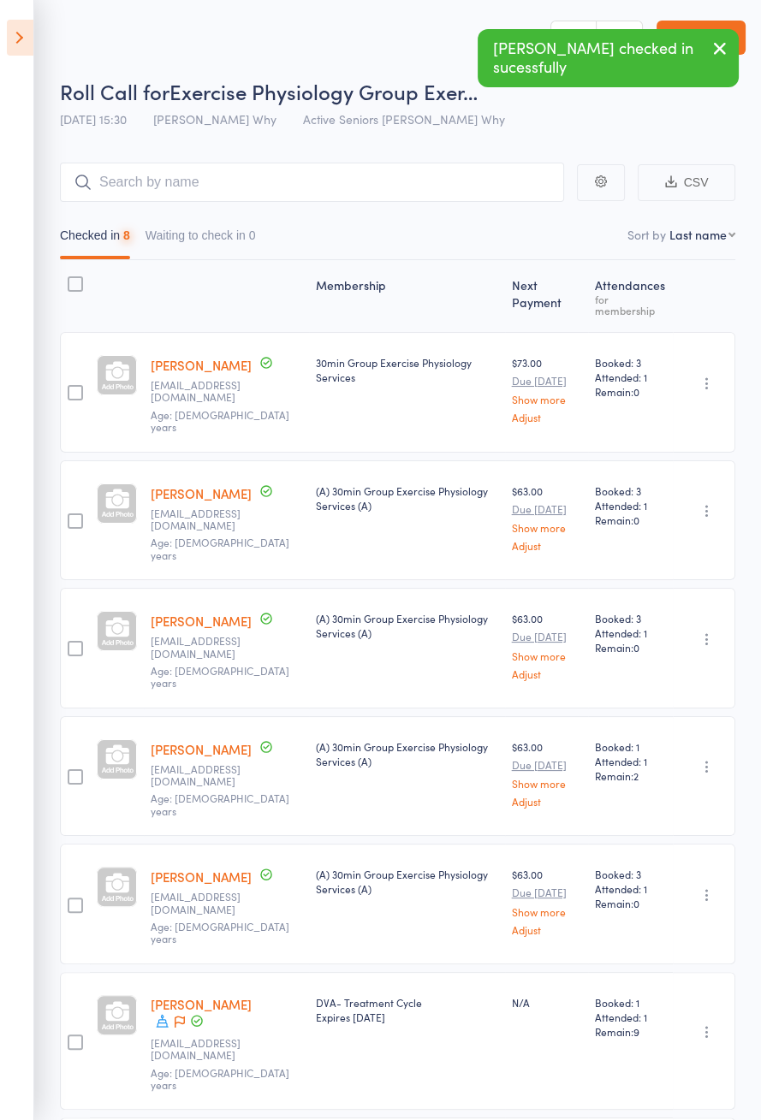
click at [25, 73] on aside "Events for [DATE] [DATE] [DATE] Sun Mon Tue Wed Thu Fri Sat 36 31 01 02 03 04 0…" at bounding box center [17, 560] width 34 height 1120
click at [16, 22] on icon at bounding box center [20, 38] width 27 height 36
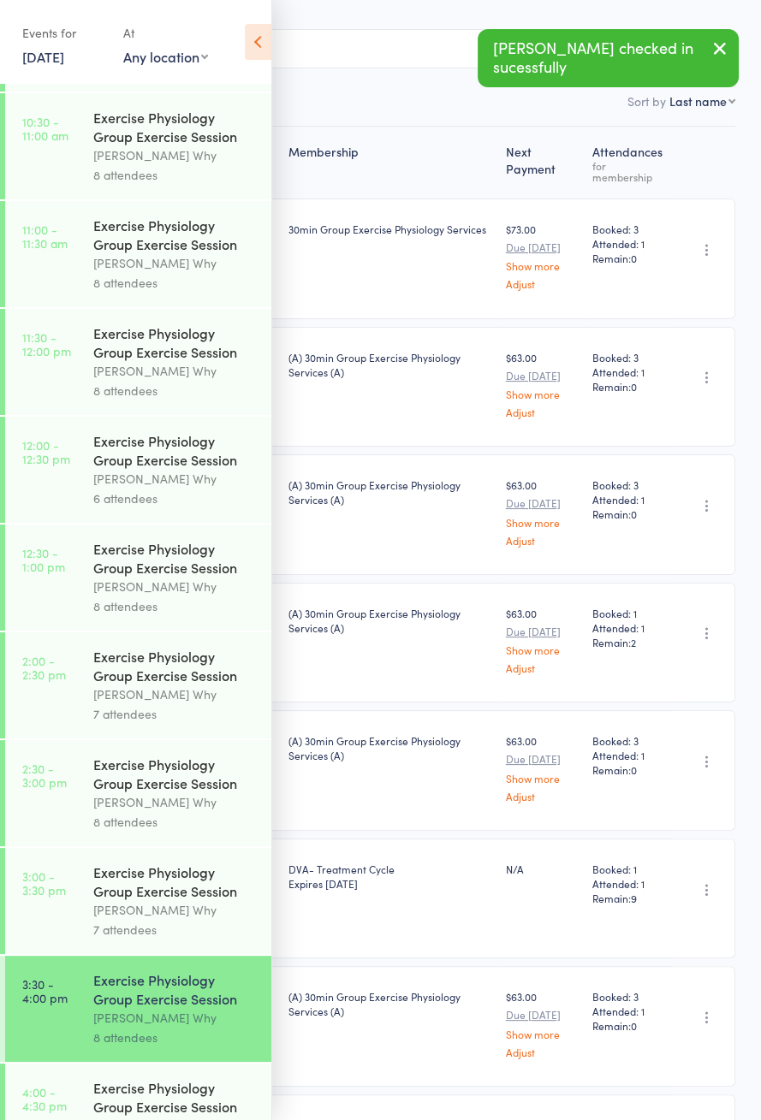
scroll to position [136, 0]
click at [157, 1116] on div "Exercise Physiology Group Exercise Session" at bounding box center [174, 1097] width 163 height 38
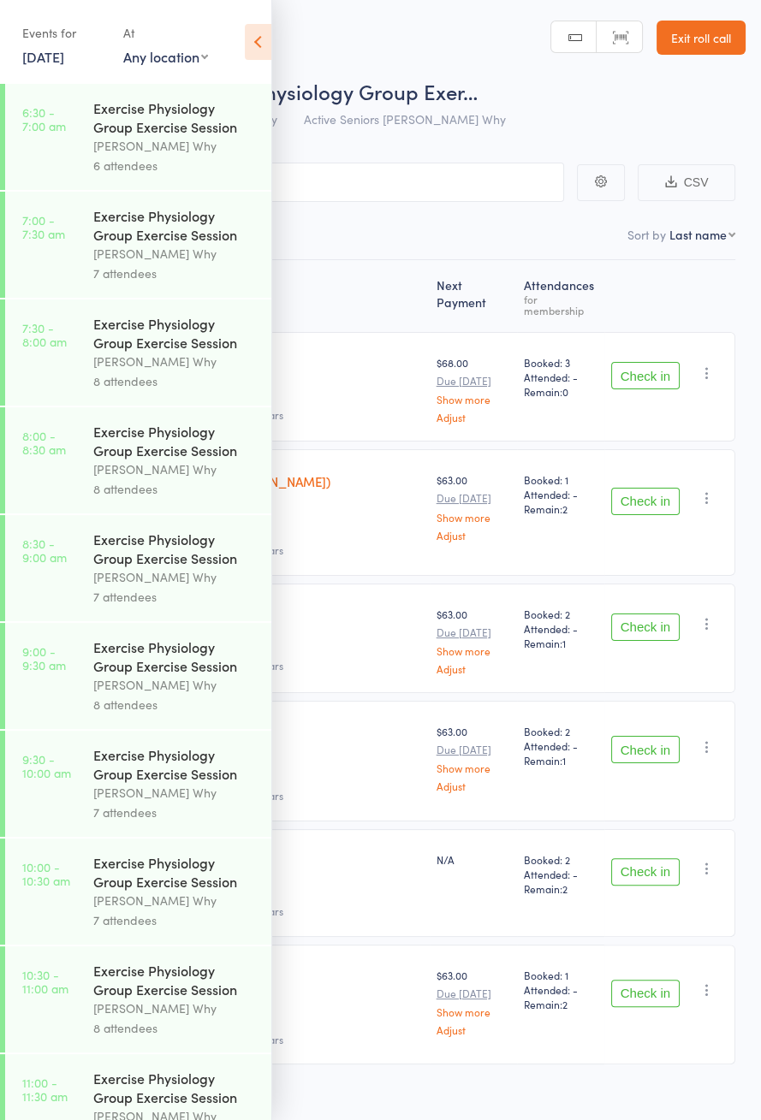
click at [257, 42] on icon at bounding box center [258, 42] width 27 height 36
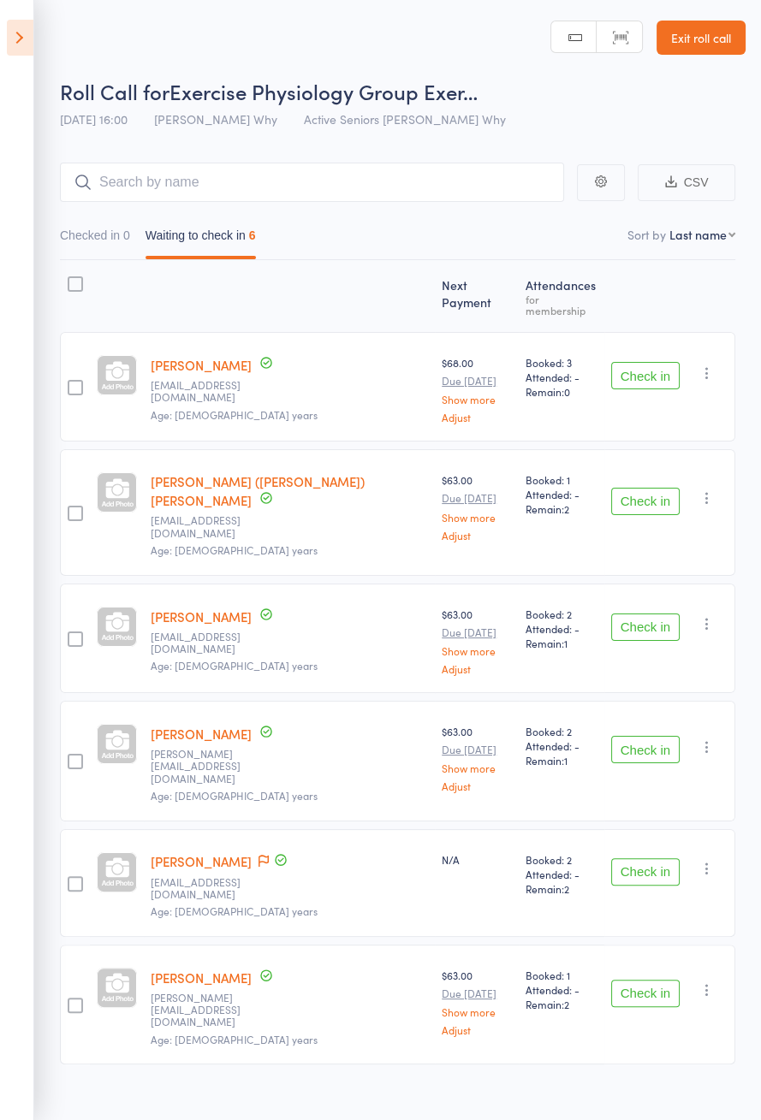
click at [9, 35] on icon at bounding box center [20, 38] width 27 height 36
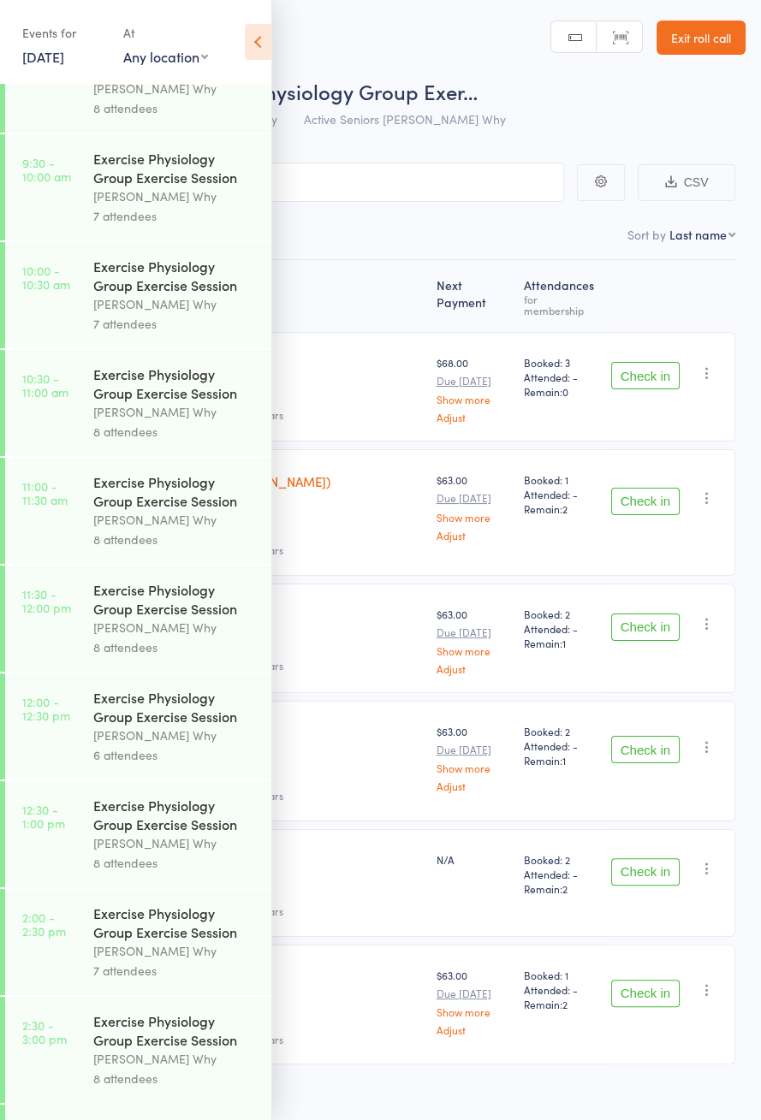
scroll to position [853, 0]
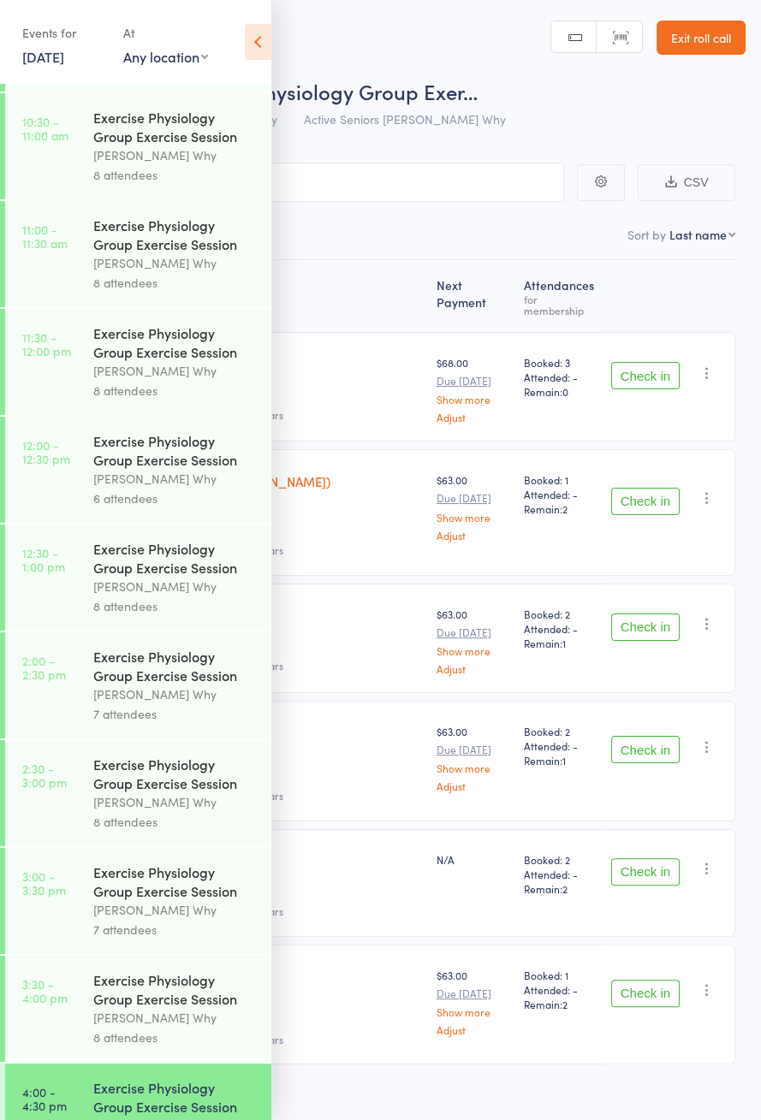
click at [107, 1008] on div "Exercise Physiology Group Exercise Session" at bounding box center [174, 990] width 163 height 38
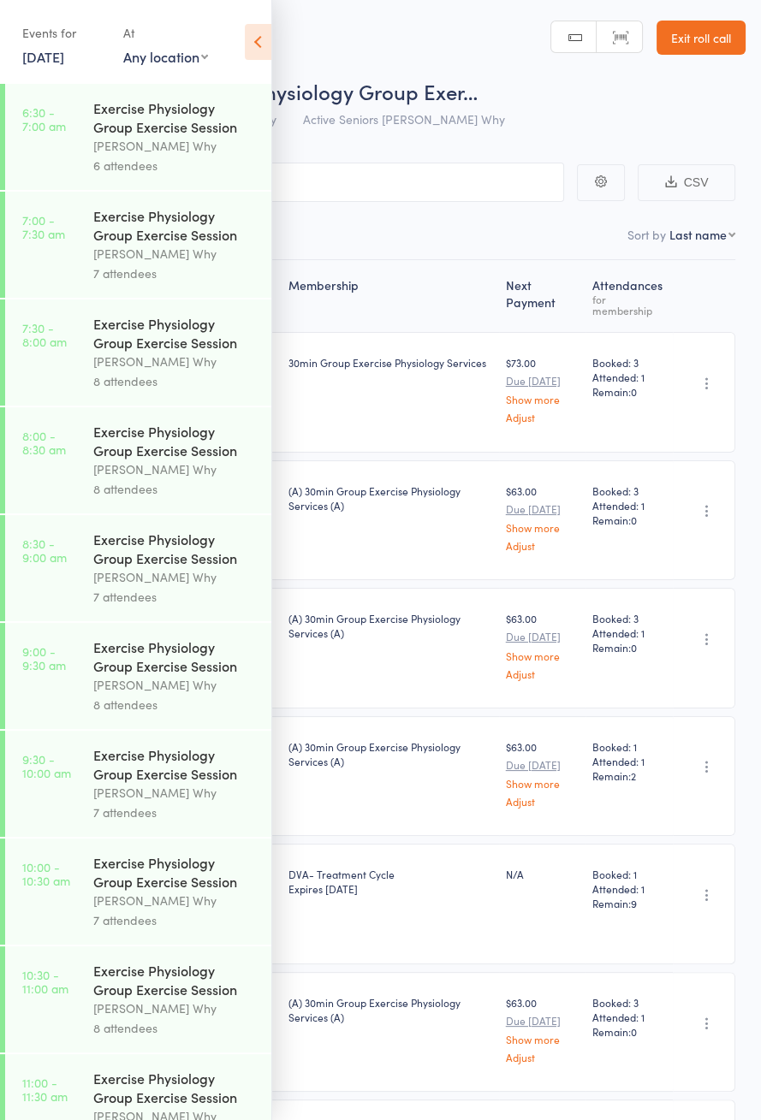
click at [236, 27] on div "Events for [DATE] [DATE] [DATE] Sun Mon Tue Wed Thu Fri Sat 36 31 01 02 03 04 0…" at bounding box center [135, 43] width 271 height 86
click at [253, 50] on icon at bounding box center [258, 42] width 27 height 36
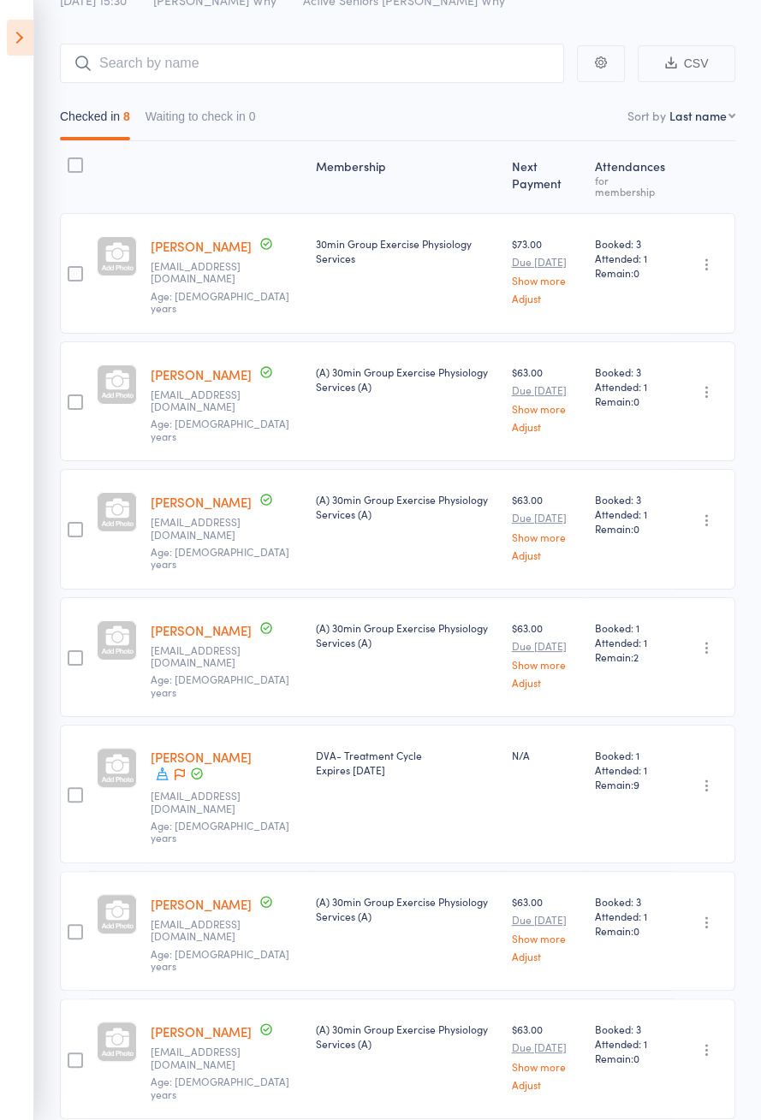
scroll to position [149, 0]
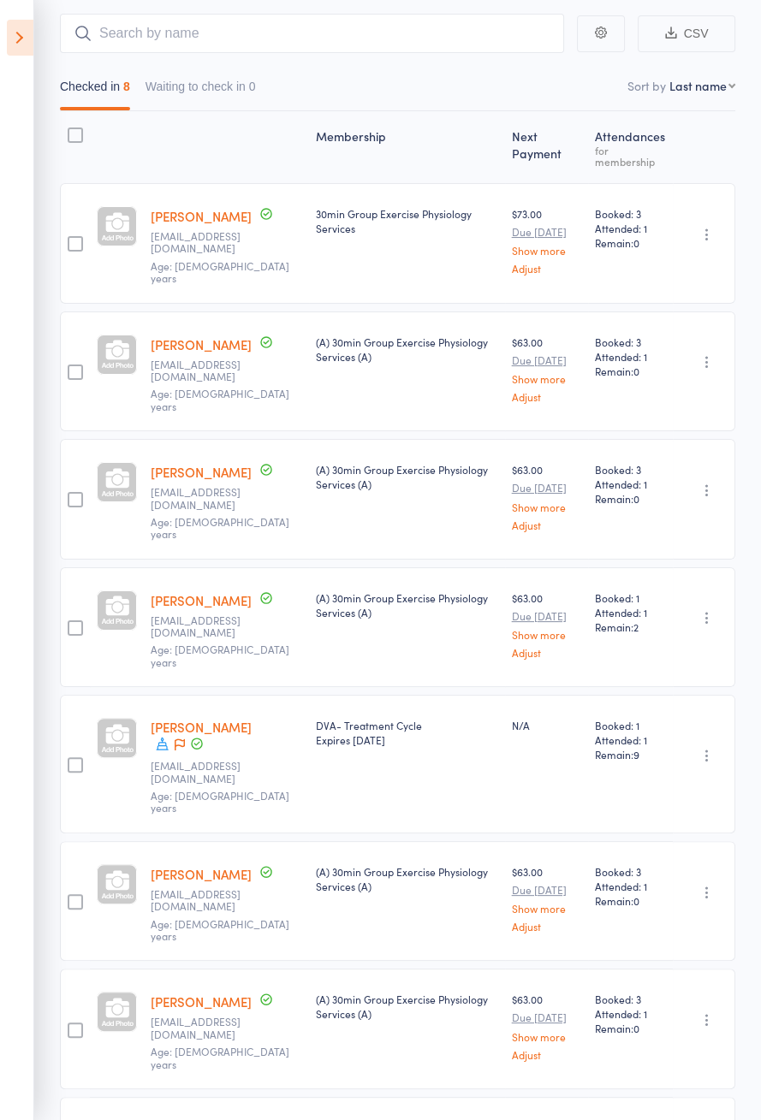
click at [7, 44] on icon at bounding box center [20, 38] width 27 height 36
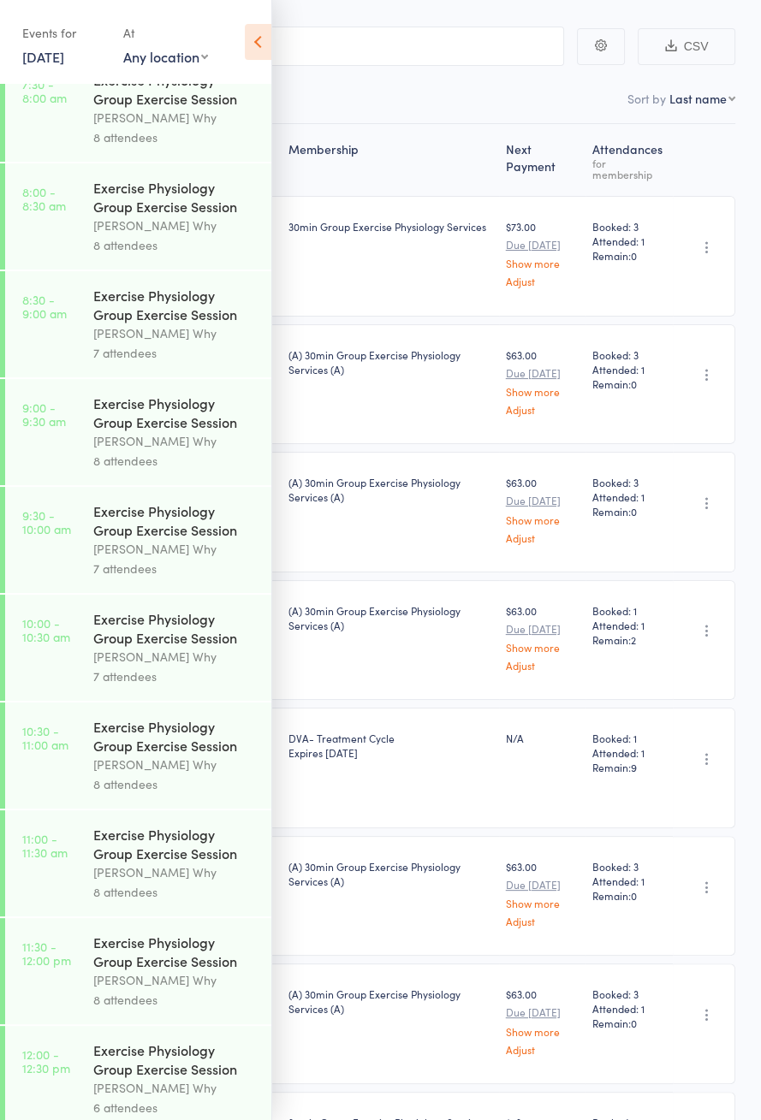
scroll to position [853, 0]
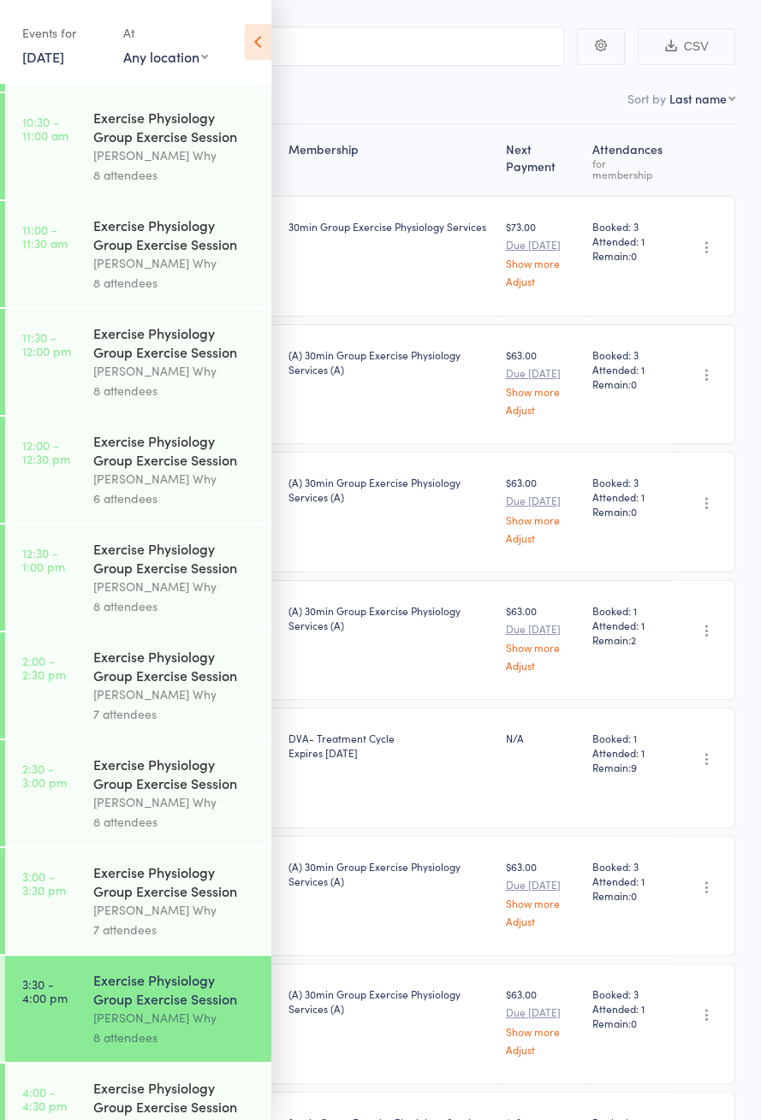
click at [177, 1116] on div "Exercise Physiology Group Exercise Session" at bounding box center [174, 1097] width 163 height 38
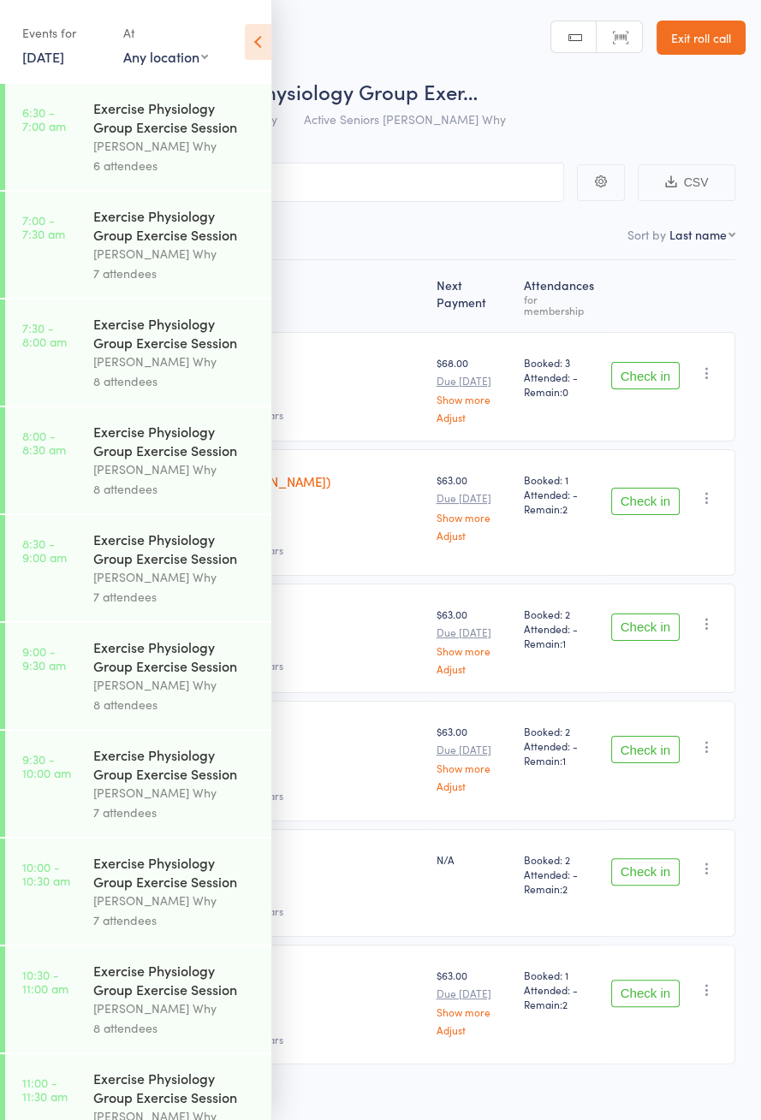
click at [229, 53] on div "Events for [DATE] [DATE] [DATE] Sun Mon Tue Wed Thu Fri Sat 36 31 01 02 03 04 0…" at bounding box center [135, 43] width 271 height 86
click at [261, 56] on icon at bounding box center [258, 42] width 27 height 36
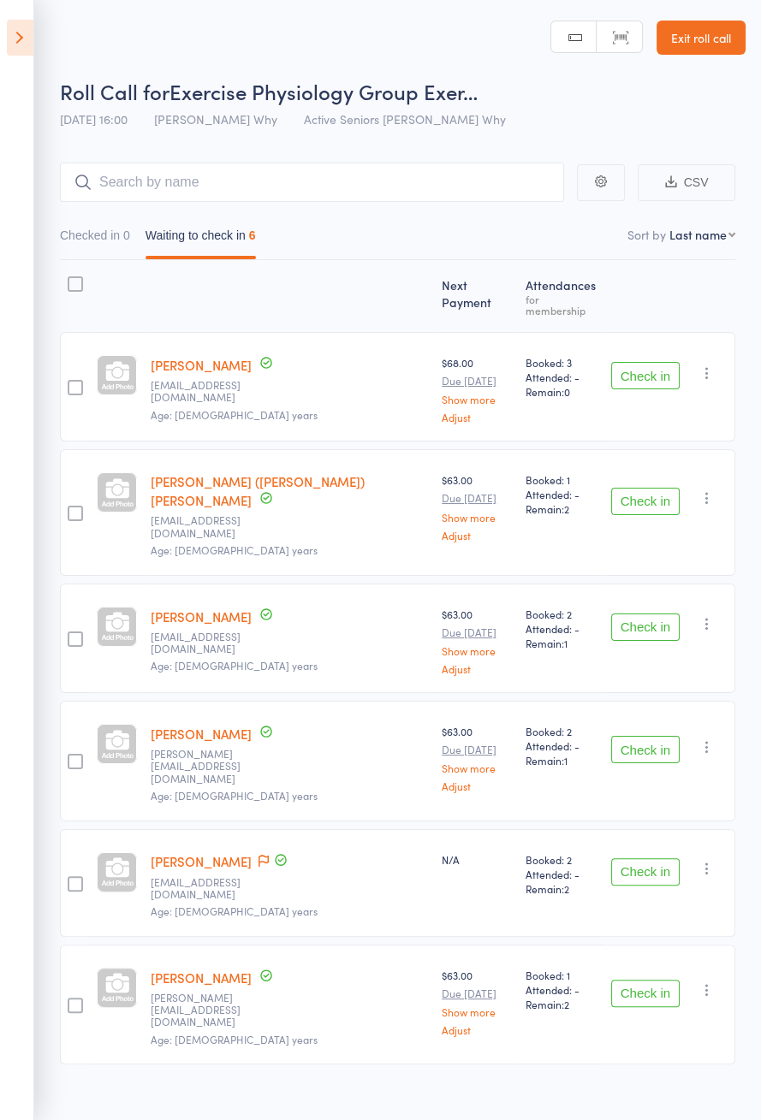
click at [644, 858] on button "Check in" at bounding box center [645, 871] width 68 height 27
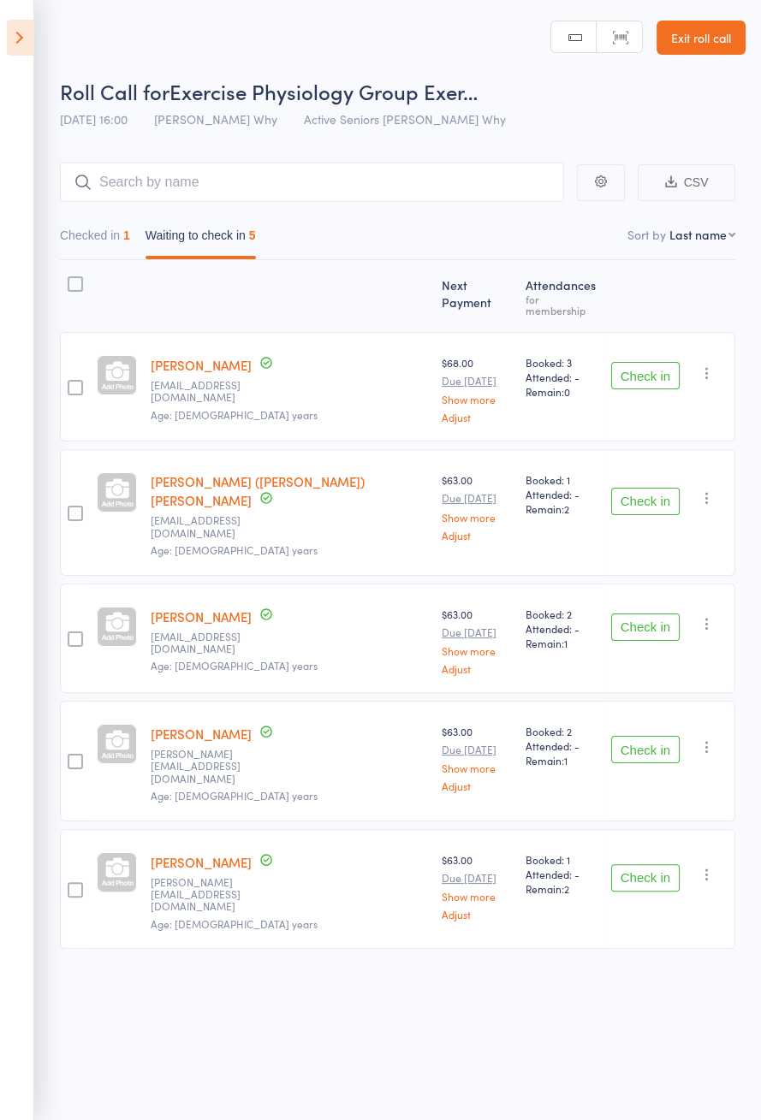
click at [635, 864] on button "Check in" at bounding box center [645, 877] width 68 height 27
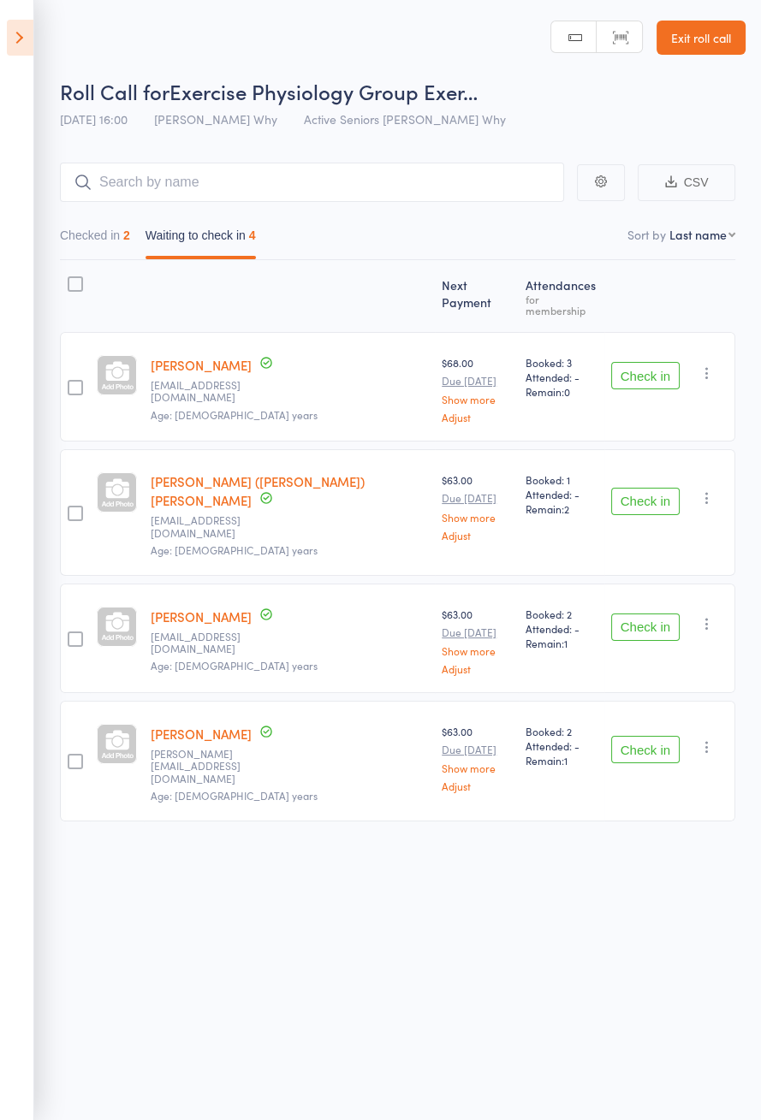
click at [640, 366] on button "Check in" at bounding box center [645, 375] width 68 height 27
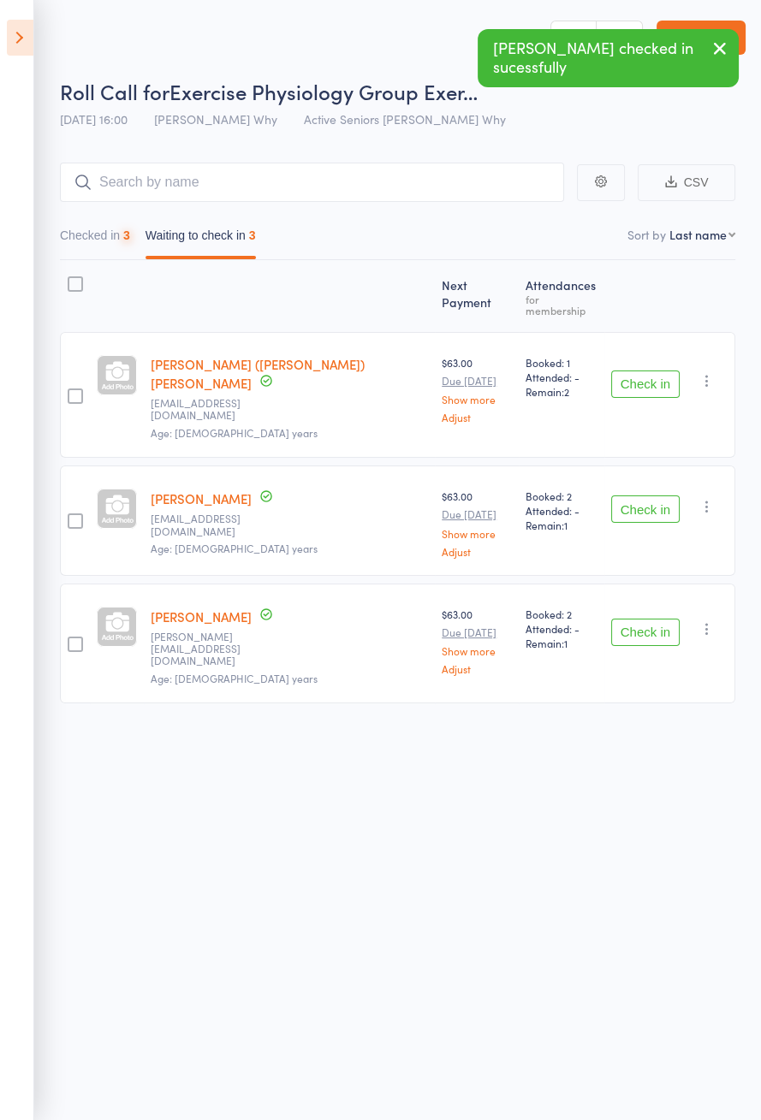
click at [24, 52] on icon at bounding box center [20, 38] width 27 height 36
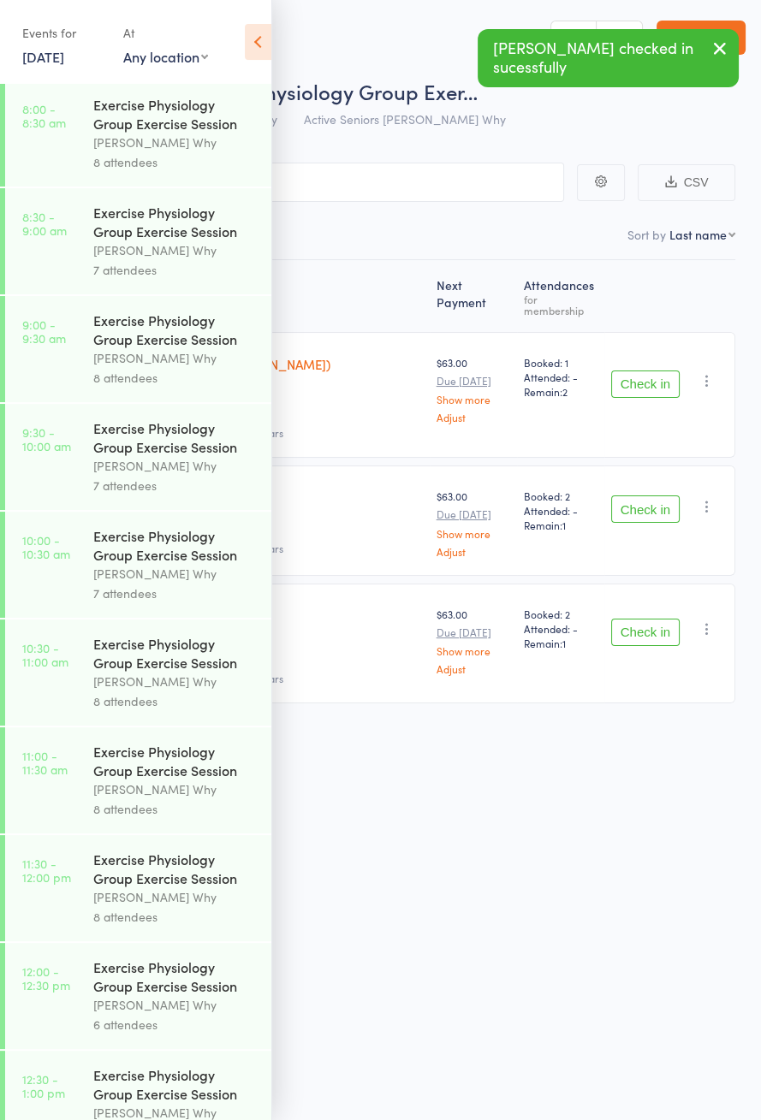
scroll to position [853, 0]
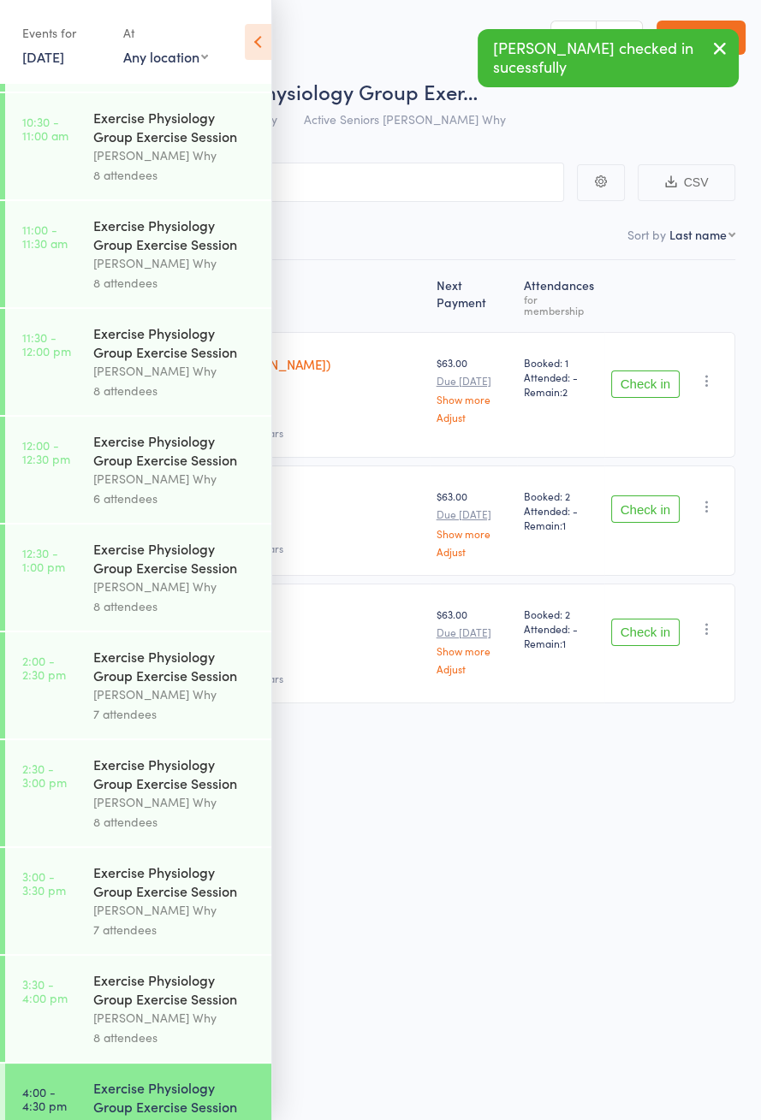
click at [266, 46] on icon at bounding box center [258, 42] width 27 height 36
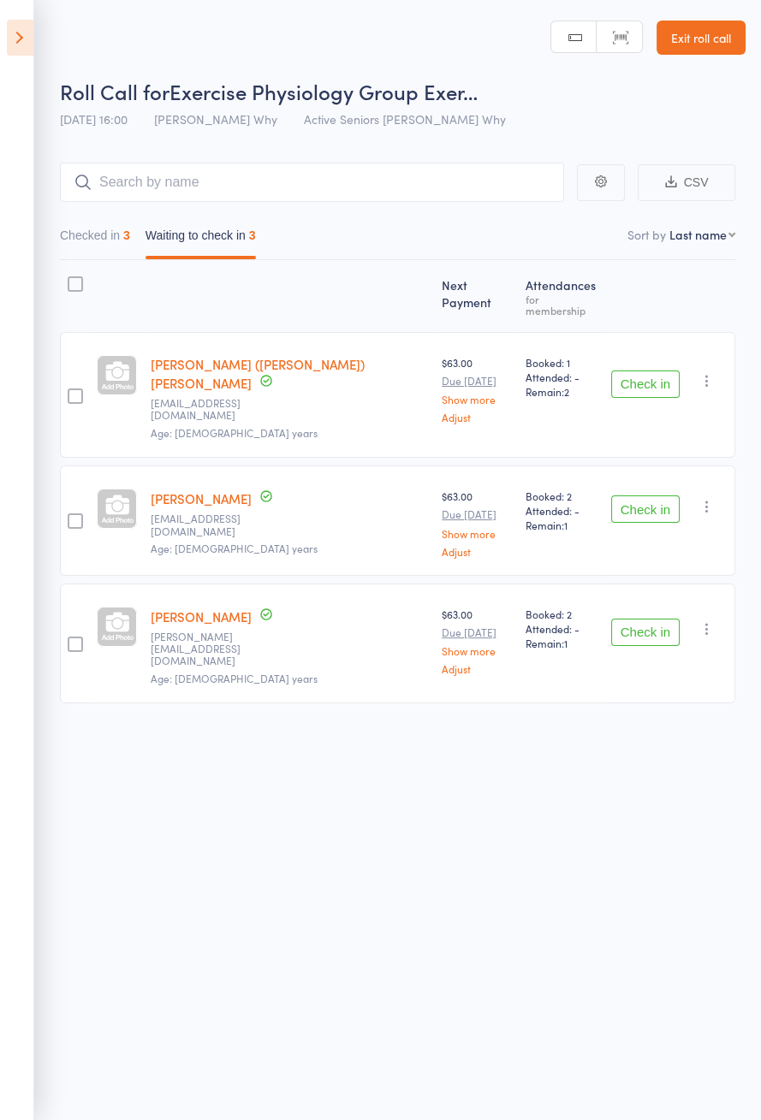
click at [635, 496] on button "Check in" at bounding box center [645, 509] width 68 height 27
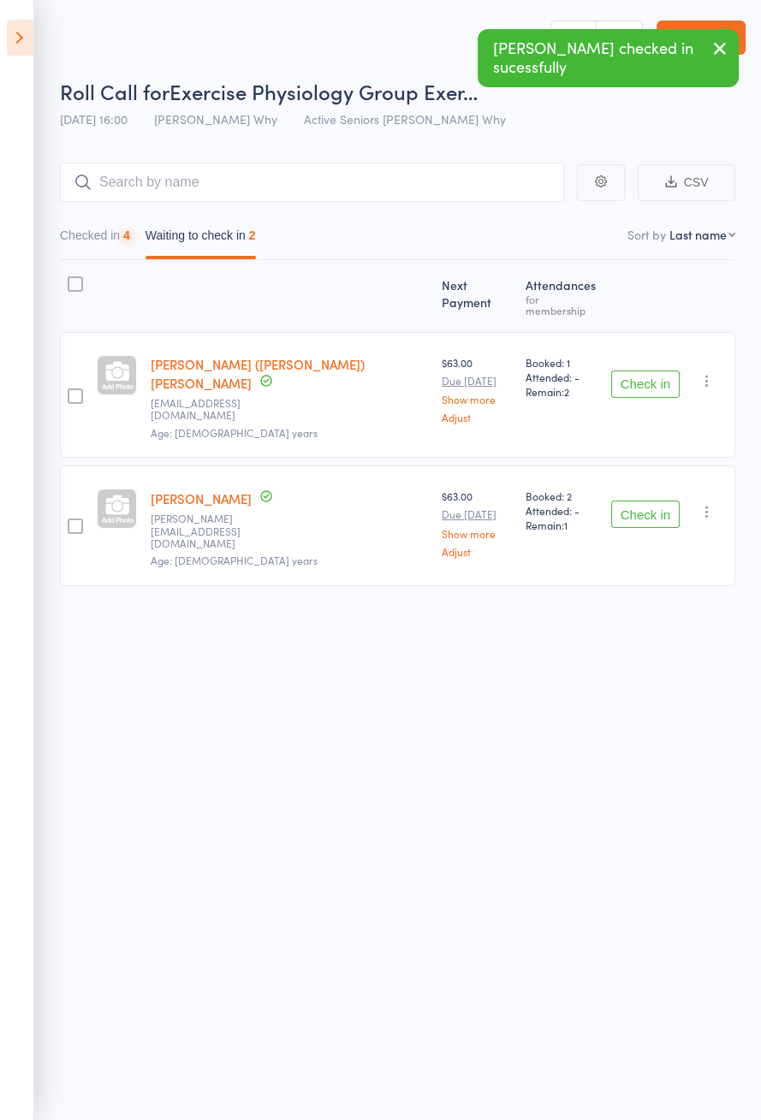
click at [648, 501] on button "Check in" at bounding box center [645, 514] width 68 height 27
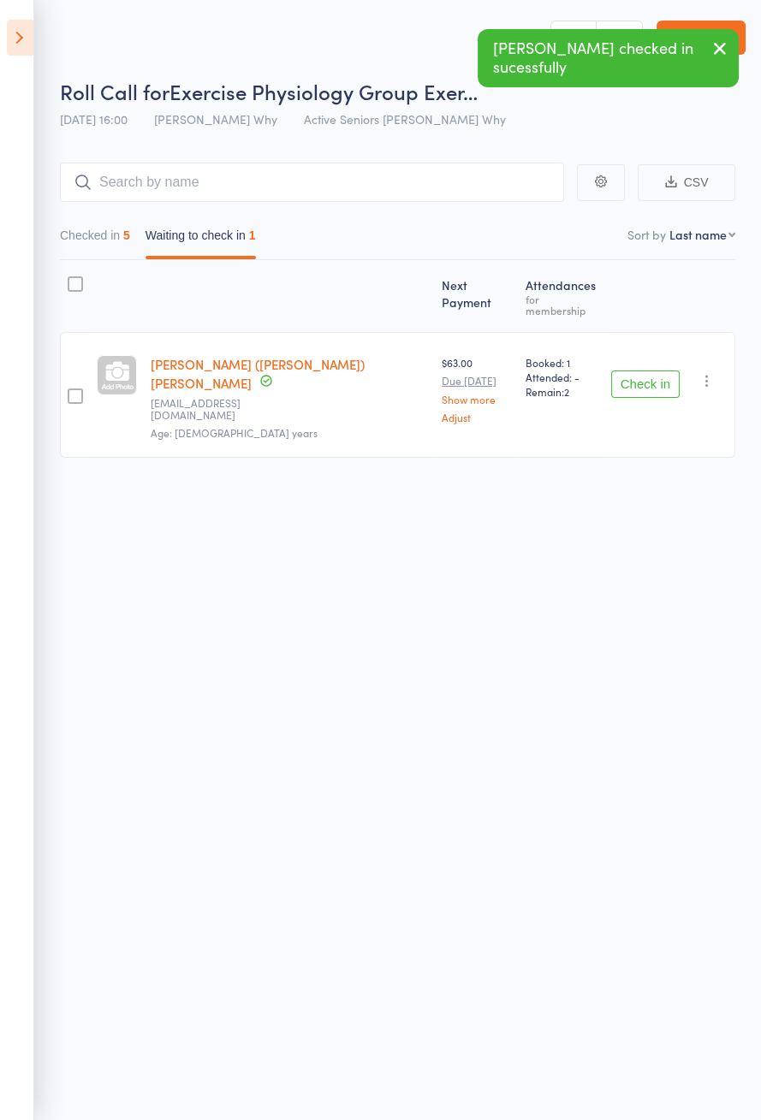
click at [107, 231] on button "Checked in 5" at bounding box center [95, 239] width 70 height 39
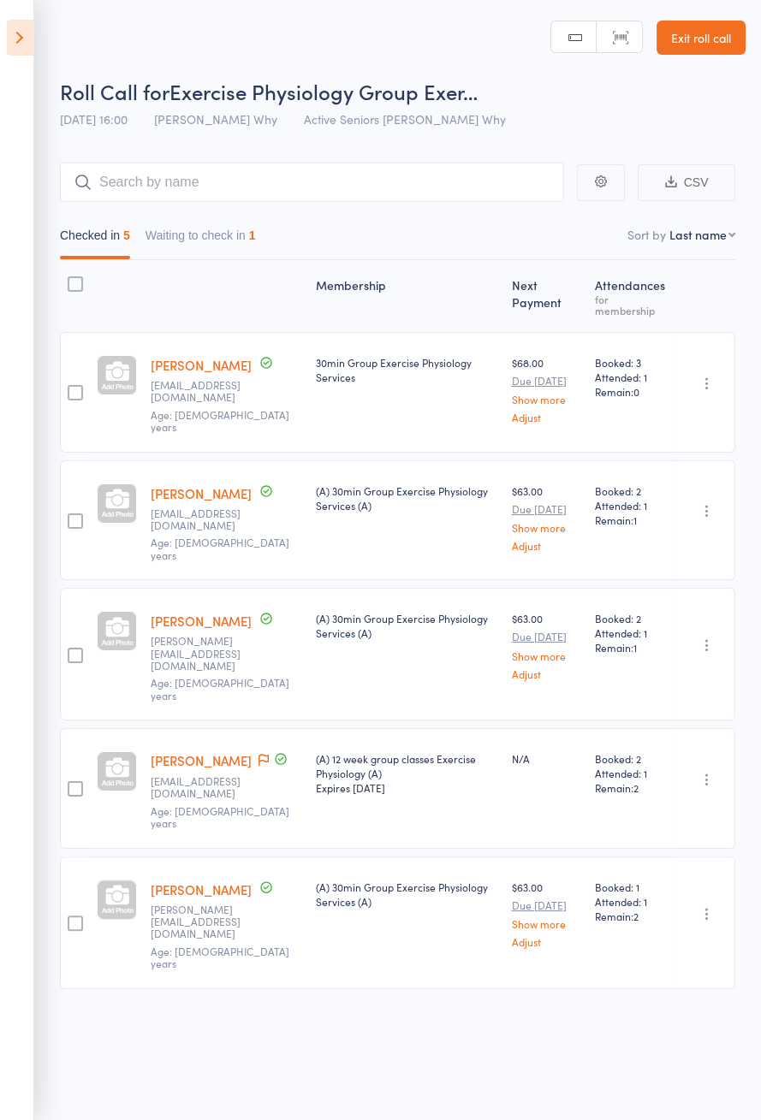
click at [599, 860] on div "Booked: 1 Attended: 1 Remain: 2" at bounding box center [630, 923] width 85 height 133
click at [241, 237] on button "Waiting to check in 1" at bounding box center [200, 239] width 110 height 39
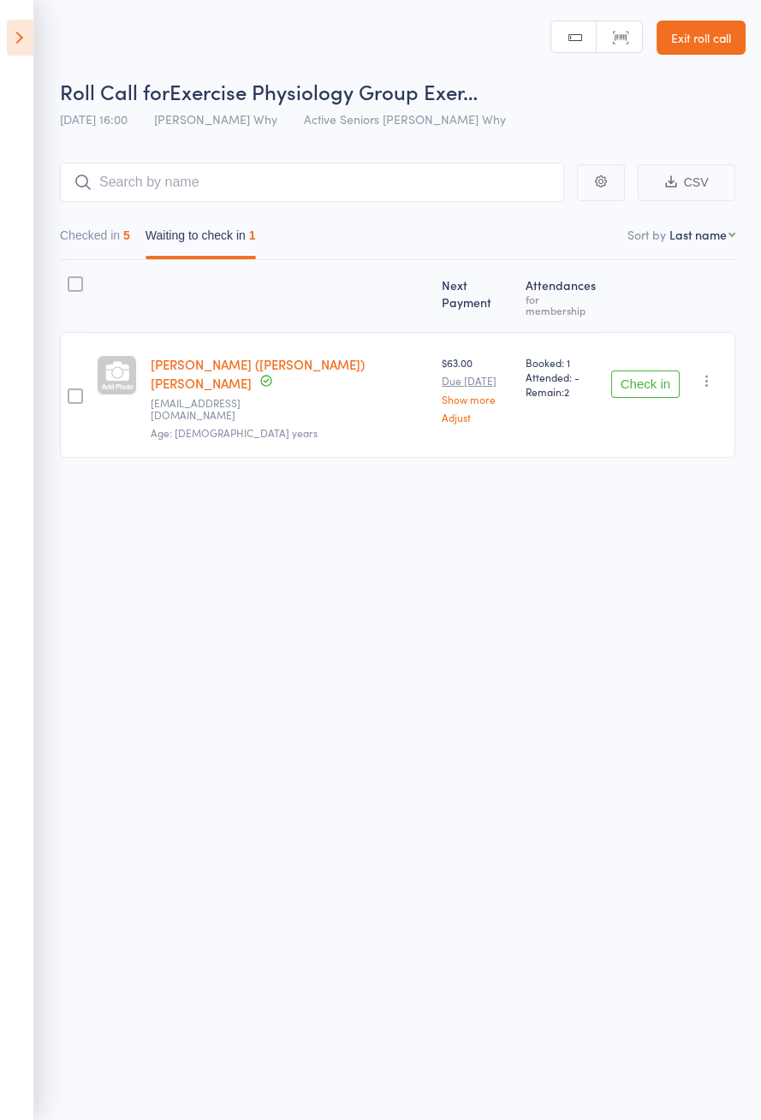
click at [652, 387] on div "Check in Check in Send message Add Note Add Task Add Flag Remove [PERSON_NAME] …" at bounding box center [669, 395] width 131 height 126
click at [656, 371] on button "Check in" at bounding box center [645, 384] width 68 height 27
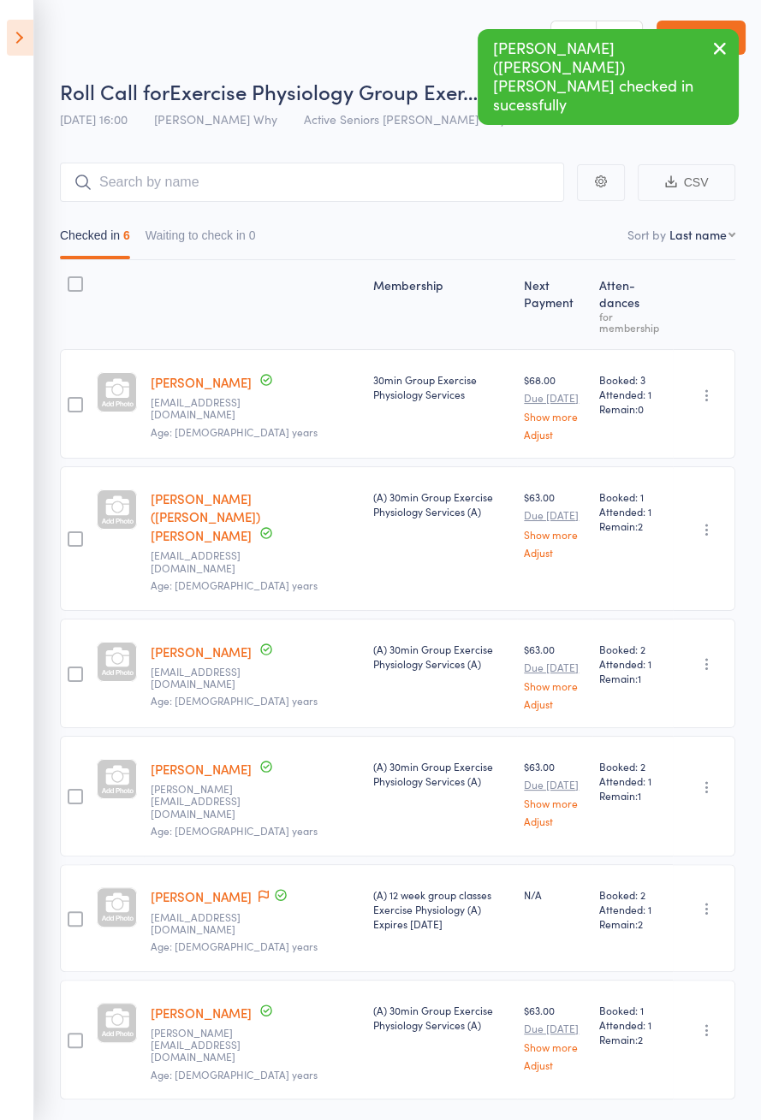
click at [16, 45] on icon at bounding box center [20, 38] width 27 height 36
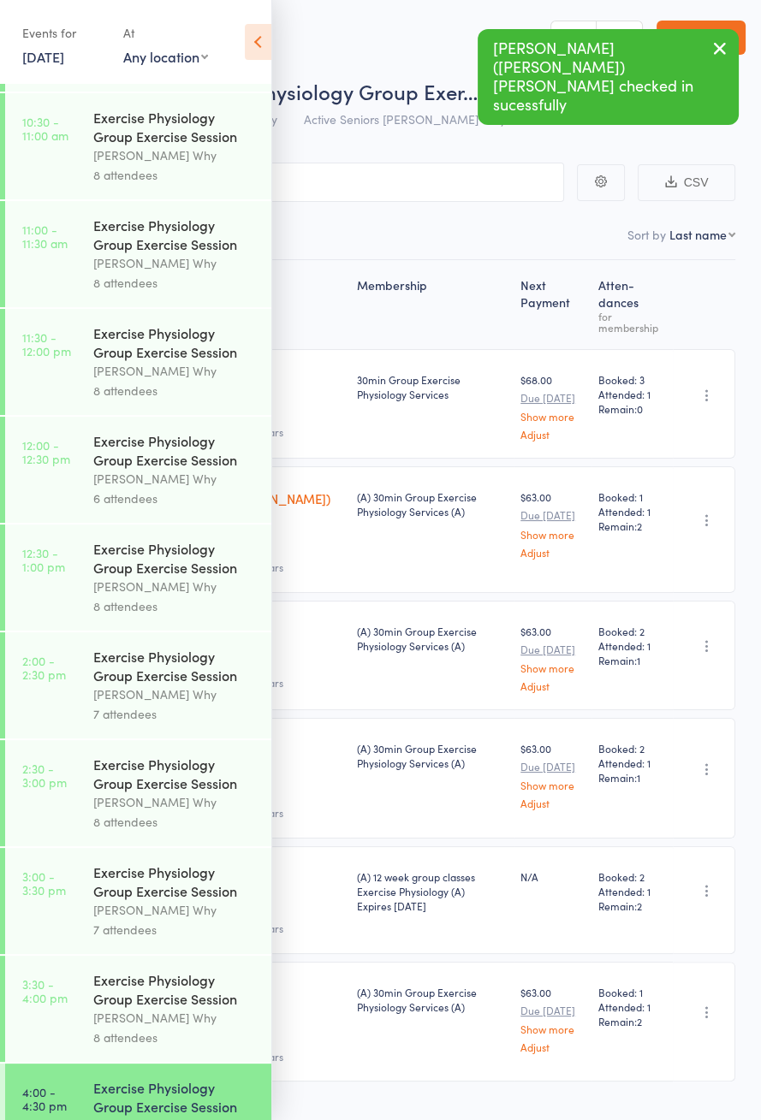
click at [268, 50] on icon at bounding box center [258, 42] width 27 height 36
